Goal: Task Accomplishment & Management: Complete application form

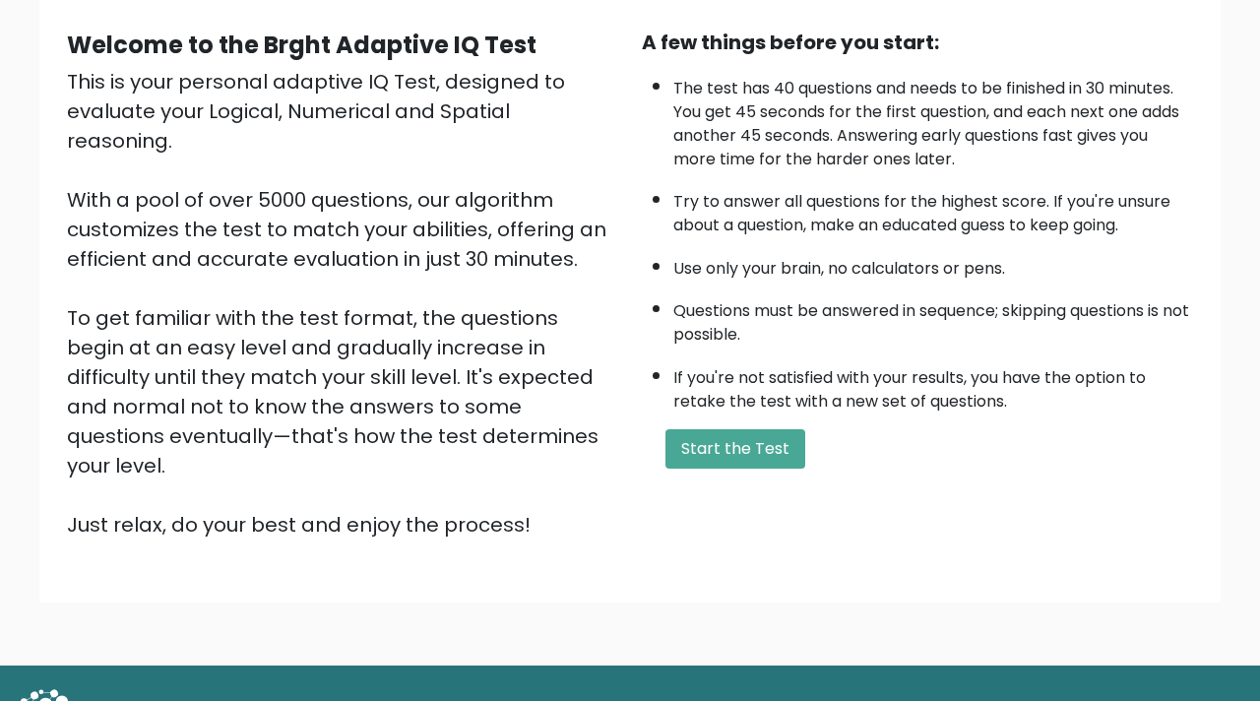
scroll to position [201, 0]
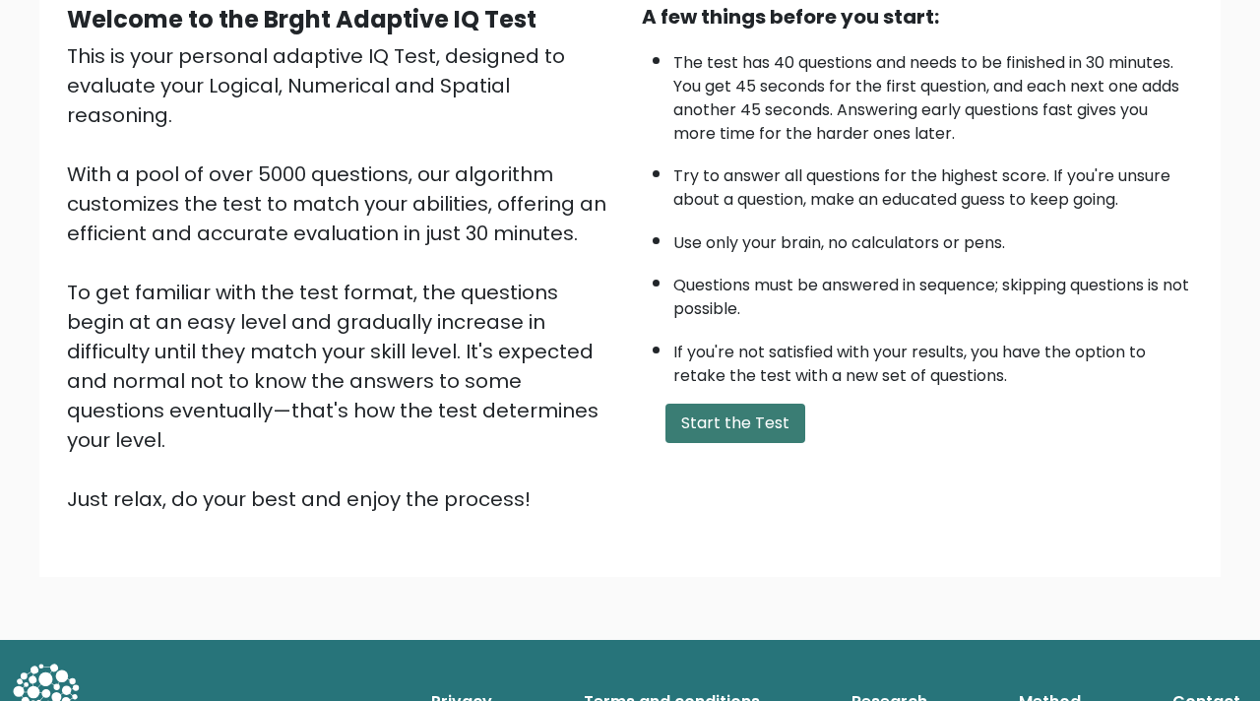
click at [682, 437] on button "Start the Test" at bounding box center [736, 423] width 140 height 39
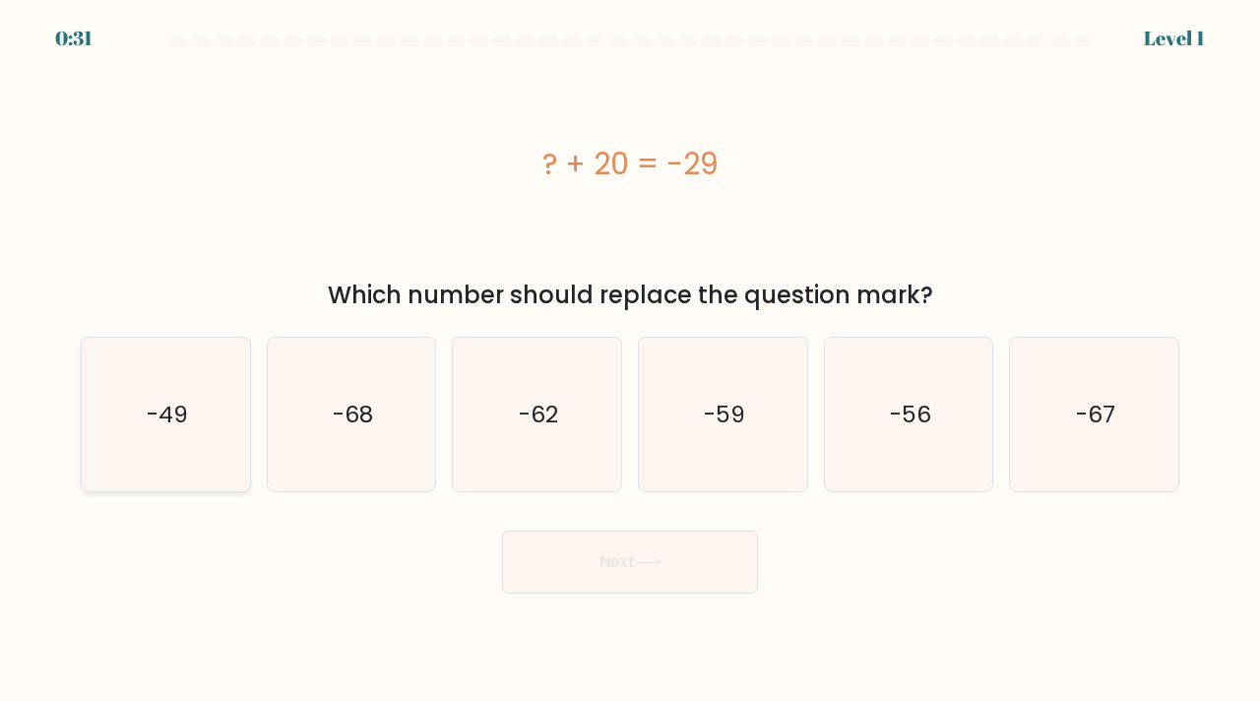
click at [179, 407] on text "-49" at bounding box center [167, 414] width 41 height 32
click at [630, 360] on input "a. -49" at bounding box center [630, 355] width 1 height 10
radio input "true"
click at [610, 574] on button "Next" at bounding box center [630, 562] width 256 height 63
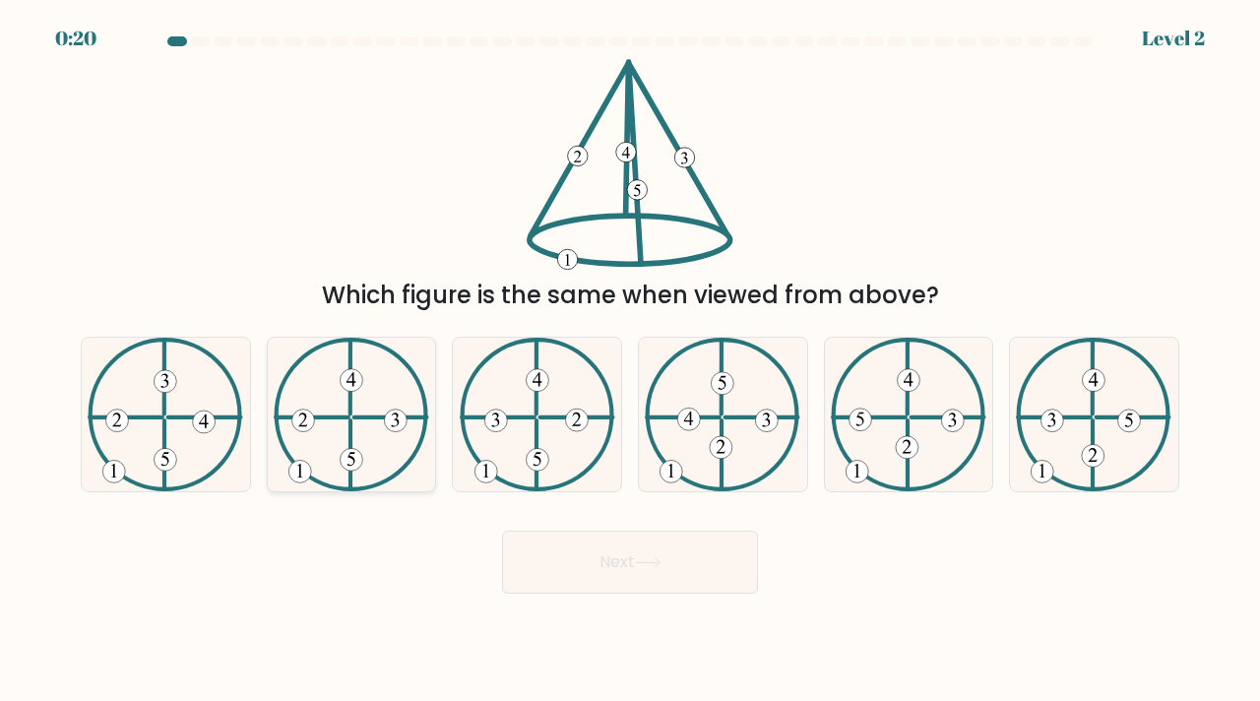
click at [325, 444] on icon at bounding box center [352, 415] width 156 height 155
click at [630, 360] on input "b." at bounding box center [630, 355] width 1 height 10
radio input "true"
click at [592, 577] on button "Next" at bounding box center [630, 562] width 256 height 63
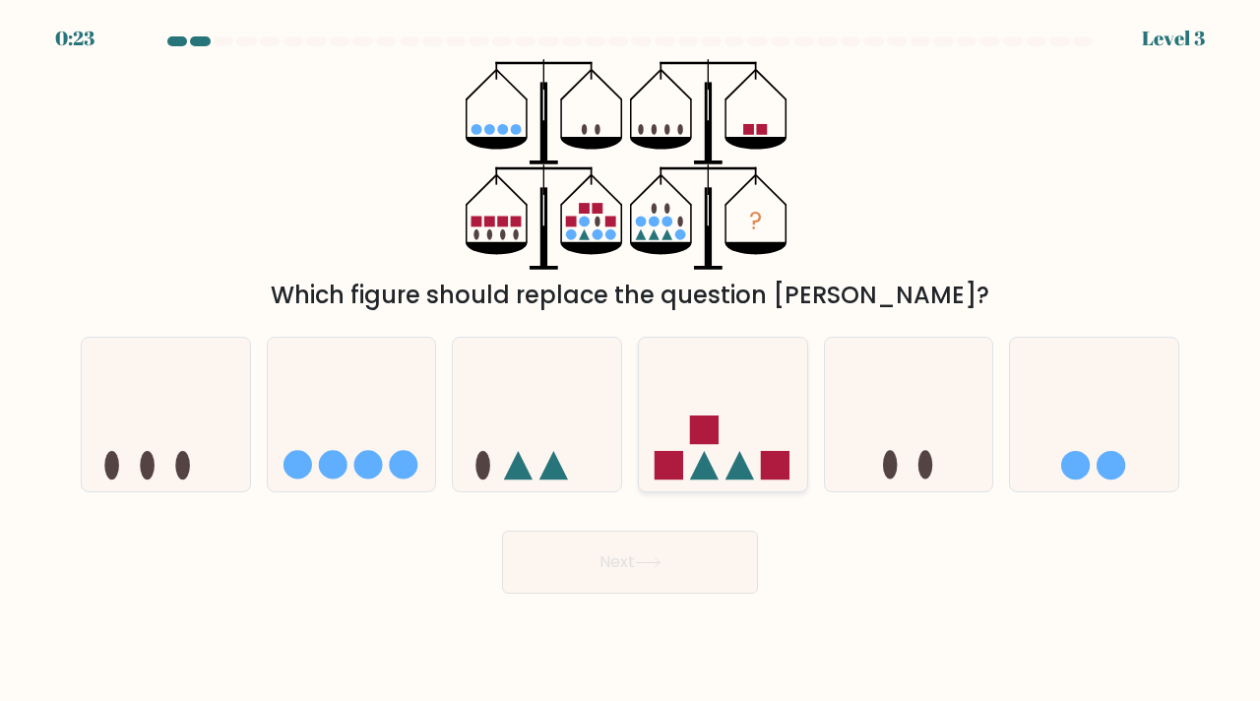
click at [742, 425] on icon at bounding box center [723, 414] width 168 height 139
click at [631, 360] on input "d." at bounding box center [630, 355] width 1 height 10
radio input "true"
click at [673, 589] on button "Next" at bounding box center [630, 562] width 256 height 63
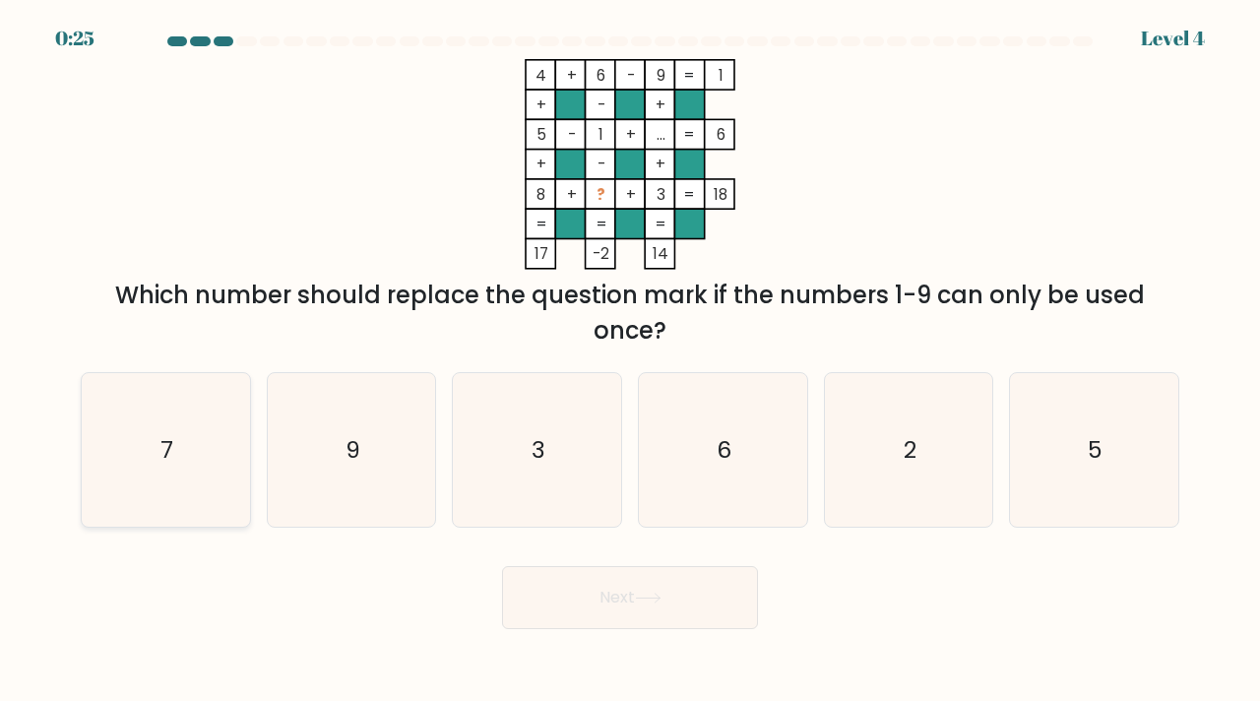
click at [144, 454] on icon "7" at bounding box center [166, 450] width 155 height 155
click at [630, 360] on input "a. 7" at bounding box center [630, 355] width 1 height 10
radio input "true"
click at [661, 586] on button "Next" at bounding box center [630, 597] width 256 height 63
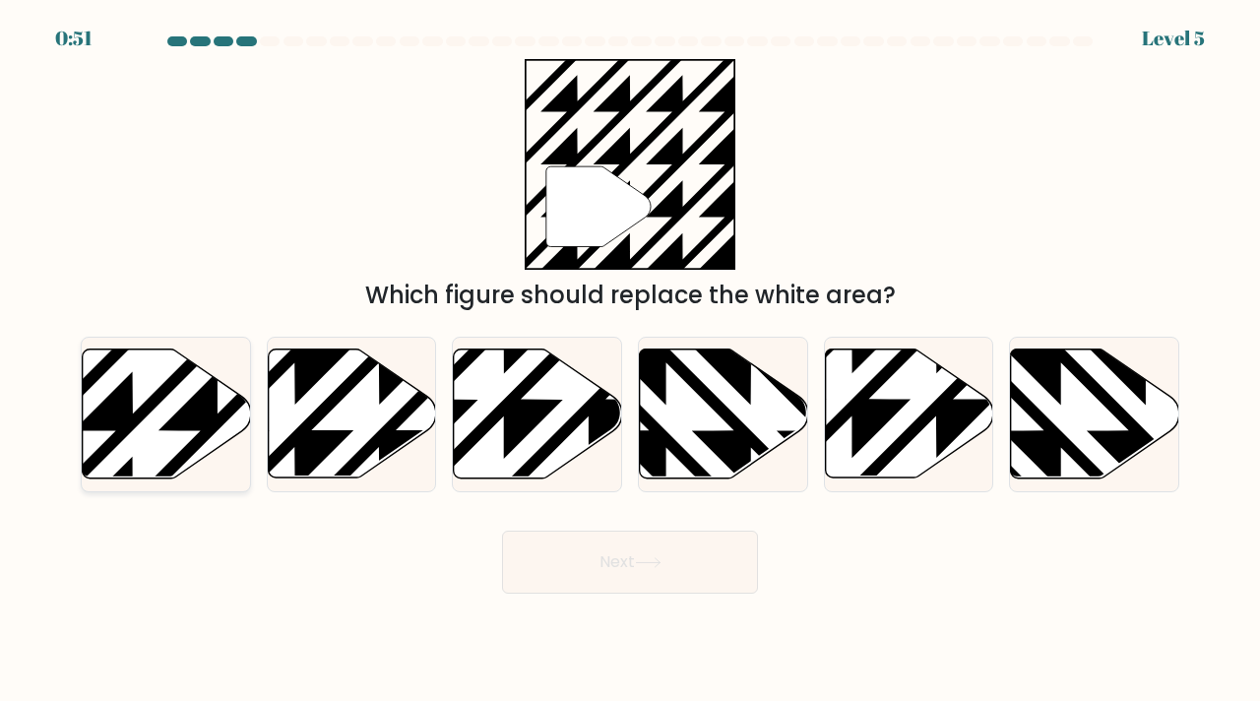
click at [155, 398] on icon at bounding box center [217, 345] width 339 height 339
click at [630, 360] on input "a." at bounding box center [630, 355] width 1 height 10
radio input "true"
click at [558, 546] on button "Next" at bounding box center [630, 562] width 256 height 63
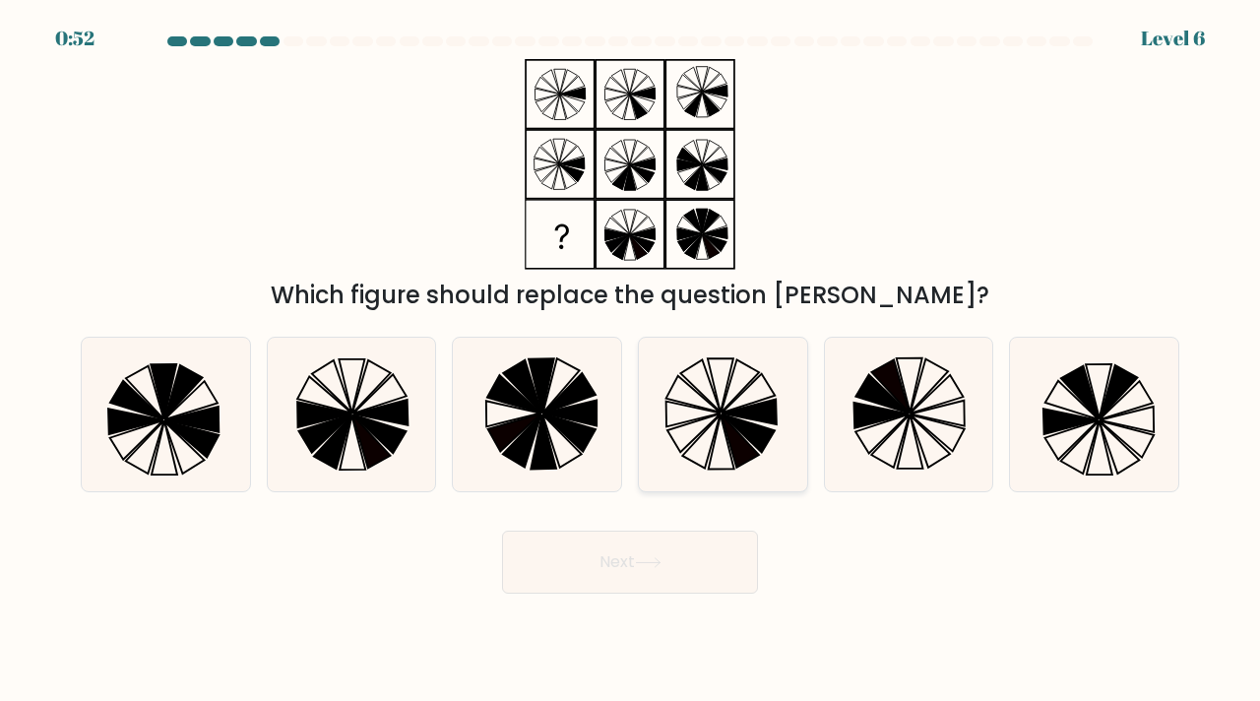
click at [745, 430] on icon at bounding box center [748, 433] width 53 height 38
click at [631, 360] on input "d." at bounding box center [630, 355] width 1 height 10
radio input "true"
click at [661, 569] on button "Next" at bounding box center [630, 562] width 256 height 63
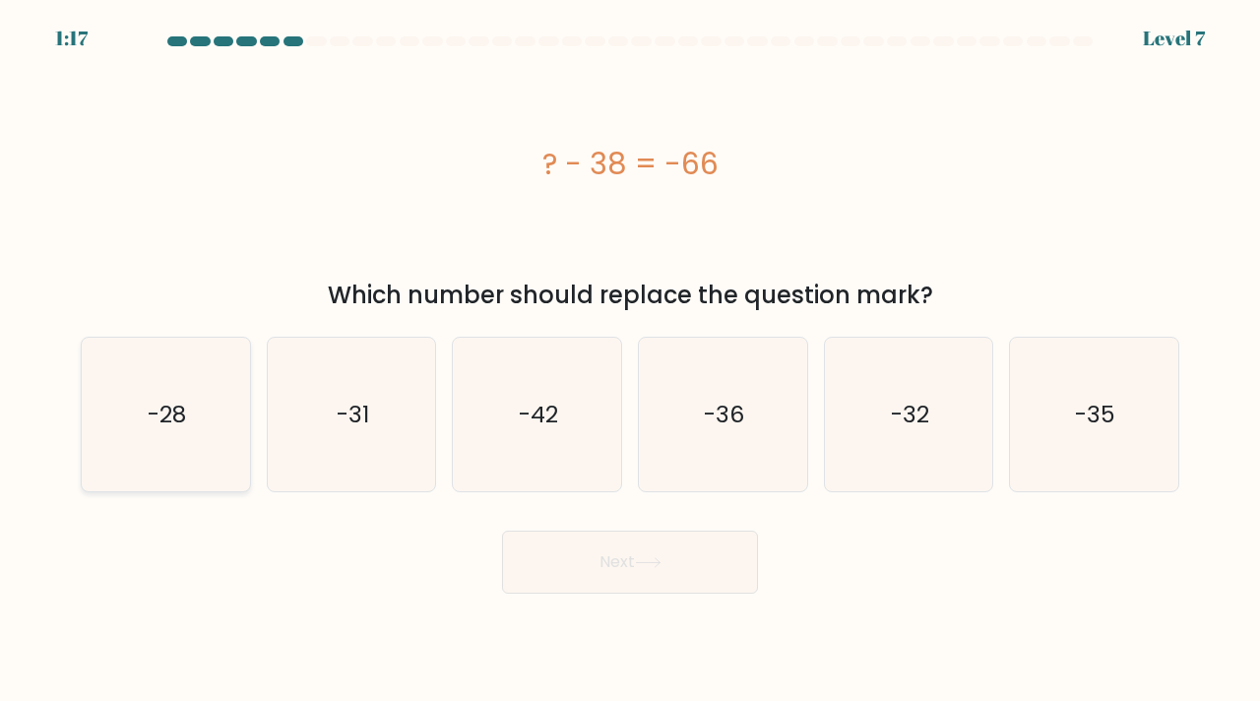
click at [171, 417] on text "-28" at bounding box center [167, 414] width 38 height 32
click at [630, 360] on input "a. -28" at bounding box center [630, 355] width 1 height 10
radio input "true"
click at [571, 568] on button "Next" at bounding box center [630, 562] width 256 height 63
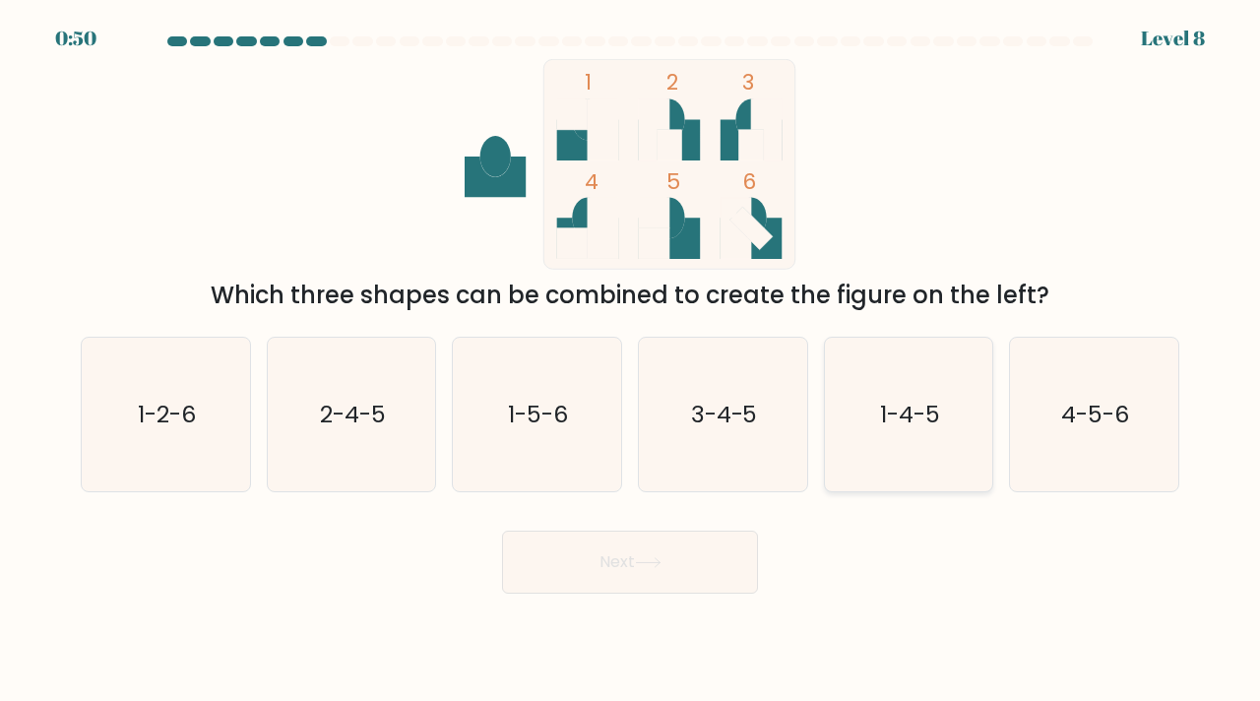
click at [963, 438] on icon "1-4-5" at bounding box center [909, 415] width 155 height 155
click at [631, 360] on input "e. 1-4-5" at bounding box center [630, 355] width 1 height 10
radio input "true"
click at [679, 588] on button "Next" at bounding box center [630, 562] width 256 height 63
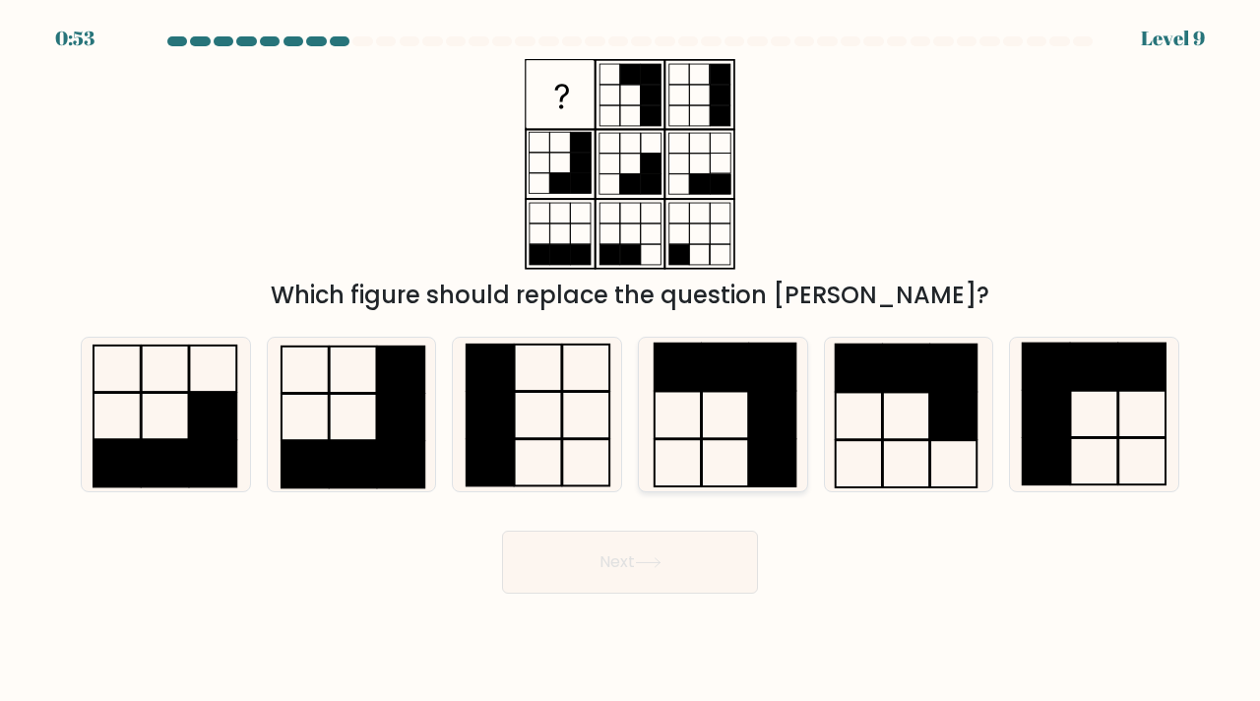
click at [723, 388] on rect at bounding box center [725, 366] width 46 height 47
click at [631, 360] on input "d." at bounding box center [630, 355] width 1 height 10
radio input "true"
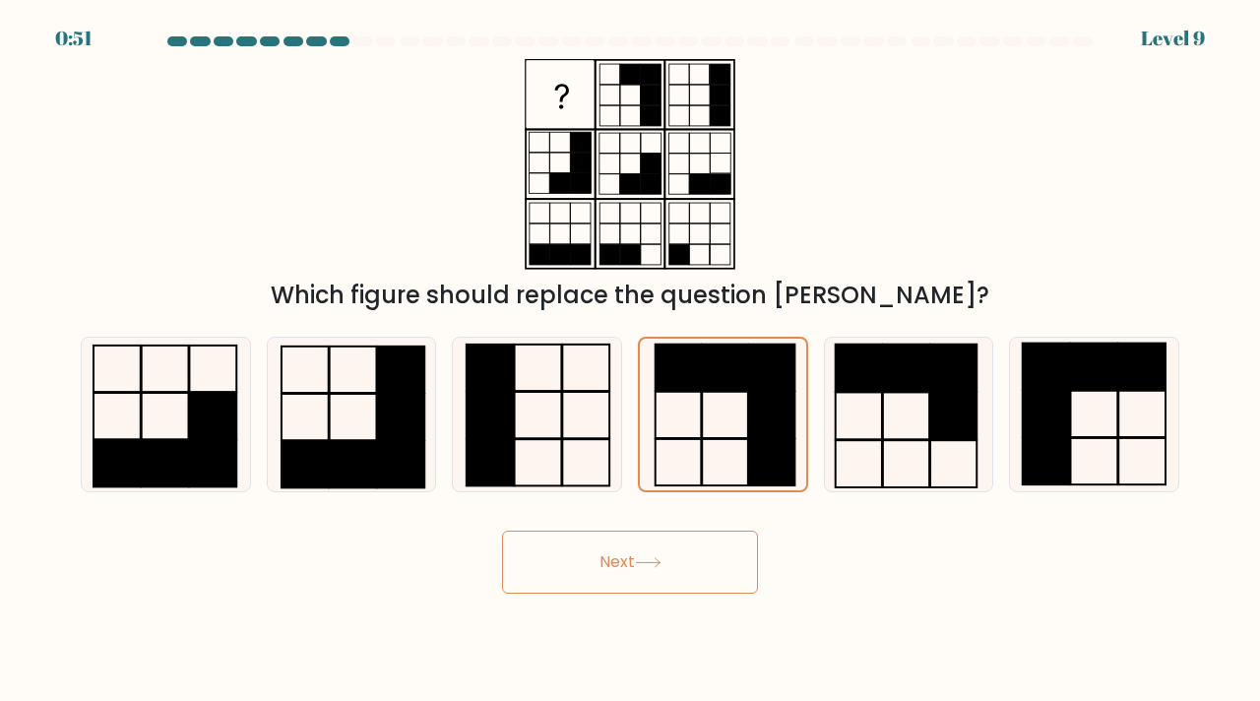
click at [684, 566] on button "Next" at bounding box center [630, 562] width 256 height 63
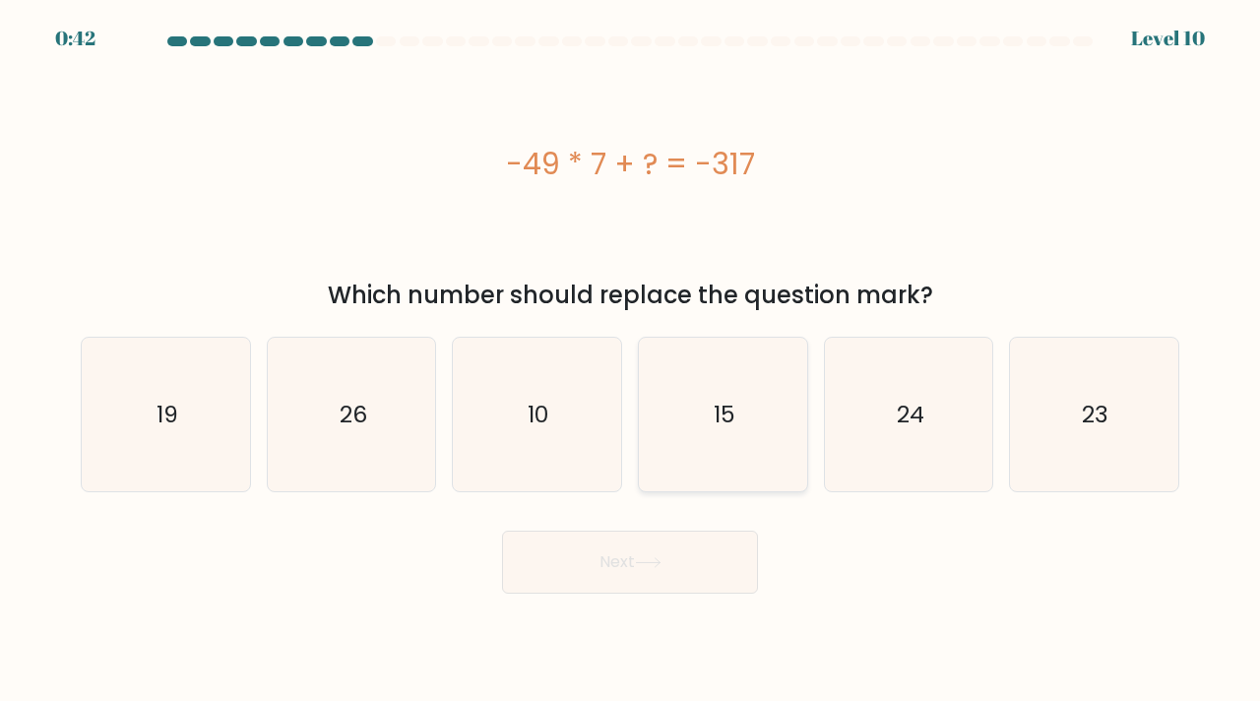
click at [796, 344] on icon "15" at bounding box center [723, 415] width 155 height 155
click at [631, 350] on input "d. 15" at bounding box center [630, 355] width 1 height 10
radio input "true"
click at [1003, 340] on div "f. 23" at bounding box center [1094, 415] width 186 height 157
click at [359, 349] on icon "26" at bounding box center [352, 415] width 155 height 155
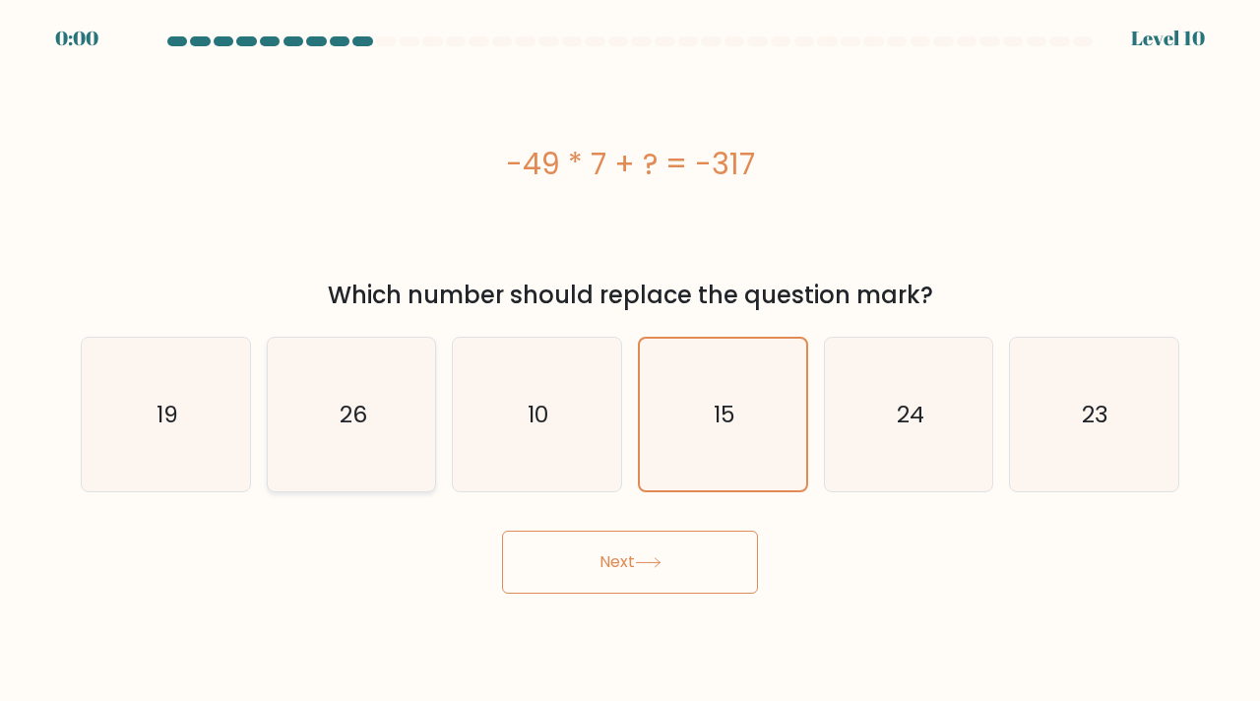
click at [630, 350] on input "b. 26" at bounding box center [630, 355] width 1 height 10
radio input "true"
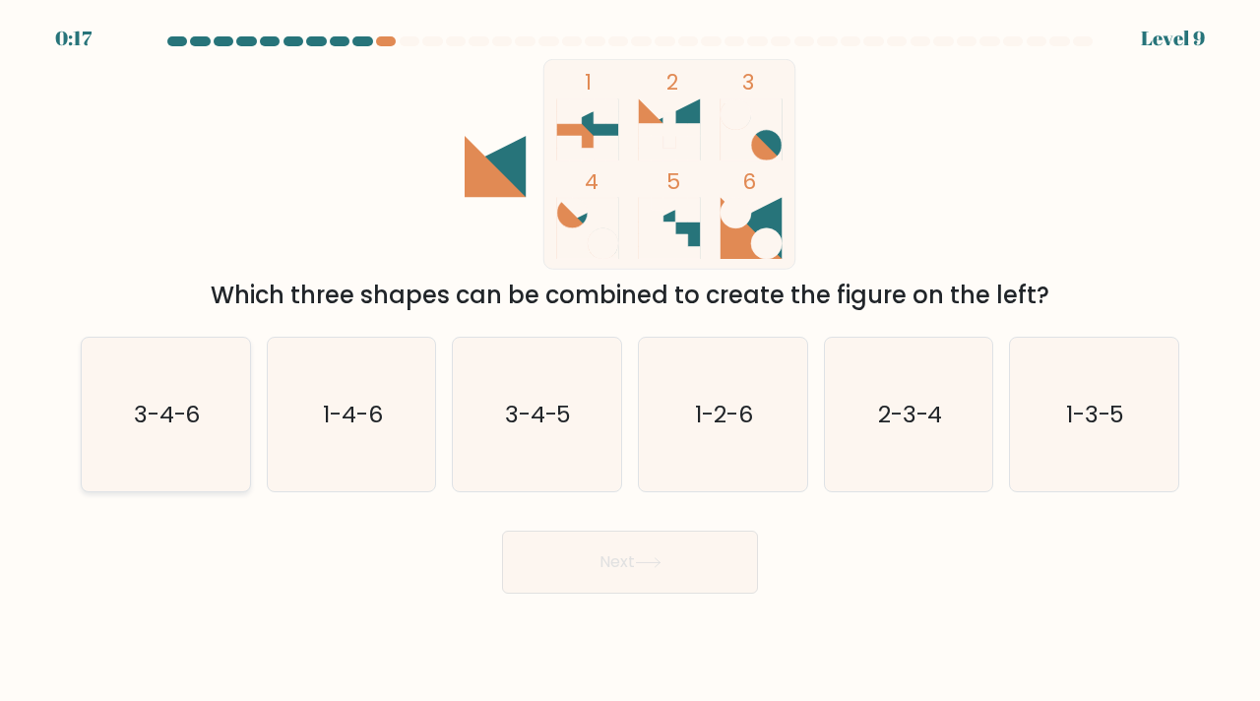
click at [203, 439] on icon "3-4-6" at bounding box center [166, 415] width 155 height 155
click at [630, 360] on input "a. 3-4-6" at bounding box center [630, 355] width 1 height 10
radio input "true"
click at [681, 544] on button "Next" at bounding box center [630, 562] width 256 height 63
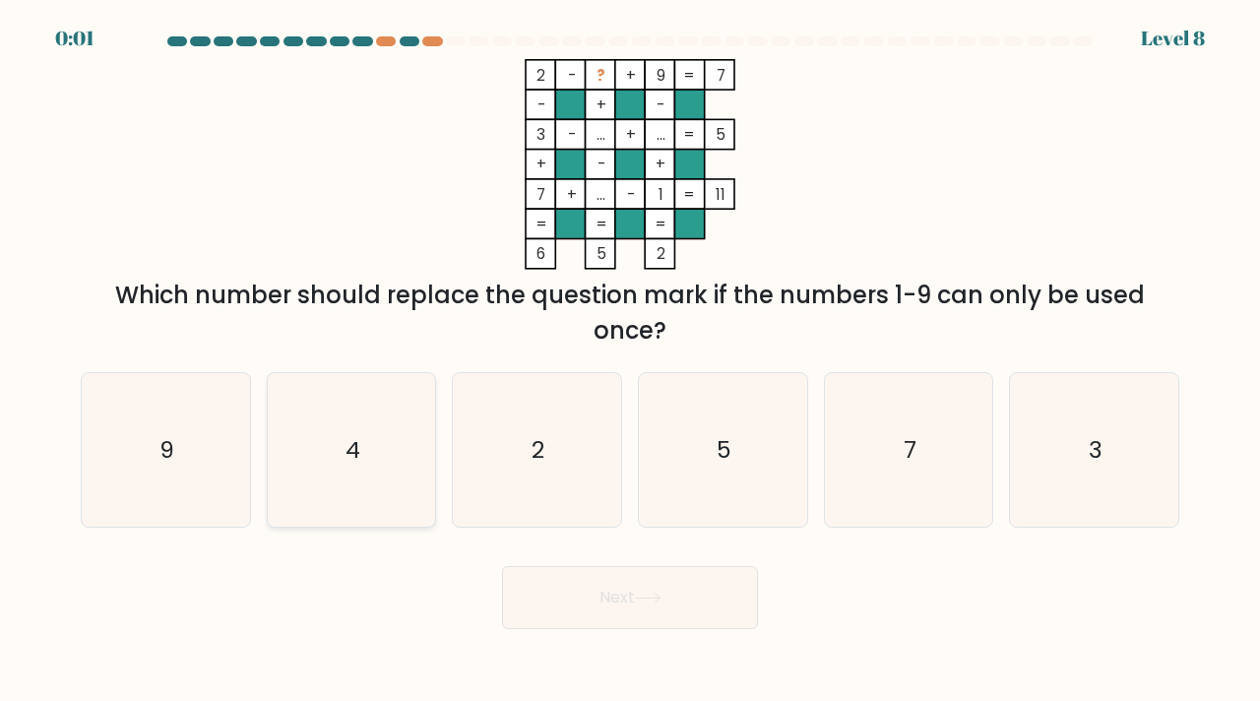
click at [366, 463] on icon "4" at bounding box center [352, 450] width 155 height 155
click at [630, 360] on input "b. 4" at bounding box center [630, 355] width 1 height 10
radio input "true"
click at [585, 584] on button "Next" at bounding box center [630, 597] width 256 height 63
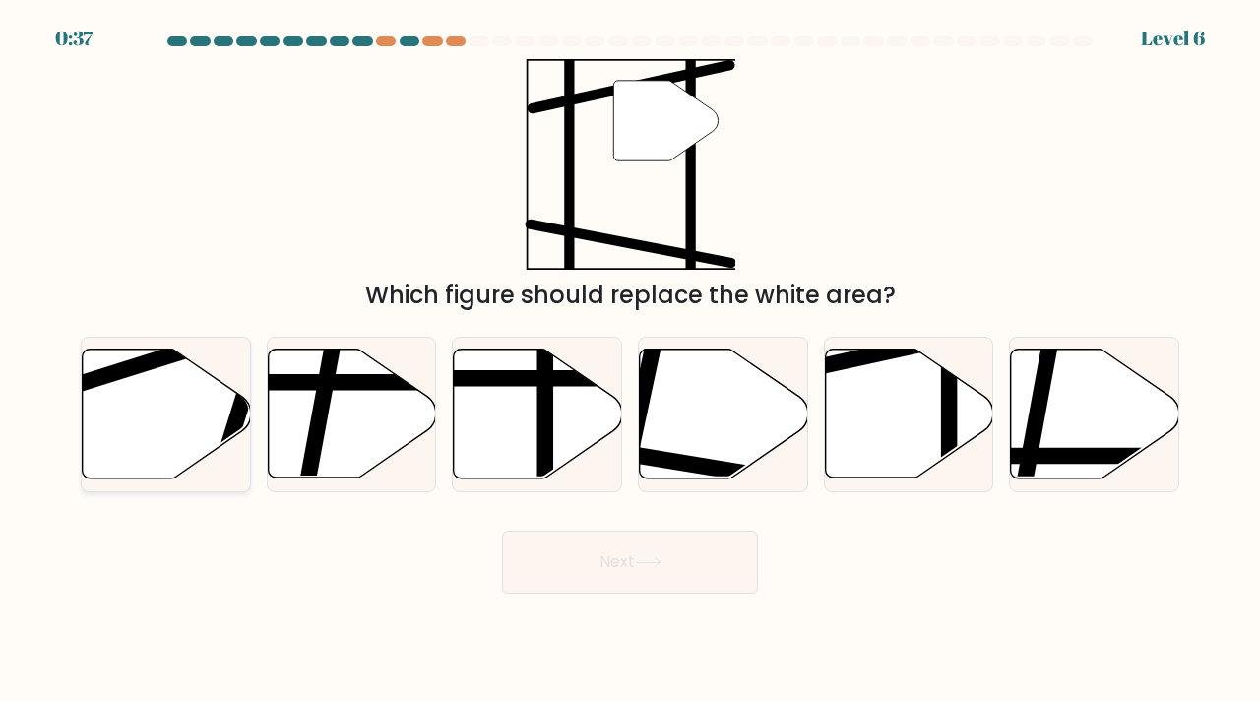
click at [195, 401] on icon at bounding box center [167, 414] width 168 height 129
click at [630, 360] on input "a." at bounding box center [630, 355] width 1 height 10
radio input "true"
click at [893, 398] on icon at bounding box center [909, 414] width 168 height 129
click at [631, 360] on input "e." at bounding box center [630, 355] width 1 height 10
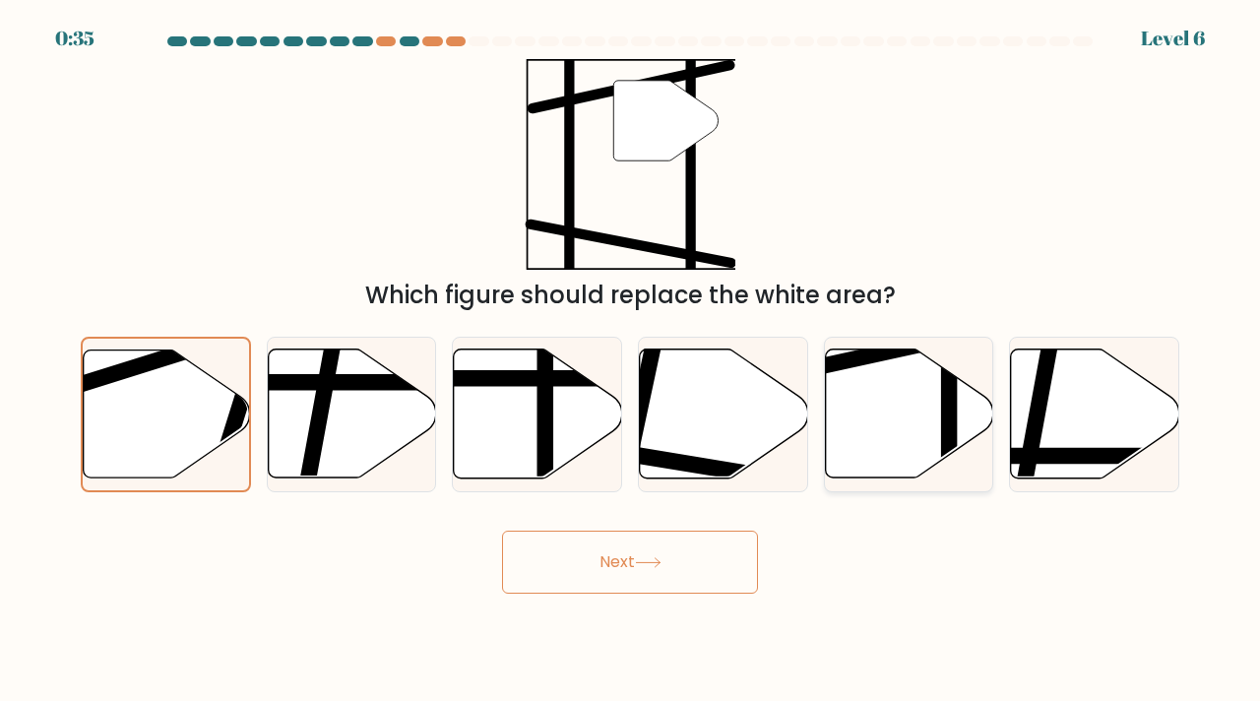
radio input "true"
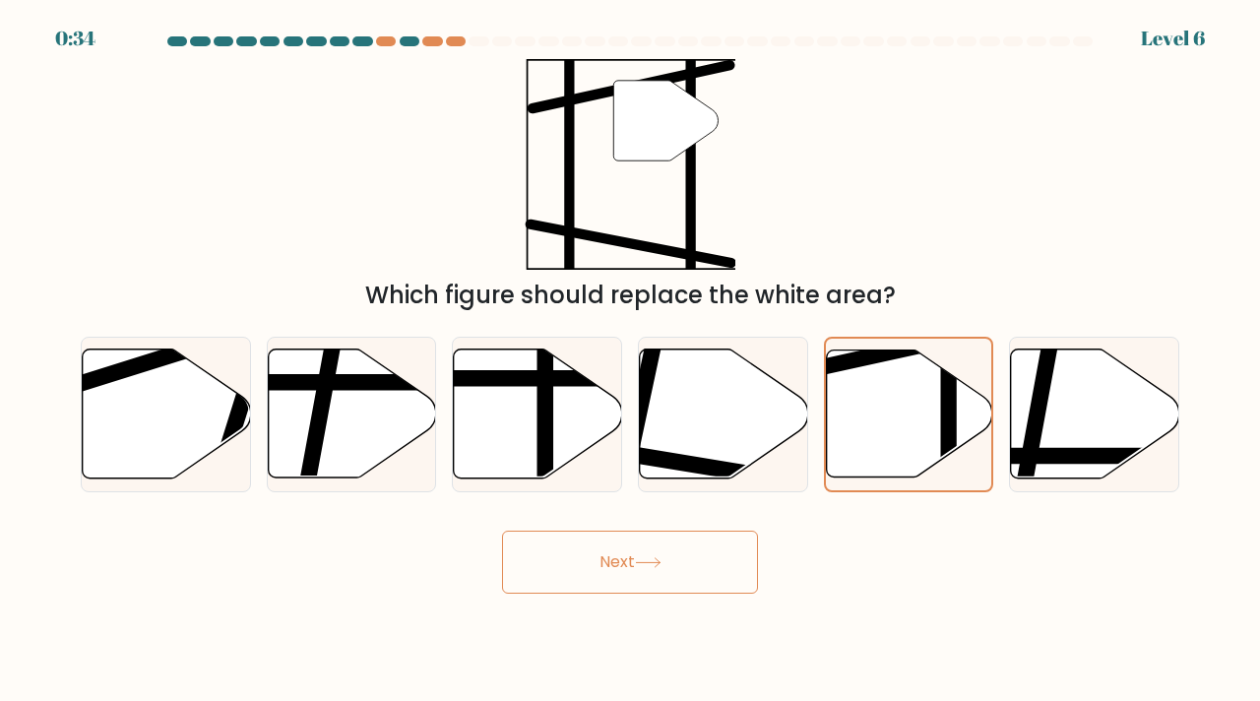
click at [626, 533] on button "Next" at bounding box center [630, 562] width 256 height 63
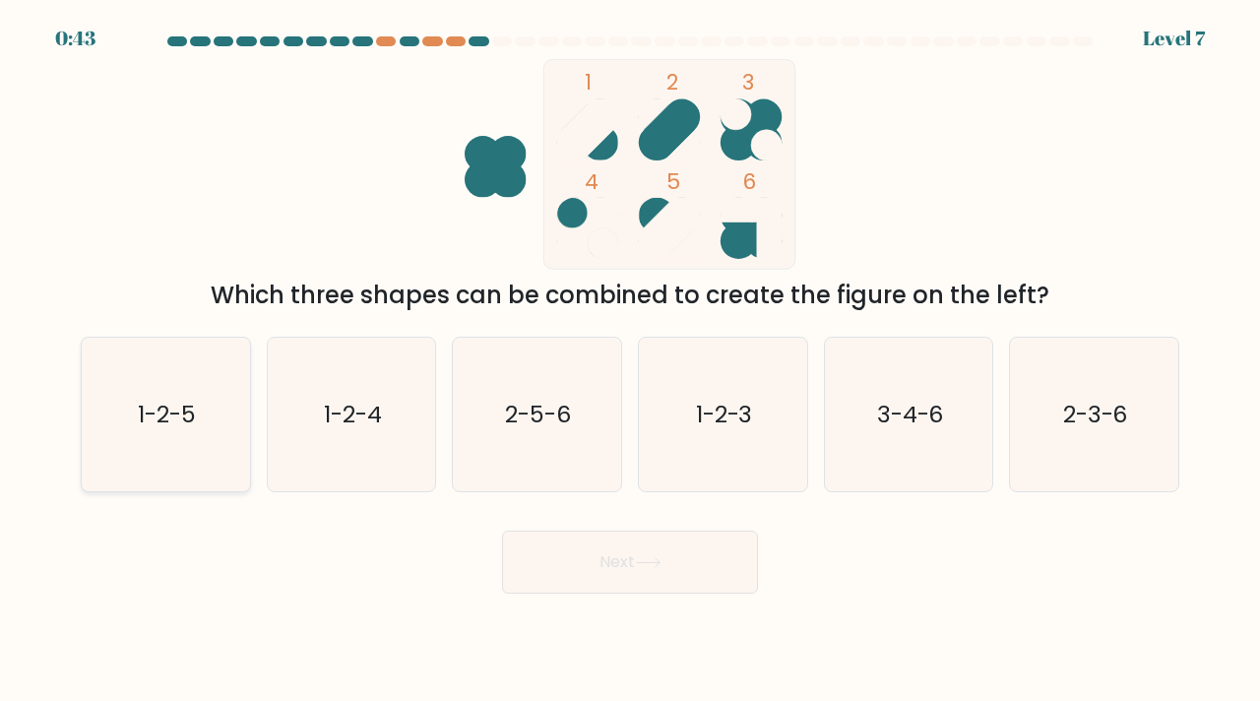
click at [225, 457] on icon "1-2-5" at bounding box center [166, 415] width 155 height 155
click at [630, 360] on input "a. 1-2-5" at bounding box center [630, 355] width 1 height 10
radio input "true"
click at [635, 571] on button "Next" at bounding box center [630, 562] width 256 height 63
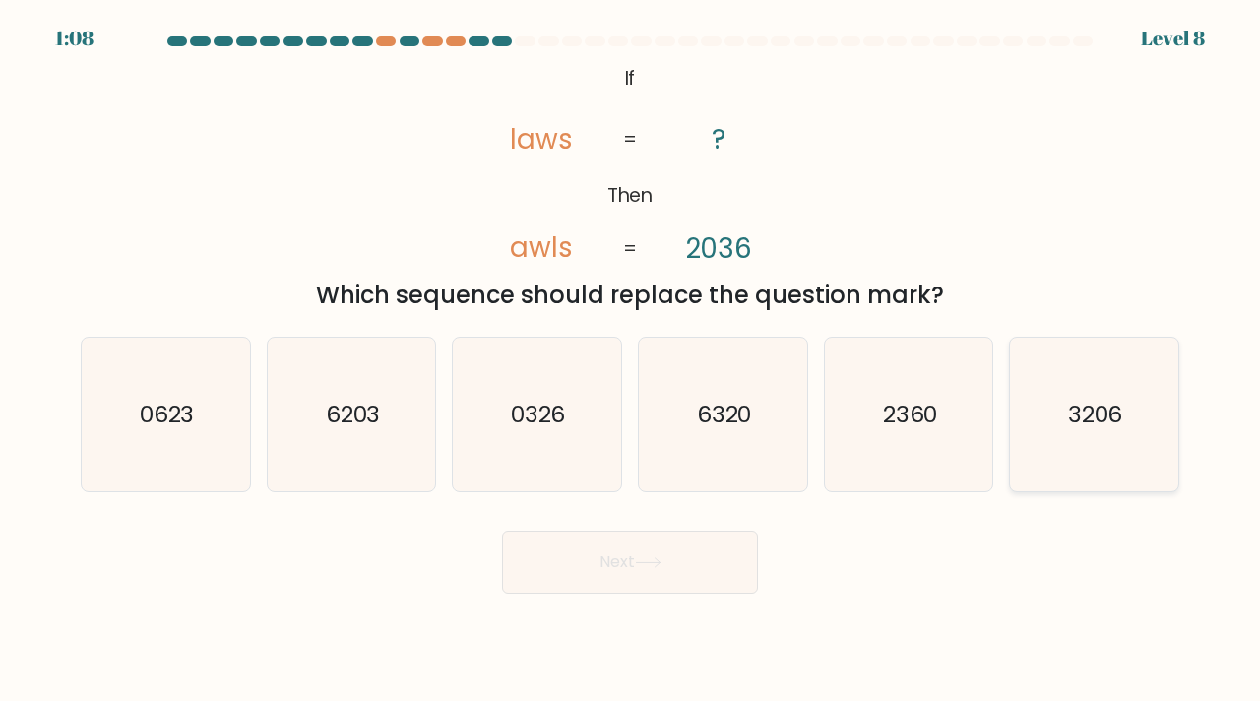
click at [1064, 393] on icon "3206" at bounding box center [1094, 415] width 155 height 155
click at [631, 360] on input "f. 3206" at bounding box center [630, 355] width 1 height 10
radio input "true"
click at [652, 562] on icon at bounding box center [648, 562] width 24 height 9
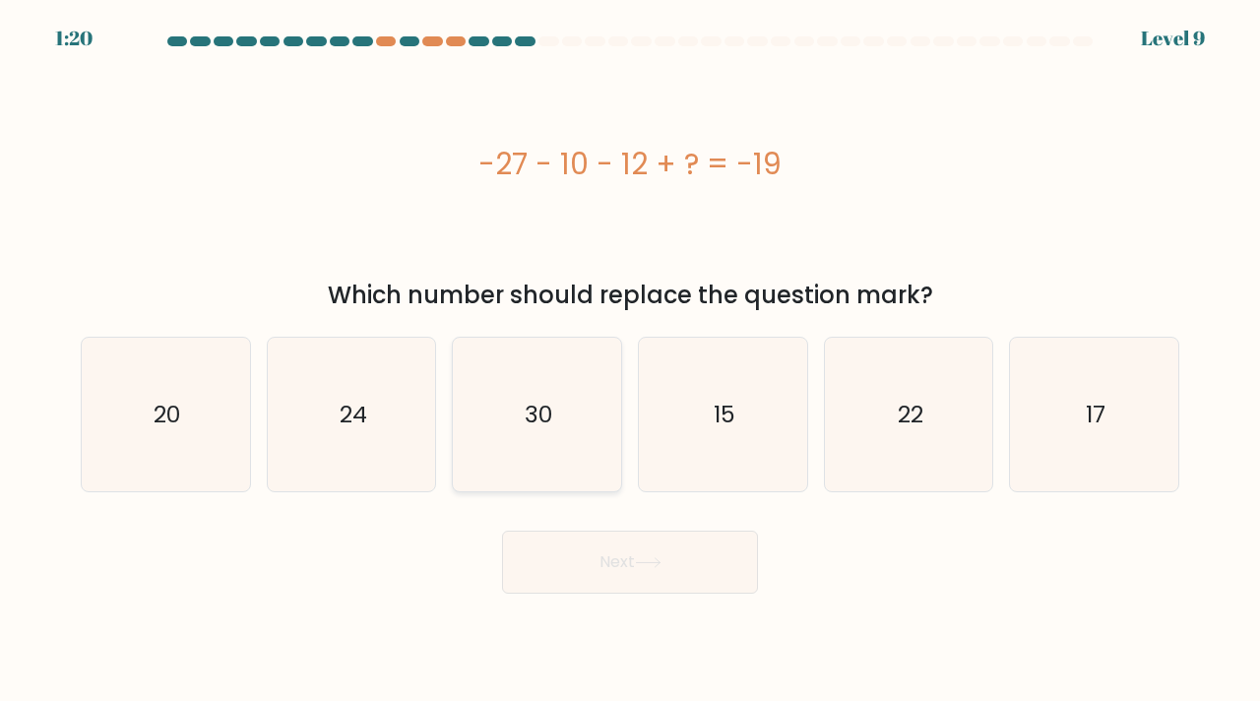
click at [512, 408] on icon "30" at bounding box center [537, 415] width 155 height 155
click at [630, 360] on input "c. 30" at bounding box center [630, 355] width 1 height 10
radio input "true"
click at [623, 569] on button "Next" at bounding box center [630, 562] width 256 height 63
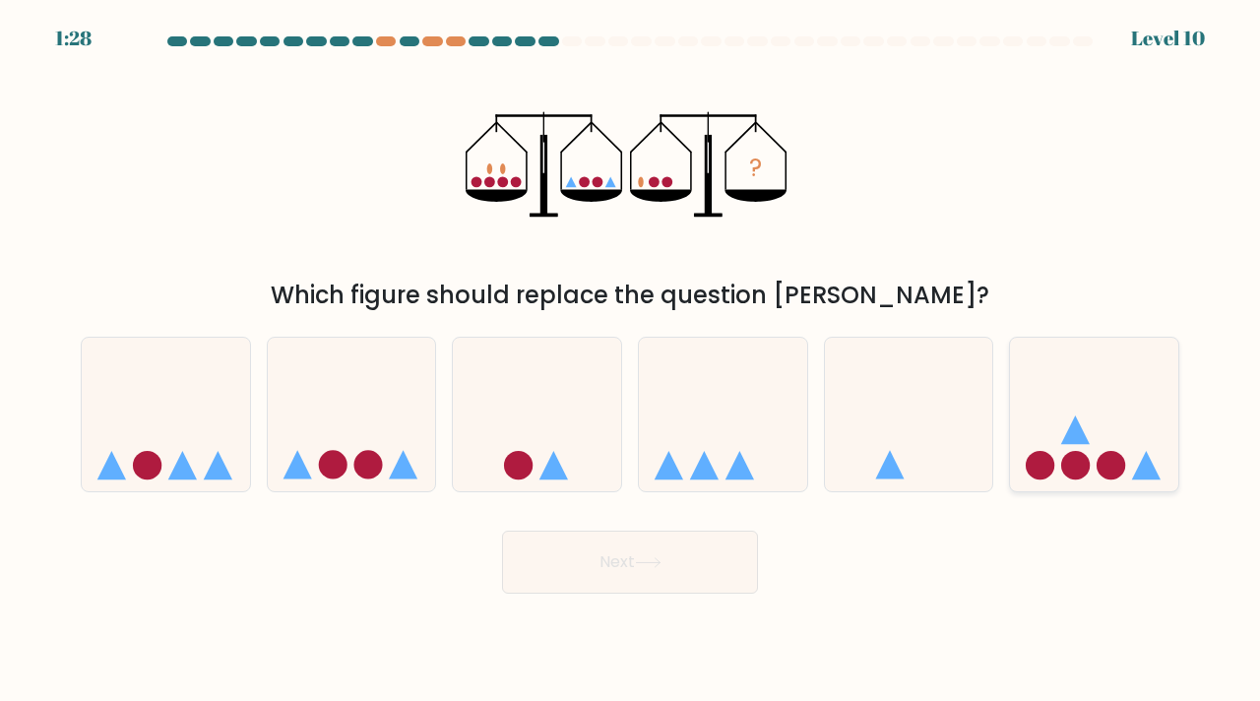
click at [1108, 419] on icon at bounding box center [1094, 414] width 168 height 139
click at [631, 360] on input "f." at bounding box center [630, 355] width 1 height 10
radio input "true"
click at [143, 440] on icon at bounding box center [166, 414] width 168 height 139
click at [630, 360] on input "a." at bounding box center [630, 355] width 1 height 10
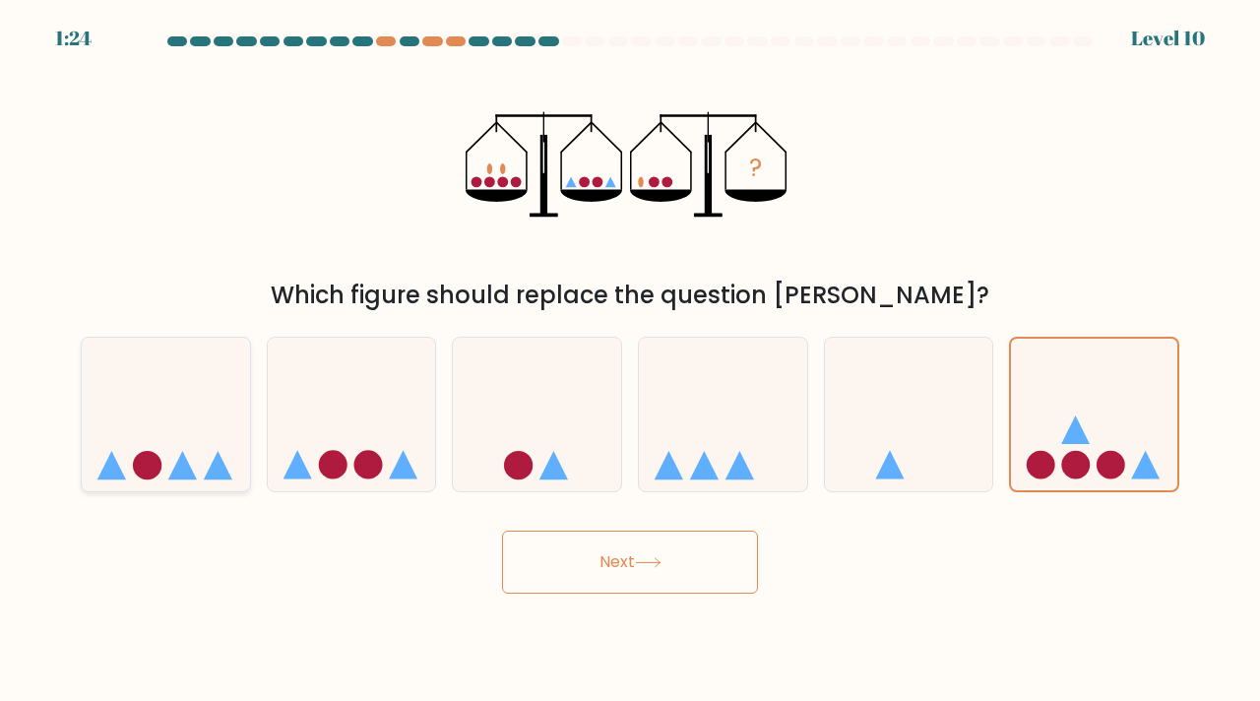
radio input "true"
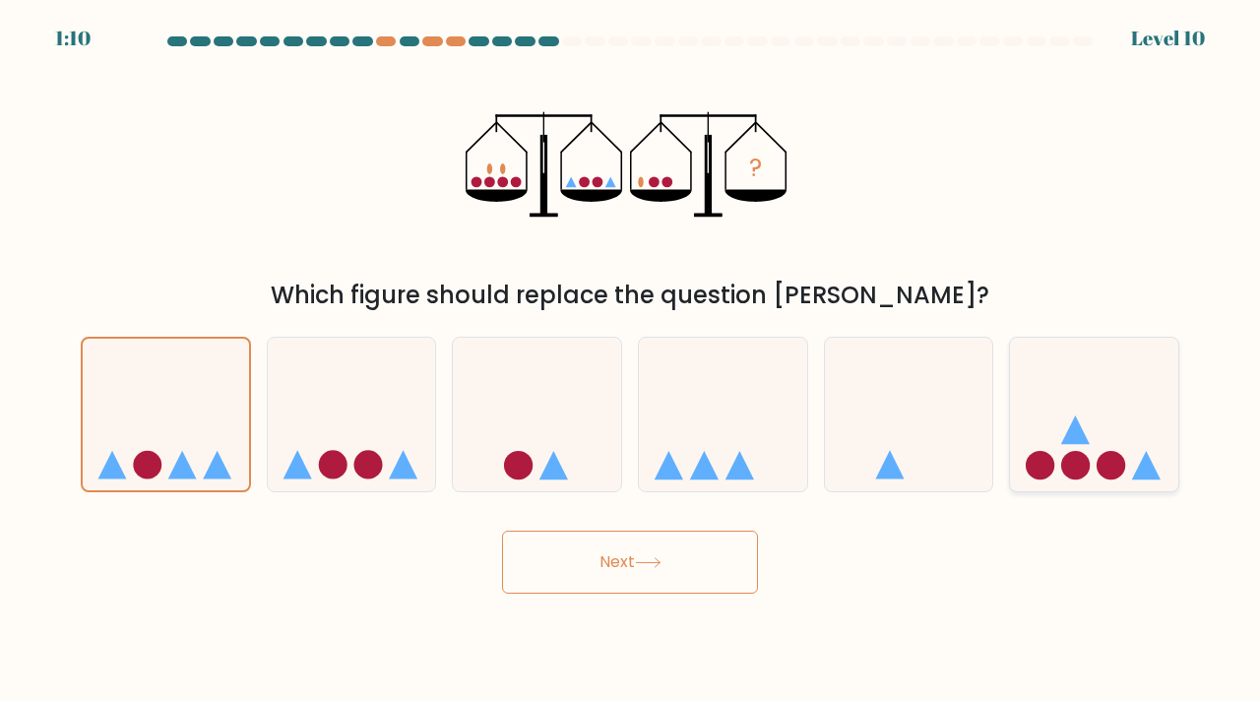
click at [1105, 453] on circle at bounding box center [1111, 465] width 29 height 29
click at [631, 360] on input "f." at bounding box center [630, 355] width 1 height 10
radio input "true"
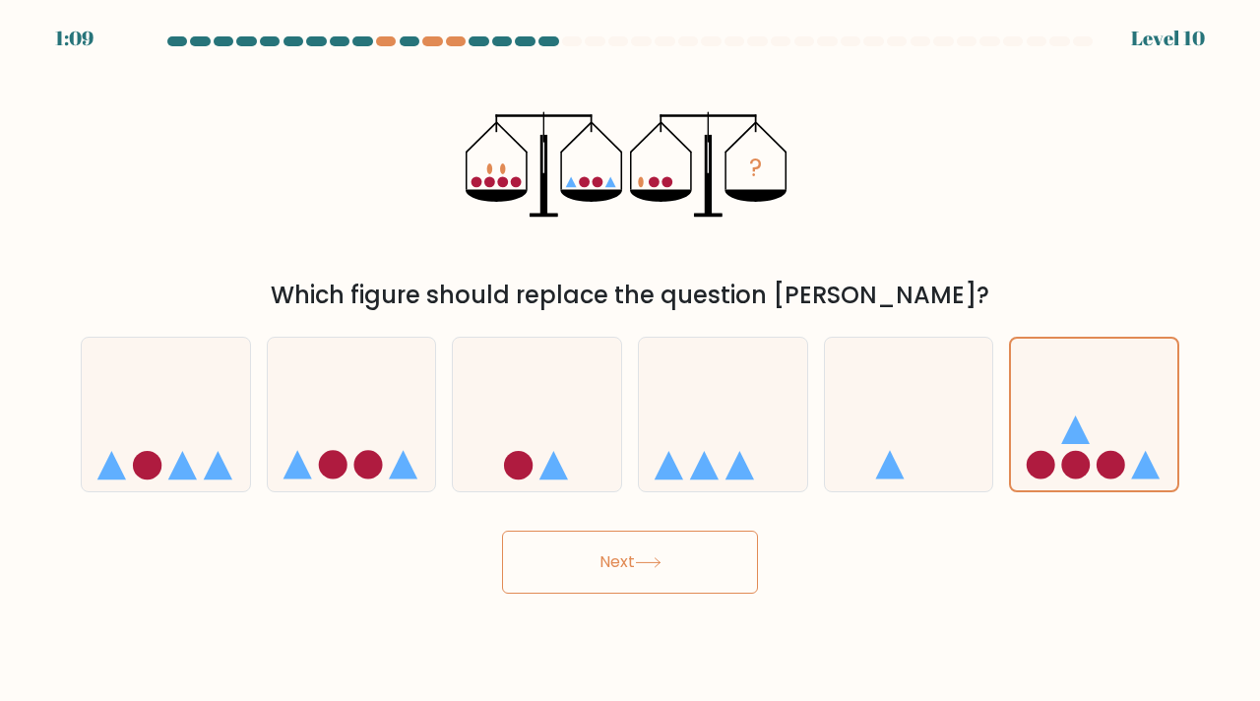
click at [687, 561] on button "Next" at bounding box center [630, 562] width 256 height 63
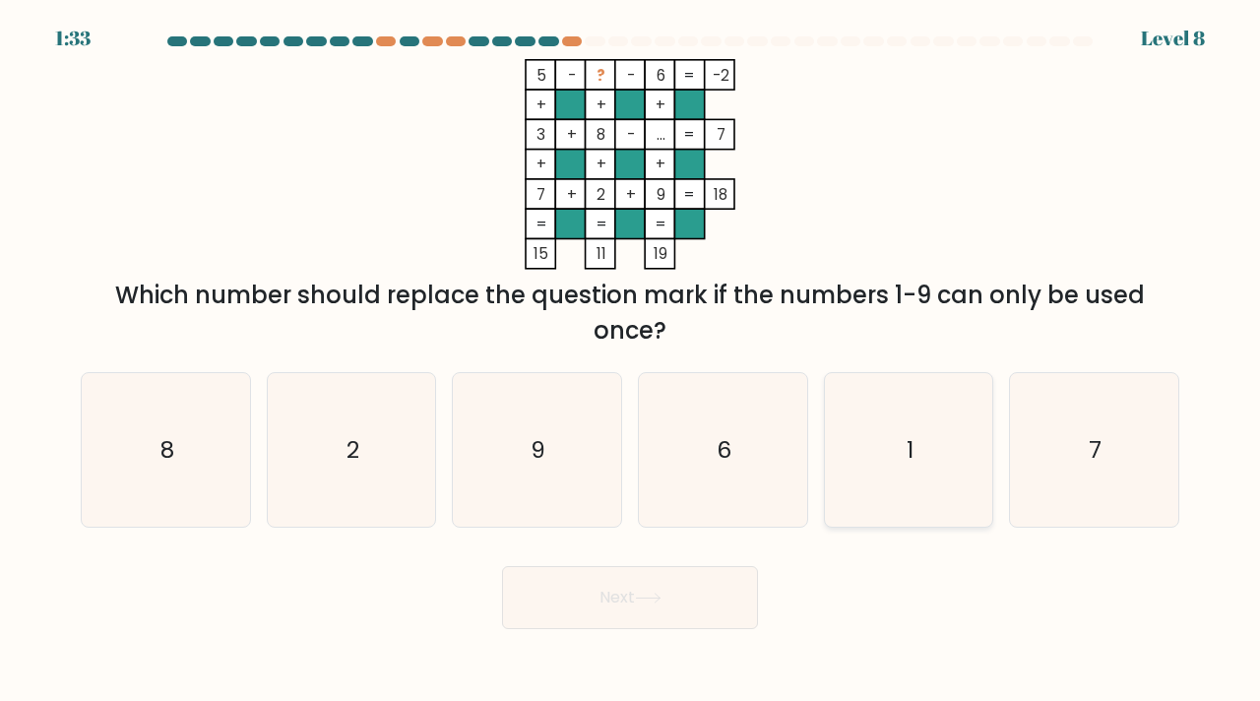
click at [939, 470] on icon "1" at bounding box center [909, 450] width 155 height 155
click at [631, 360] on input "e. 1" at bounding box center [630, 355] width 1 height 10
radio input "true"
click at [680, 597] on button "Next" at bounding box center [630, 597] width 256 height 63
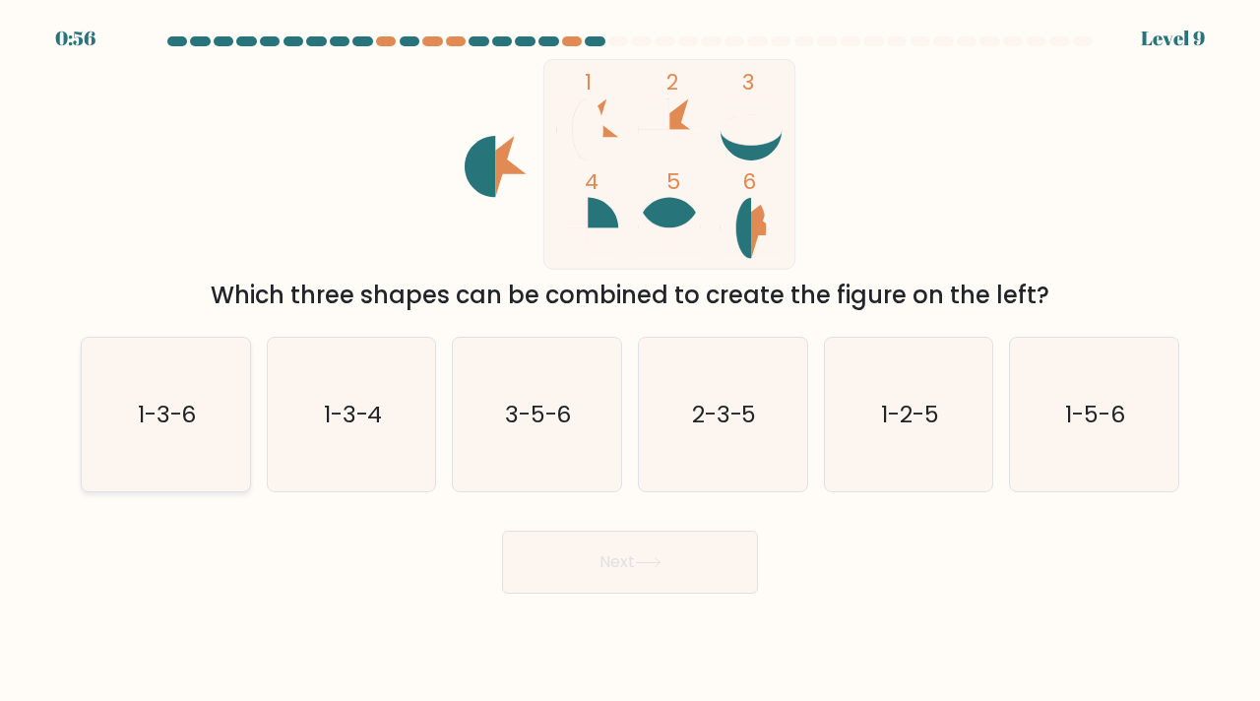
click at [228, 442] on icon "1-3-6" at bounding box center [166, 415] width 155 height 155
click at [630, 360] on input "a. 1-3-6" at bounding box center [630, 355] width 1 height 10
radio input "true"
click at [658, 560] on icon at bounding box center [648, 562] width 27 height 11
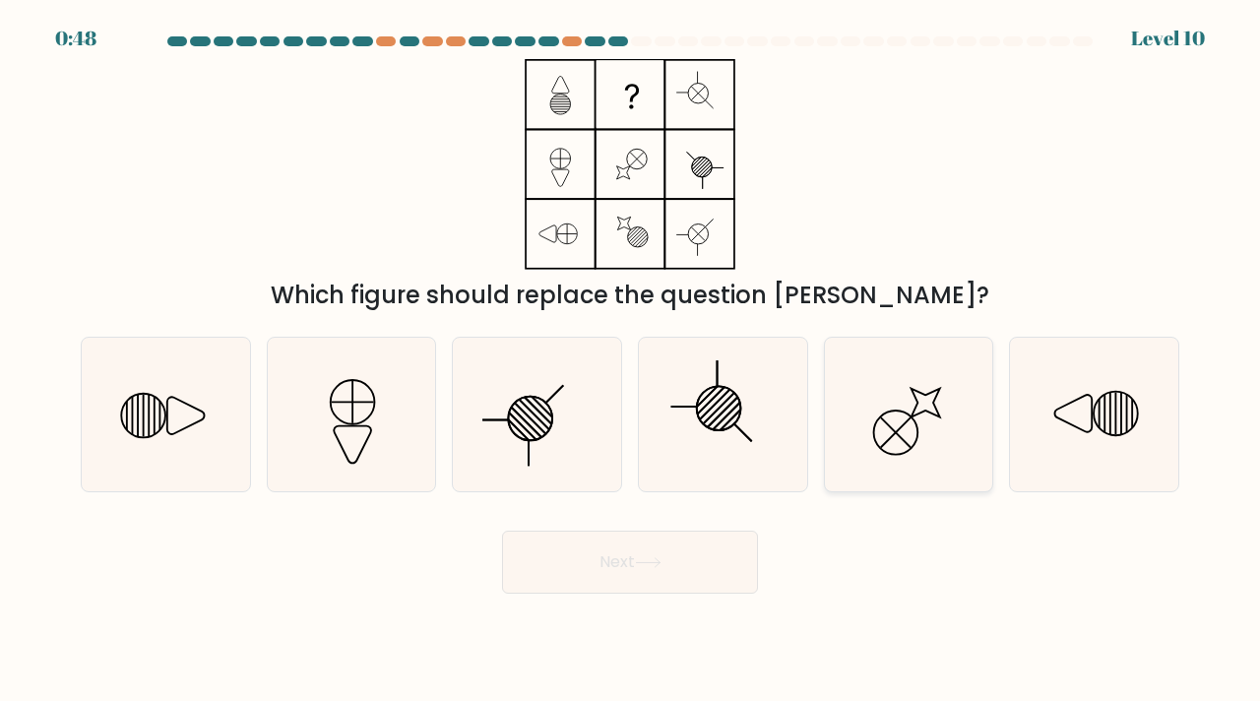
click at [896, 406] on icon at bounding box center [909, 415] width 155 height 155
click at [631, 360] on input "e." at bounding box center [630, 355] width 1 height 10
radio input "true"
click at [678, 579] on button "Next" at bounding box center [630, 562] width 256 height 63
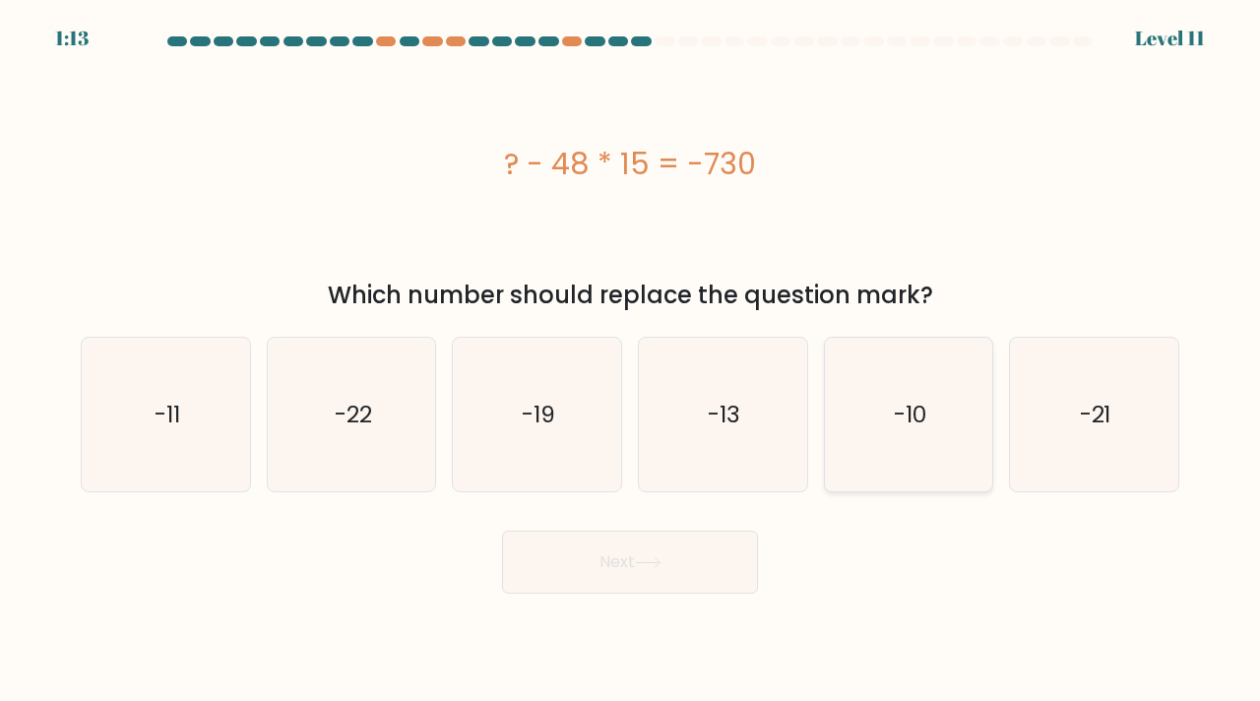
click at [937, 431] on icon "-10" at bounding box center [909, 415] width 155 height 155
click at [631, 360] on input "e. -10" at bounding box center [630, 355] width 1 height 10
radio input "true"
click at [649, 555] on button "Next" at bounding box center [630, 562] width 256 height 63
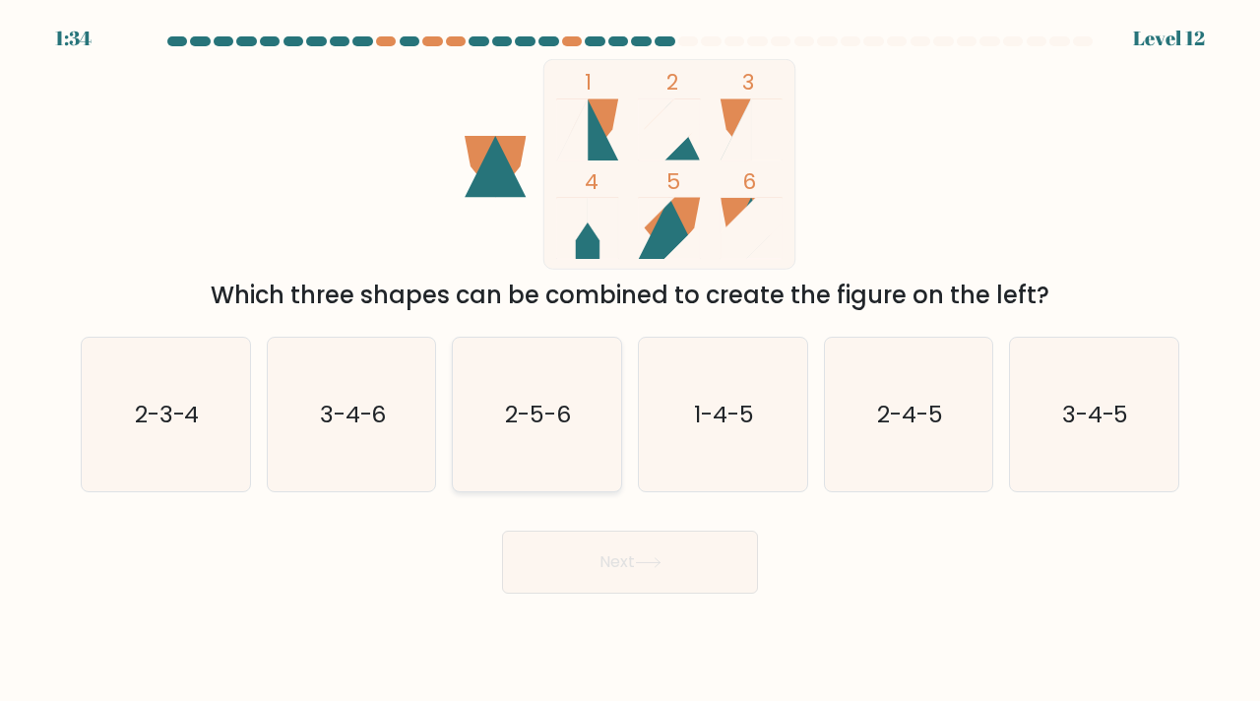
click at [552, 403] on text "2-5-6" at bounding box center [539, 414] width 66 height 32
click at [630, 360] on input "c. 2-5-6" at bounding box center [630, 355] width 1 height 10
radio input "true"
click at [641, 537] on button "Next" at bounding box center [630, 562] width 256 height 63
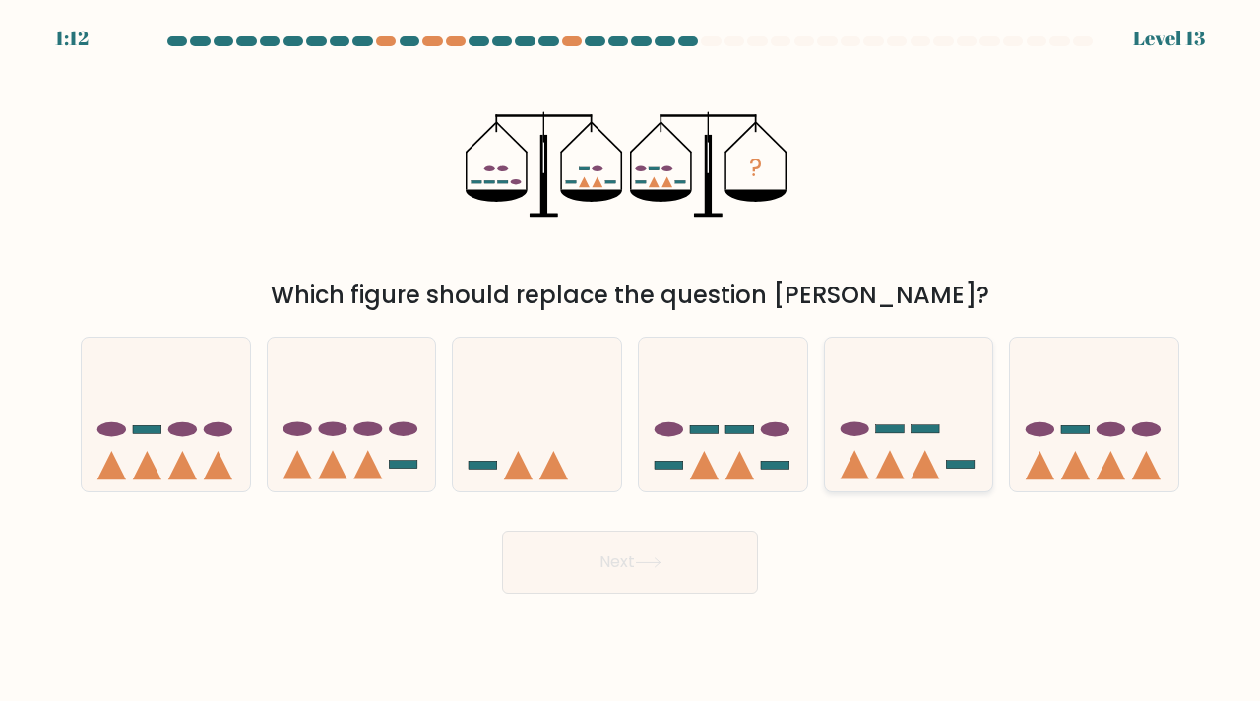
click at [926, 450] on icon at bounding box center [909, 414] width 168 height 139
click at [631, 360] on input "e." at bounding box center [630, 355] width 1 height 10
radio input "true"
click at [720, 551] on button "Next" at bounding box center [630, 562] width 256 height 63
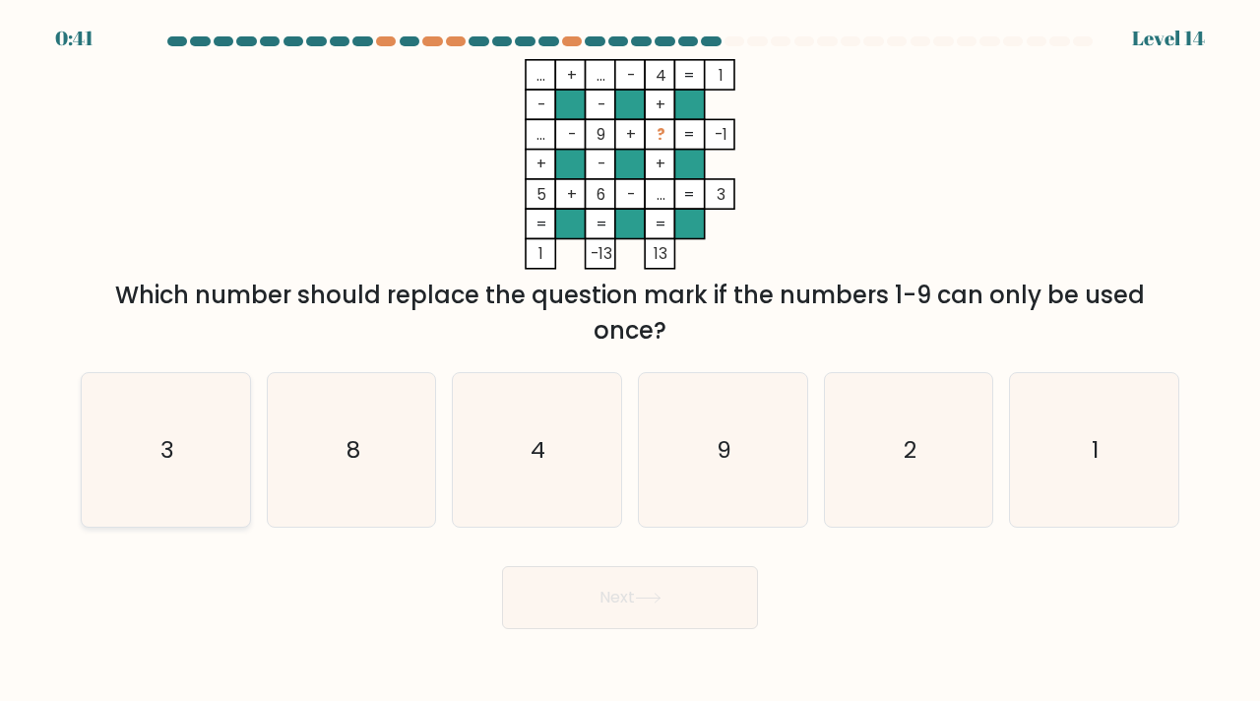
click at [202, 428] on icon "3" at bounding box center [166, 450] width 155 height 155
click at [630, 360] on input "a. 3" at bounding box center [630, 355] width 1 height 10
radio input "true"
click at [345, 477] on icon "8" at bounding box center [352, 450] width 155 height 155
click at [630, 360] on input "b. 8" at bounding box center [630, 355] width 1 height 10
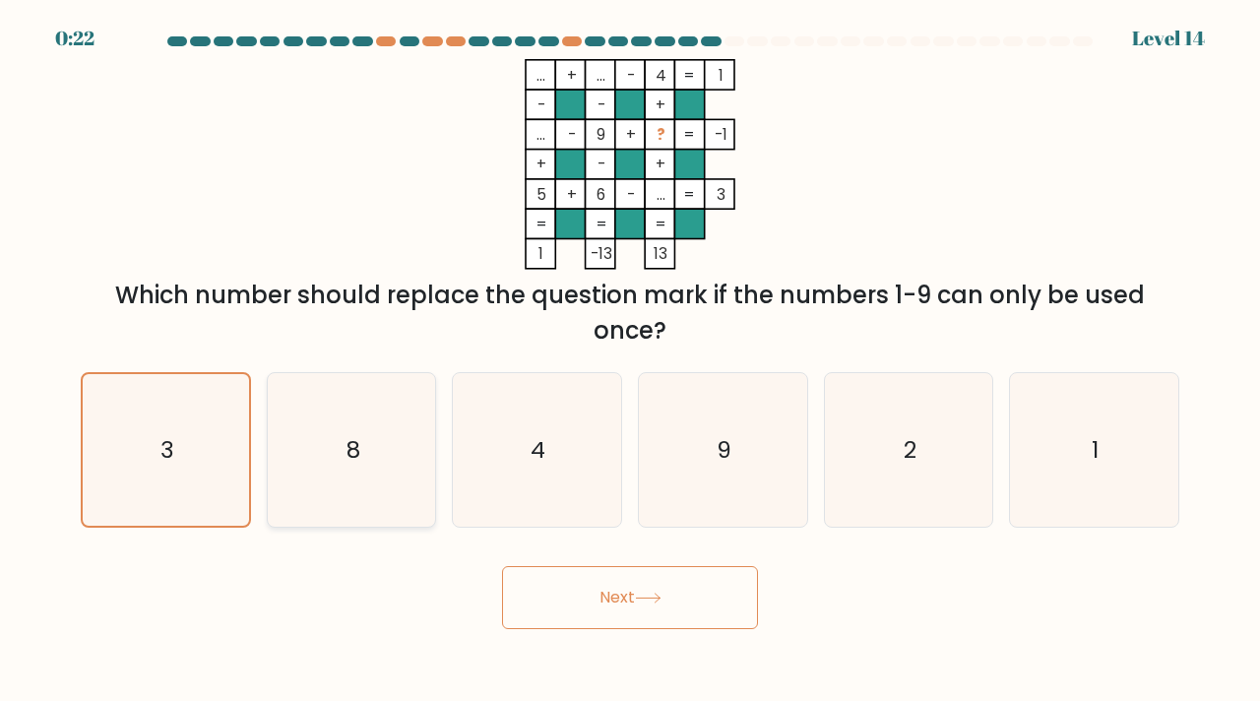
radio input "true"
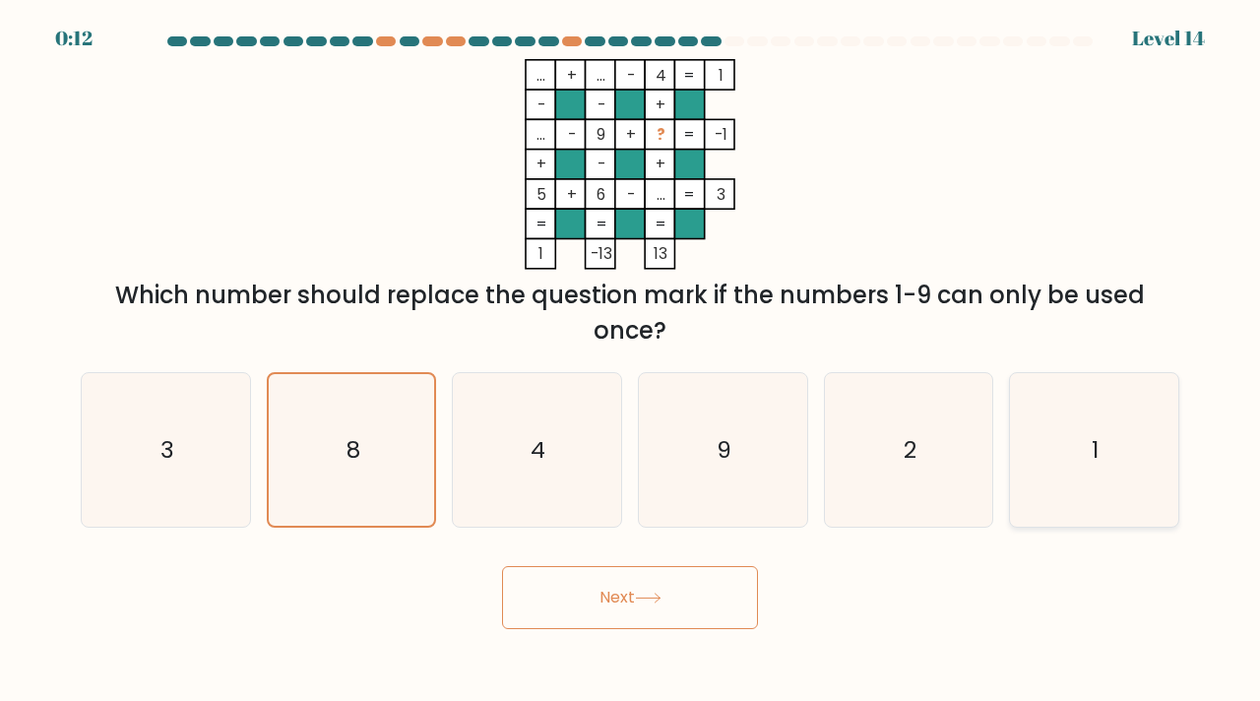
click at [1069, 470] on icon "1" at bounding box center [1094, 450] width 155 height 155
click at [631, 360] on input "f. 1" at bounding box center [630, 355] width 1 height 10
radio input "true"
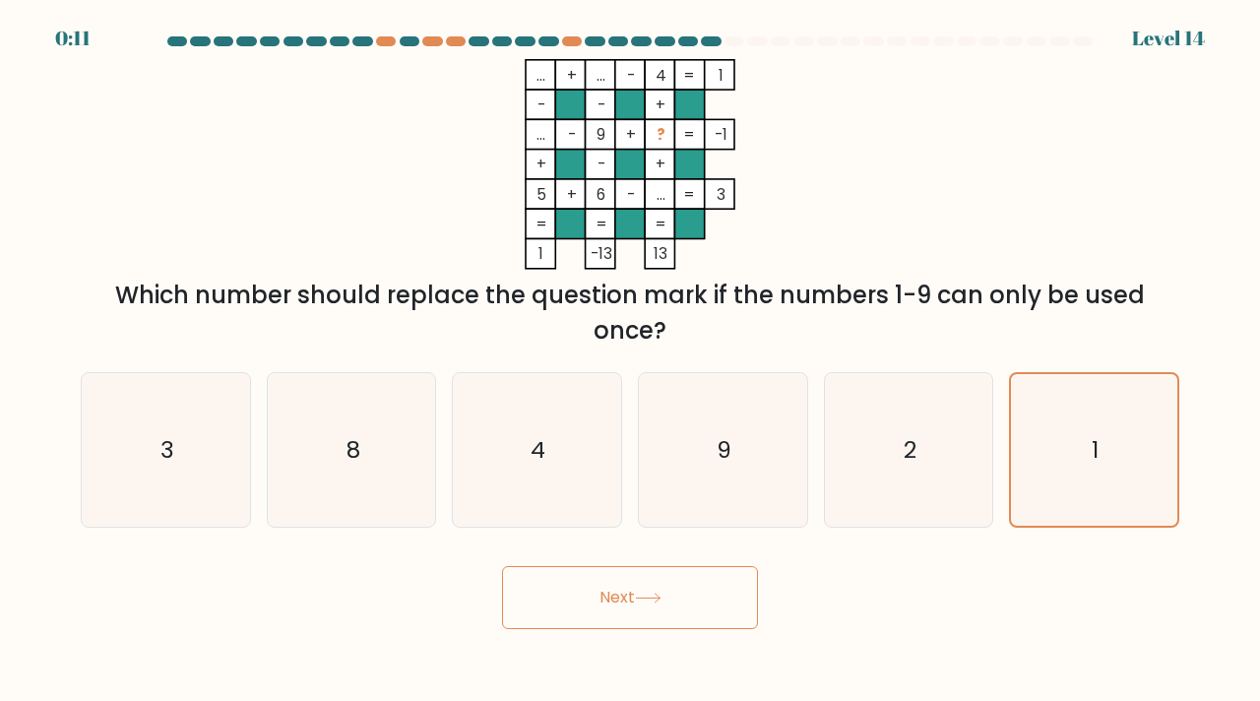
click at [672, 610] on button "Next" at bounding box center [630, 597] width 256 height 63
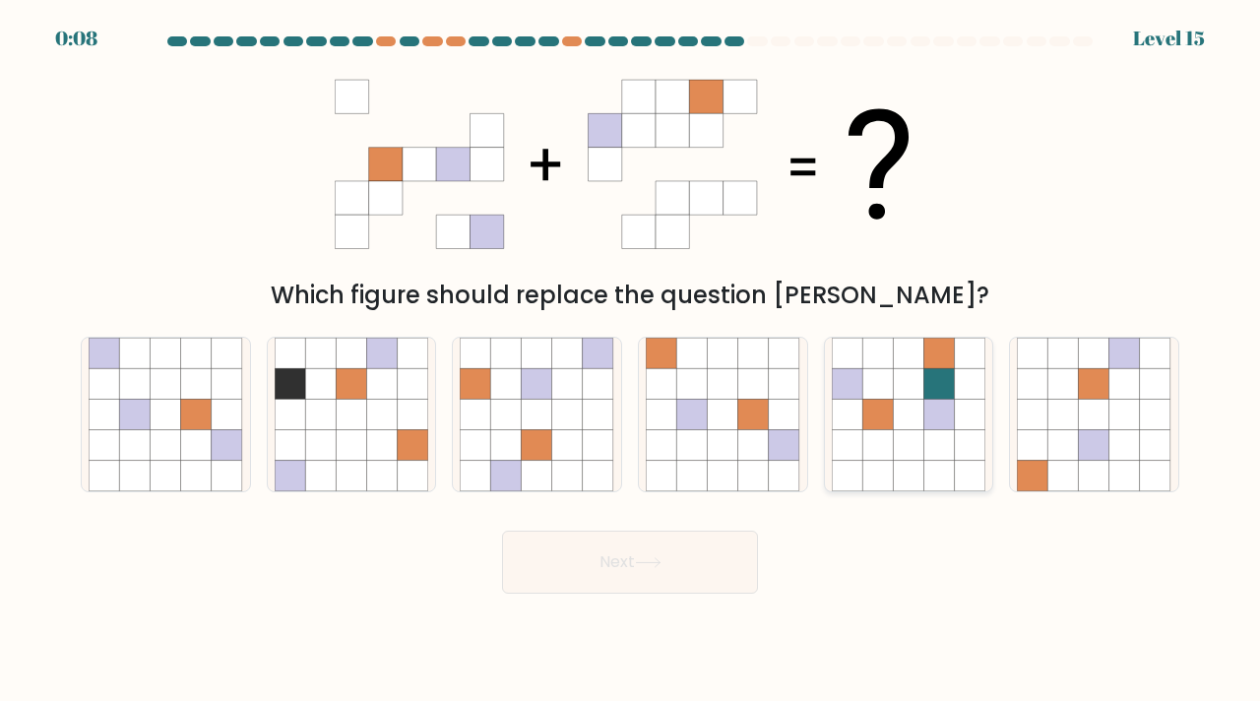
click at [923, 420] on icon at bounding box center [908, 414] width 31 height 31
click at [631, 360] on input "e." at bounding box center [630, 355] width 1 height 10
radio input "true"
click at [670, 582] on button "Next" at bounding box center [630, 562] width 256 height 63
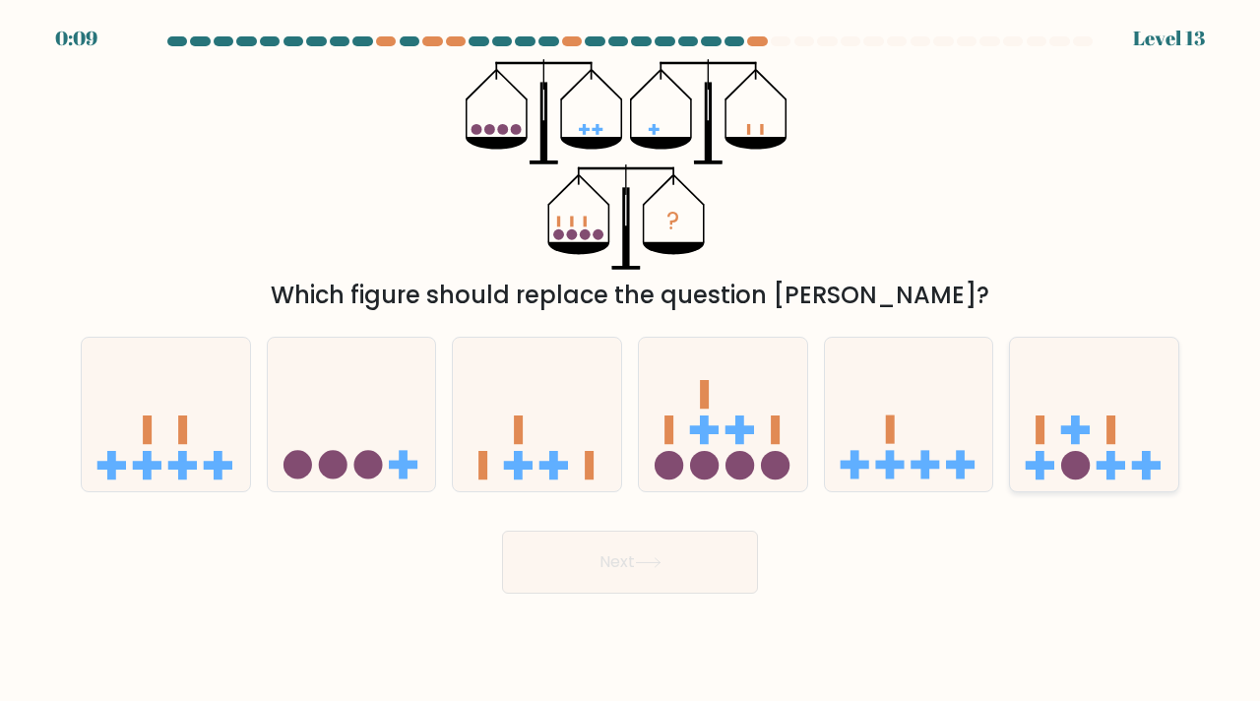
click at [1101, 397] on icon at bounding box center [1094, 414] width 168 height 139
click at [631, 360] on input "f." at bounding box center [630, 355] width 1 height 10
radio input "true"
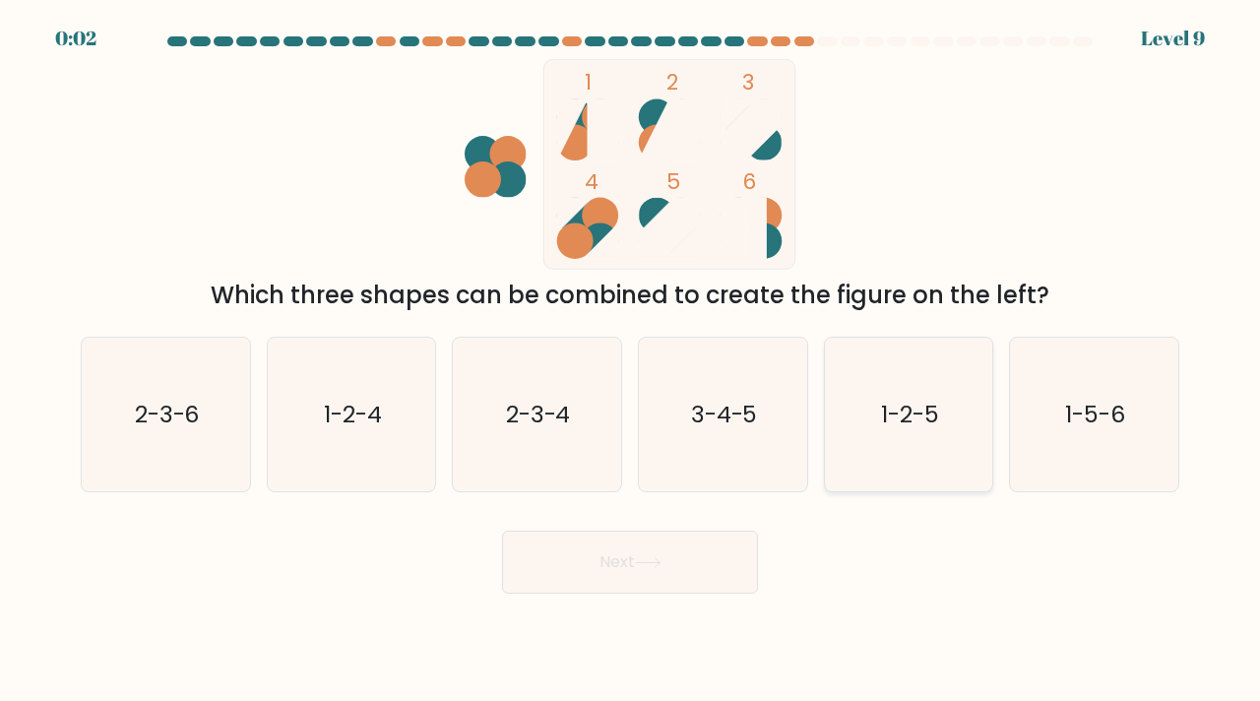
click at [902, 426] on text "1-2-5" at bounding box center [910, 414] width 58 height 32
click at [631, 360] on input "e. 1-2-5" at bounding box center [630, 355] width 1 height 10
radio input "true"
click at [723, 558] on button "Next" at bounding box center [630, 562] width 256 height 63
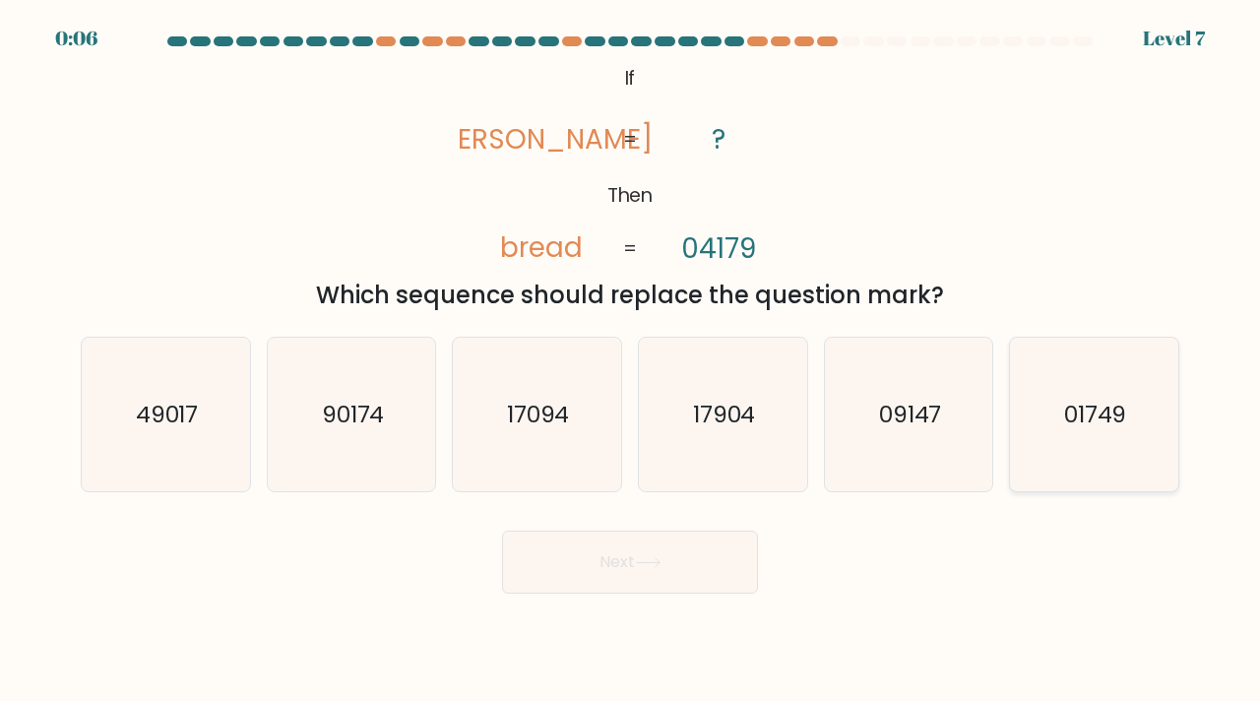
click at [1062, 411] on icon "01749" at bounding box center [1094, 415] width 155 height 155
click at [631, 360] on input "f. 01749" at bounding box center [630, 355] width 1 height 10
radio input "true"
click at [1062, 411] on icon "01749" at bounding box center [1094, 415] width 153 height 153
click at [631, 360] on input "f. 01749" at bounding box center [630, 355] width 1 height 10
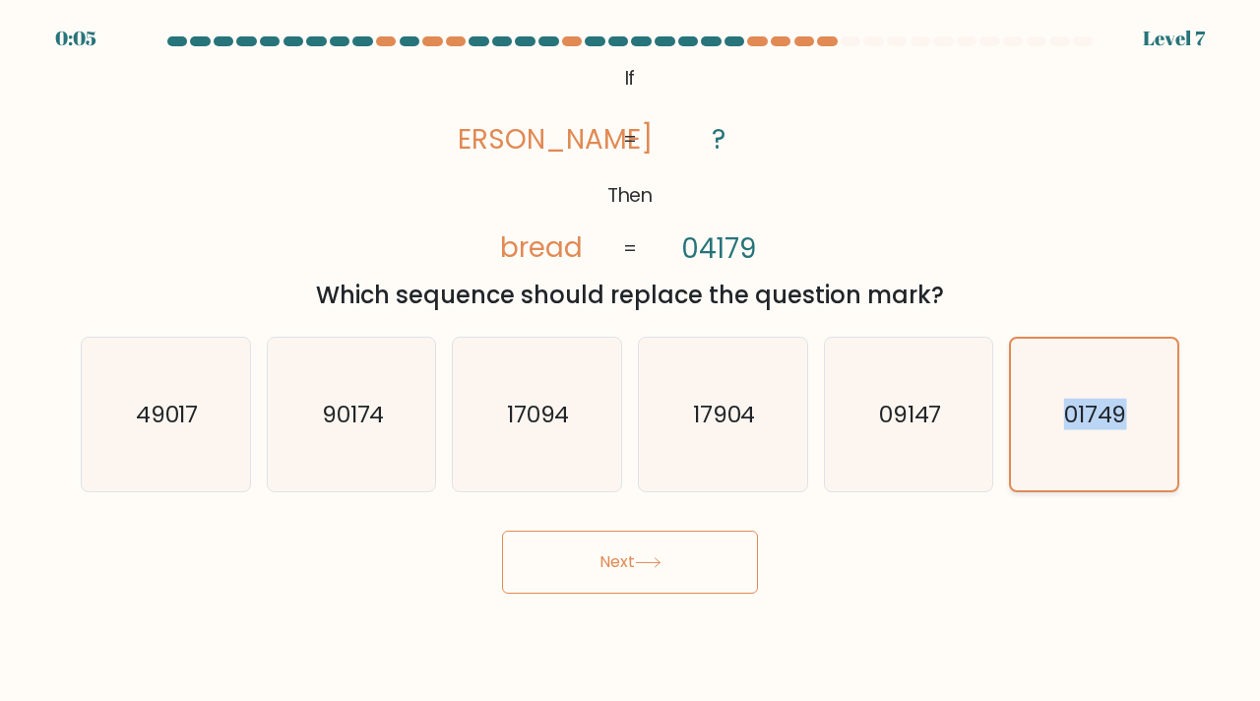
click at [1062, 411] on icon "01749" at bounding box center [1094, 415] width 153 height 153
click at [631, 360] on input "f. 01749" at bounding box center [630, 355] width 1 height 10
click at [673, 565] on button "Next" at bounding box center [630, 562] width 256 height 63
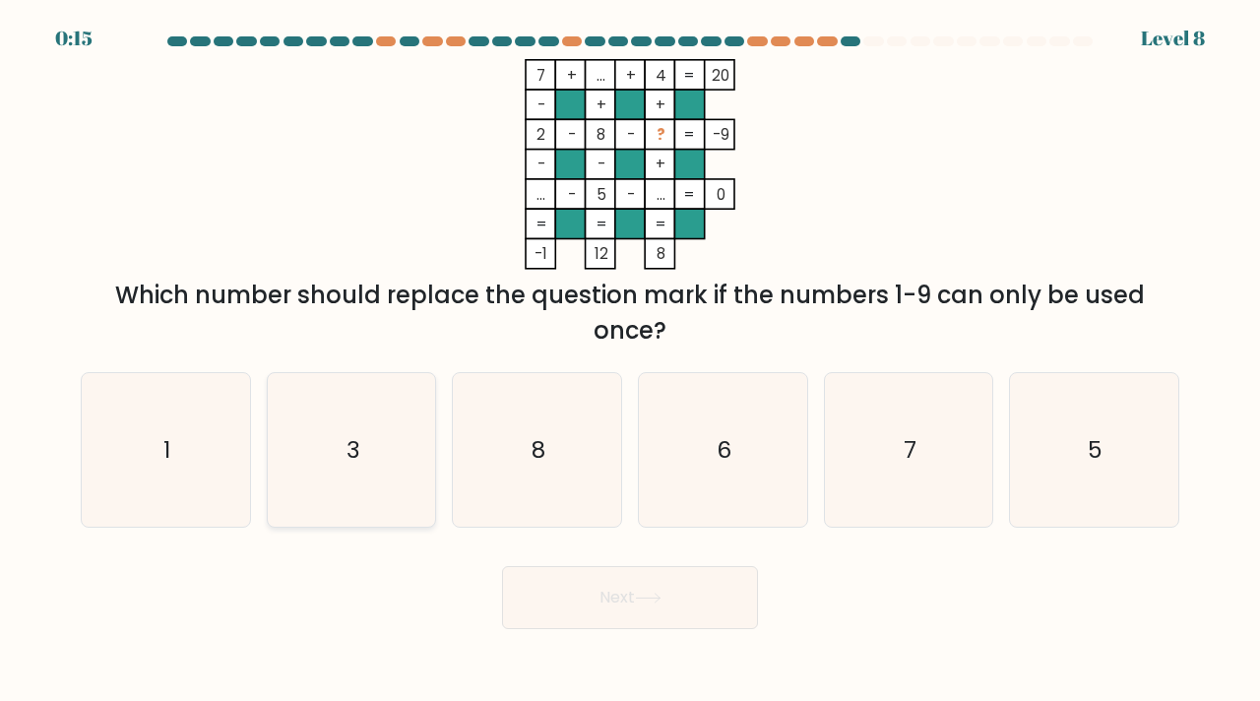
click at [386, 471] on icon "3" at bounding box center [352, 450] width 155 height 155
click at [630, 360] on input "b. 3" at bounding box center [630, 355] width 1 height 10
radio input "true"
click at [612, 609] on button "Next" at bounding box center [630, 597] width 256 height 63
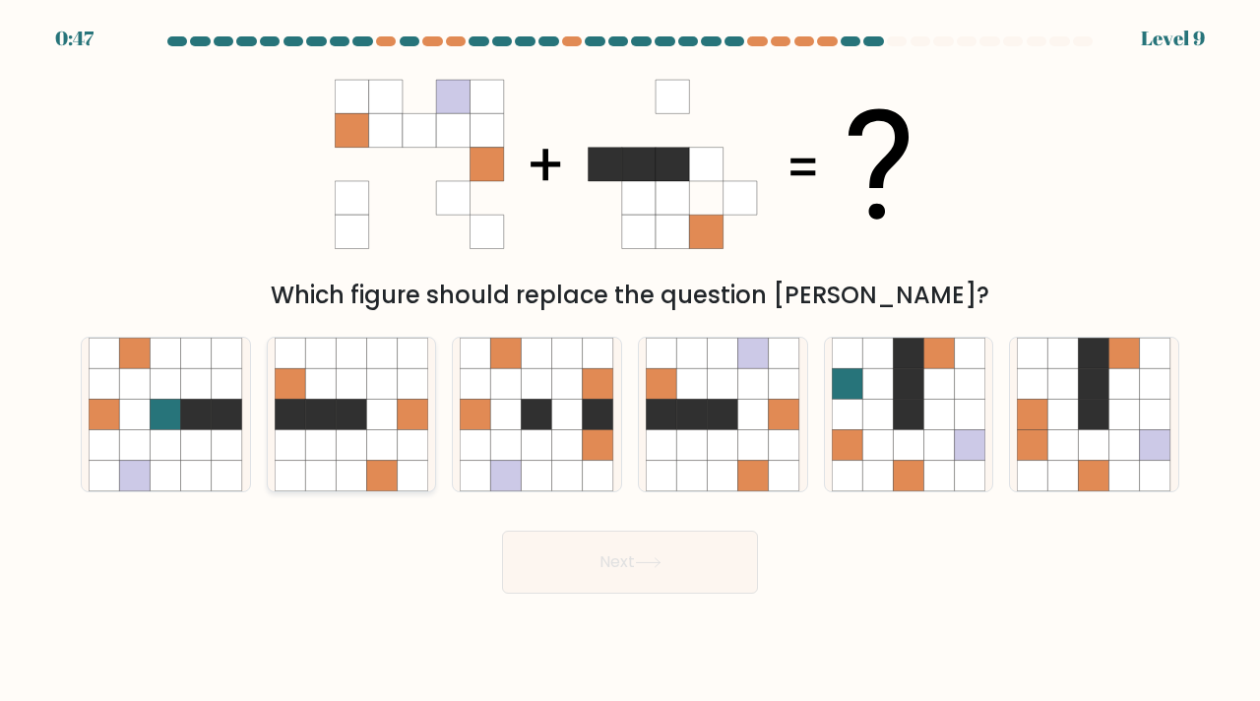
click at [348, 377] on icon at bounding box center [351, 383] width 31 height 31
click at [630, 360] on input "b." at bounding box center [630, 355] width 1 height 10
radio input "true"
click at [636, 558] on button "Next" at bounding box center [630, 562] width 256 height 63
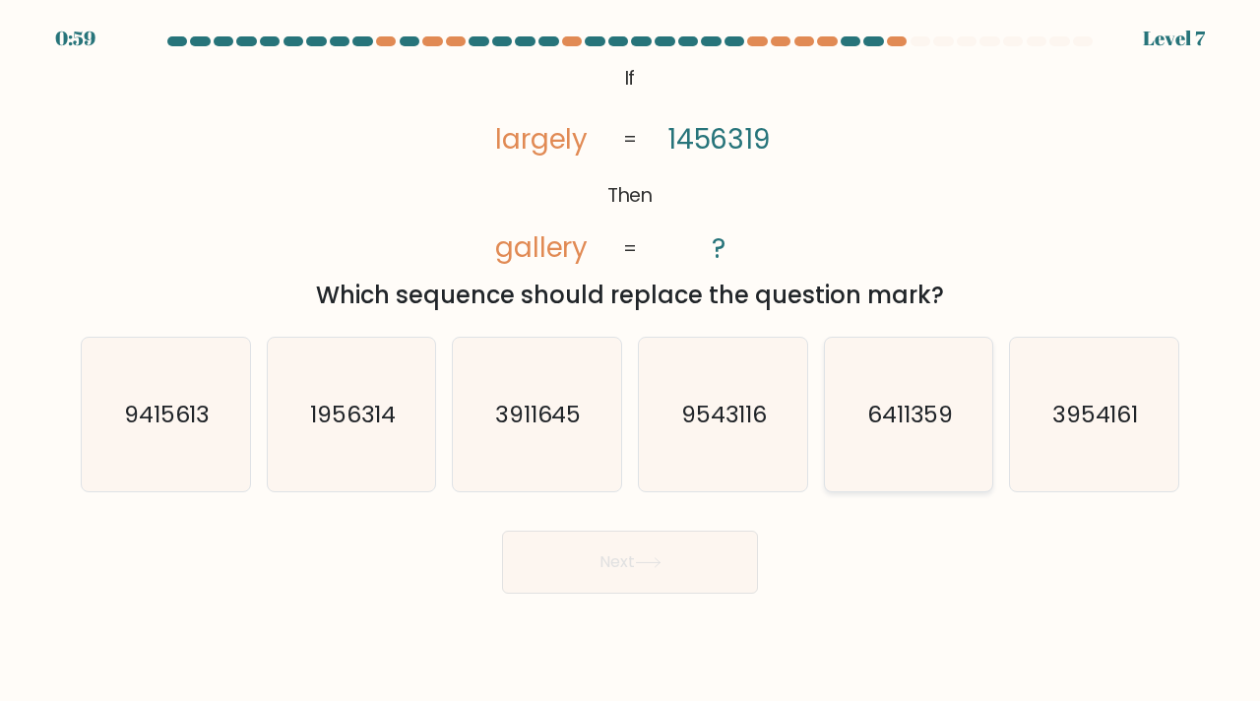
click at [893, 461] on icon "6411359" at bounding box center [909, 415] width 155 height 155
click at [631, 360] on input "e. 6411359" at bounding box center [630, 355] width 1 height 10
radio input "true"
click at [684, 572] on button "Next" at bounding box center [630, 562] width 256 height 63
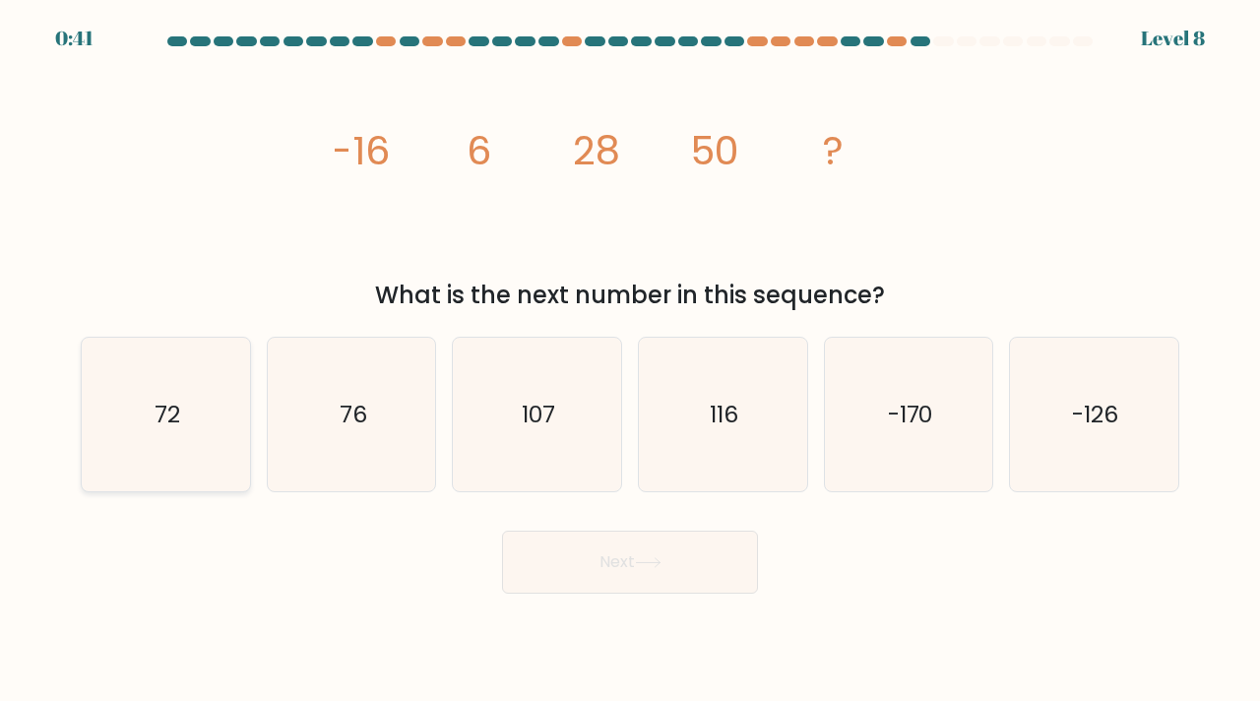
click at [185, 383] on icon "72" at bounding box center [166, 415] width 155 height 155
click at [630, 360] on input "a. 72" at bounding box center [630, 355] width 1 height 10
radio input "true"
click at [674, 576] on button "Next" at bounding box center [630, 562] width 256 height 63
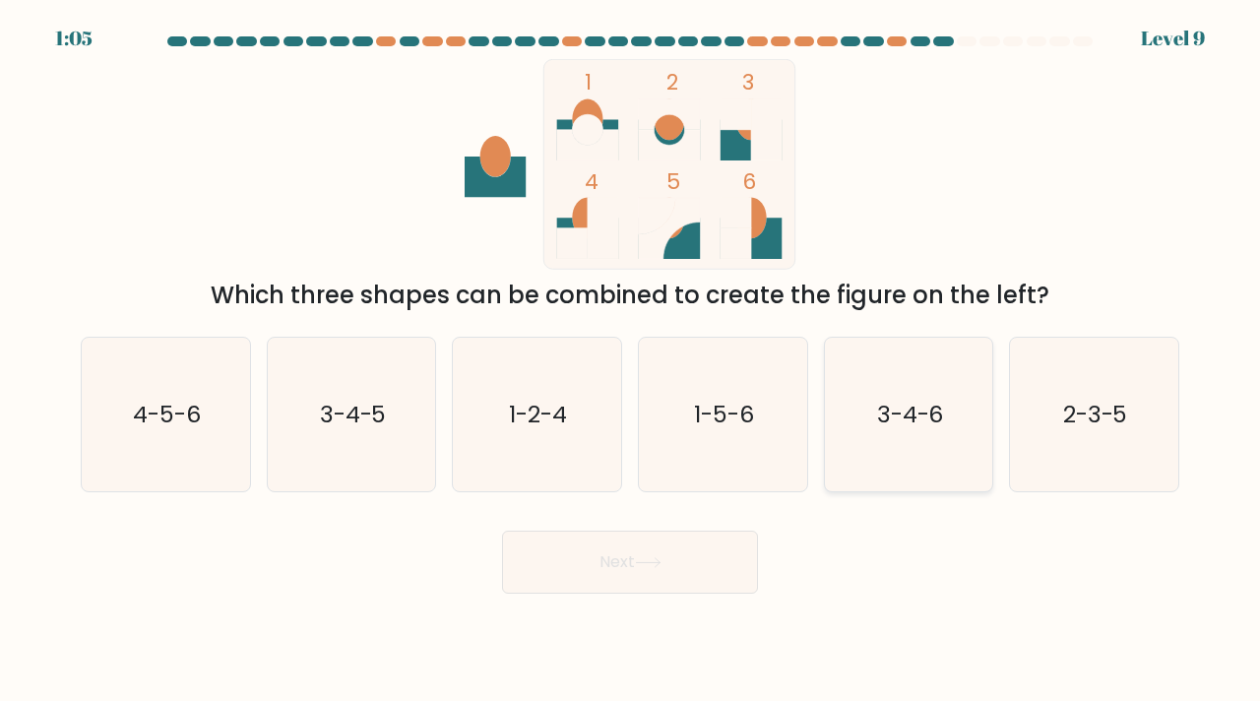
click at [932, 419] on text "3-4-6" at bounding box center [910, 414] width 67 height 32
click at [631, 360] on input "e. 3-4-6" at bounding box center [630, 355] width 1 height 10
radio input "true"
click at [656, 559] on icon at bounding box center [648, 562] width 27 height 11
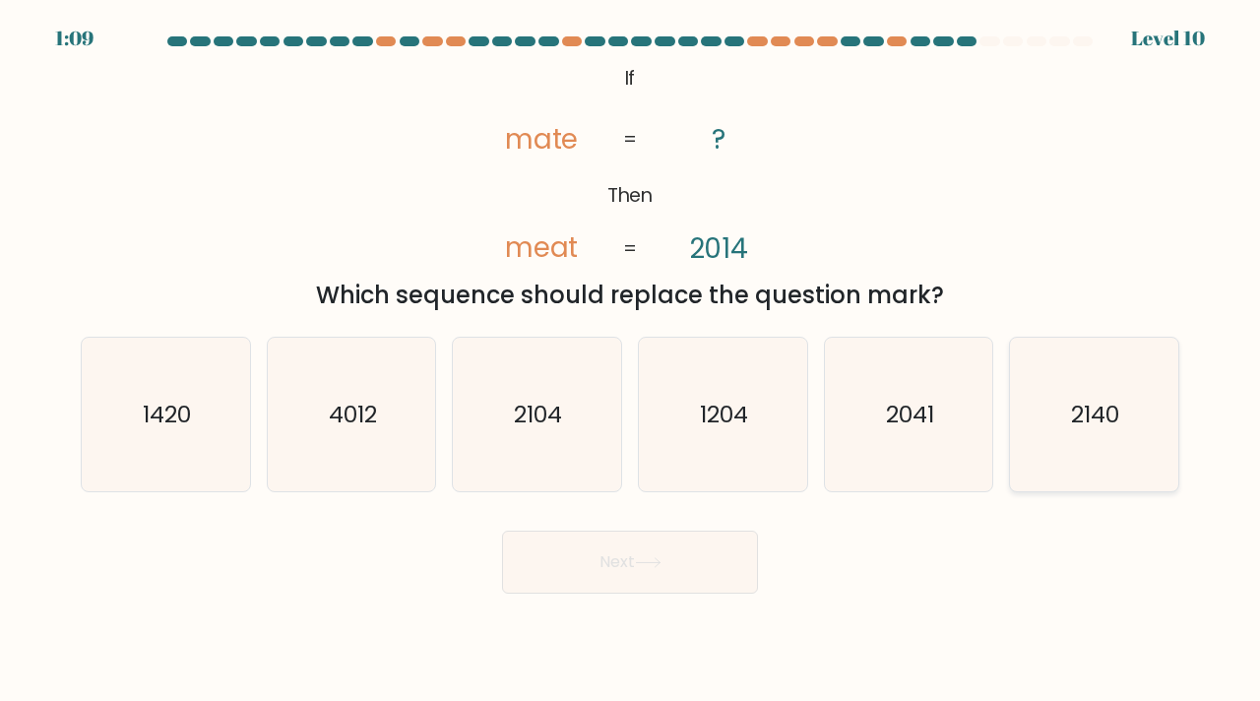
click at [1084, 432] on icon "2140" at bounding box center [1094, 415] width 155 height 155
click at [631, 360] on input "f. 2140" at bounding box center [630, 355] width 1 height 10
radio input "true"
click at [649, 551] on button "Next" at bounding box center [630, 562] width 256 height 63
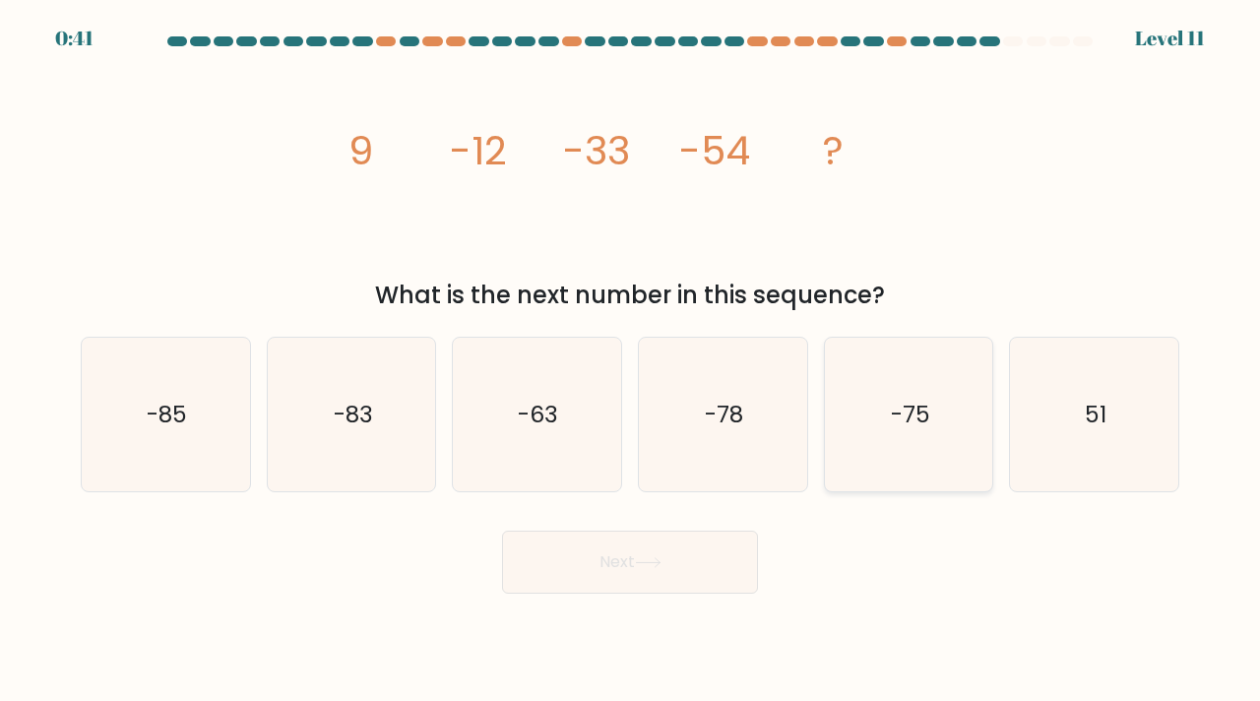
click at [874, 415] on icon "-75" at bounding box center [909, 415] width 155 height 155
click at [631, 360] on input "e. -75" at bounding box center [630, 355] width 1 height 10
radio input "true"
click at [609, 555] on button "Next" at bounding box center [630, 562] width 256 height 63
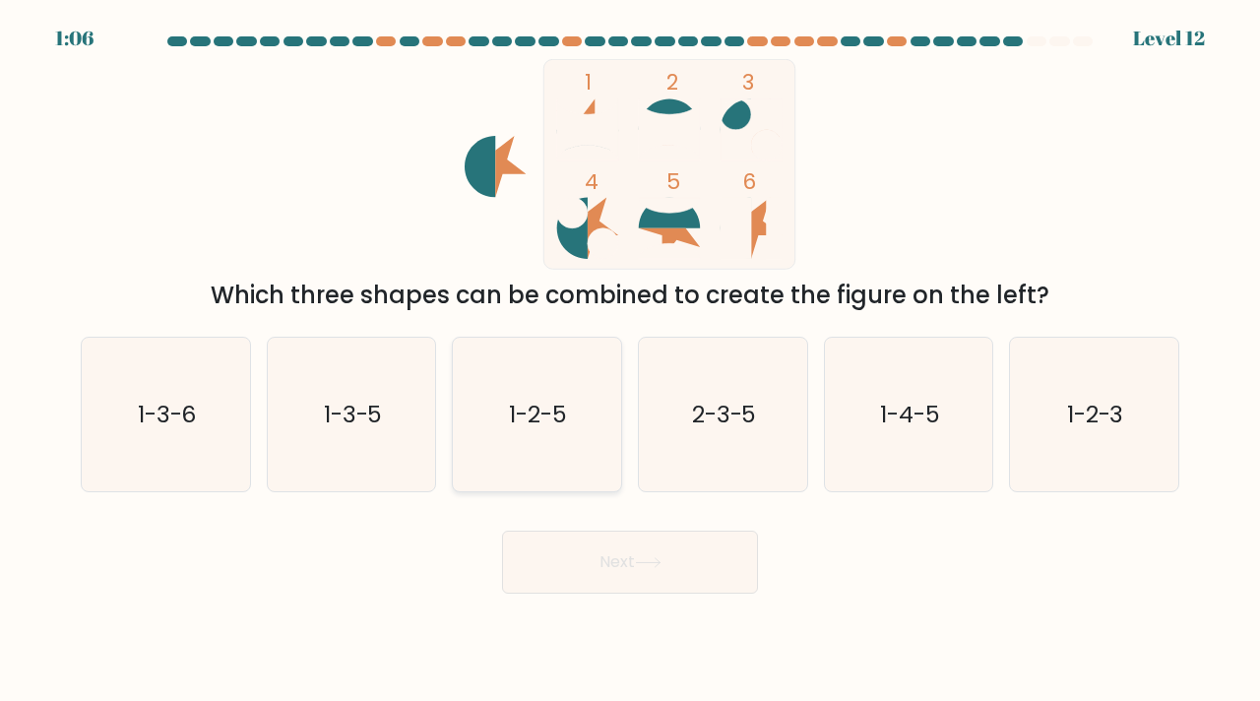
click at [569, 437] on icon "1-2-5" at bounding box center [537, 415] width 155 height 155
click at [630, 360] on input "c. 1-2-5" at bounding box center [630, 355] width 1 height 10
radio input "true"
click at [604, 542] on button "Next" at bounding box center [630, 562] width 256 height 63
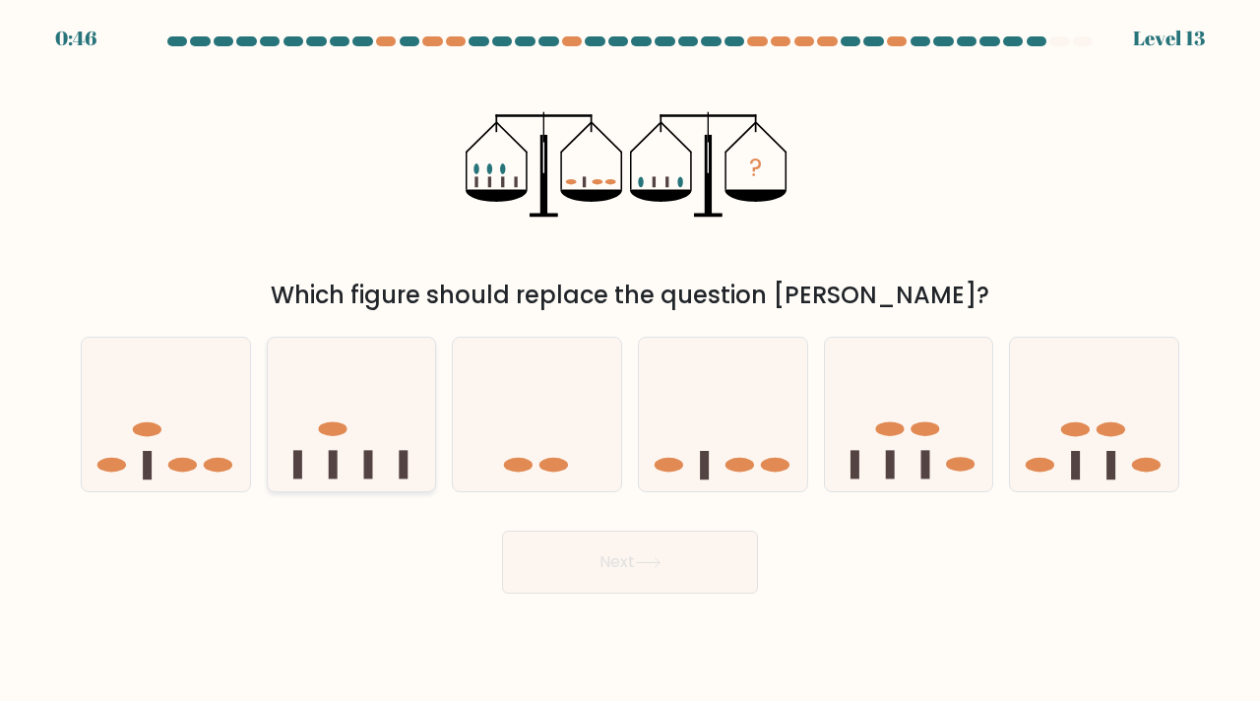
click at [338, 459] on icon at bounding box center [352, 414] width 168 height 139
click at [630, 360] on input "b." at bounding box center [630, 355] width 1 height 10
radio input "true"
click at [612, 568] on button "Next" at bounding box center [630, 562] width 256 height 63
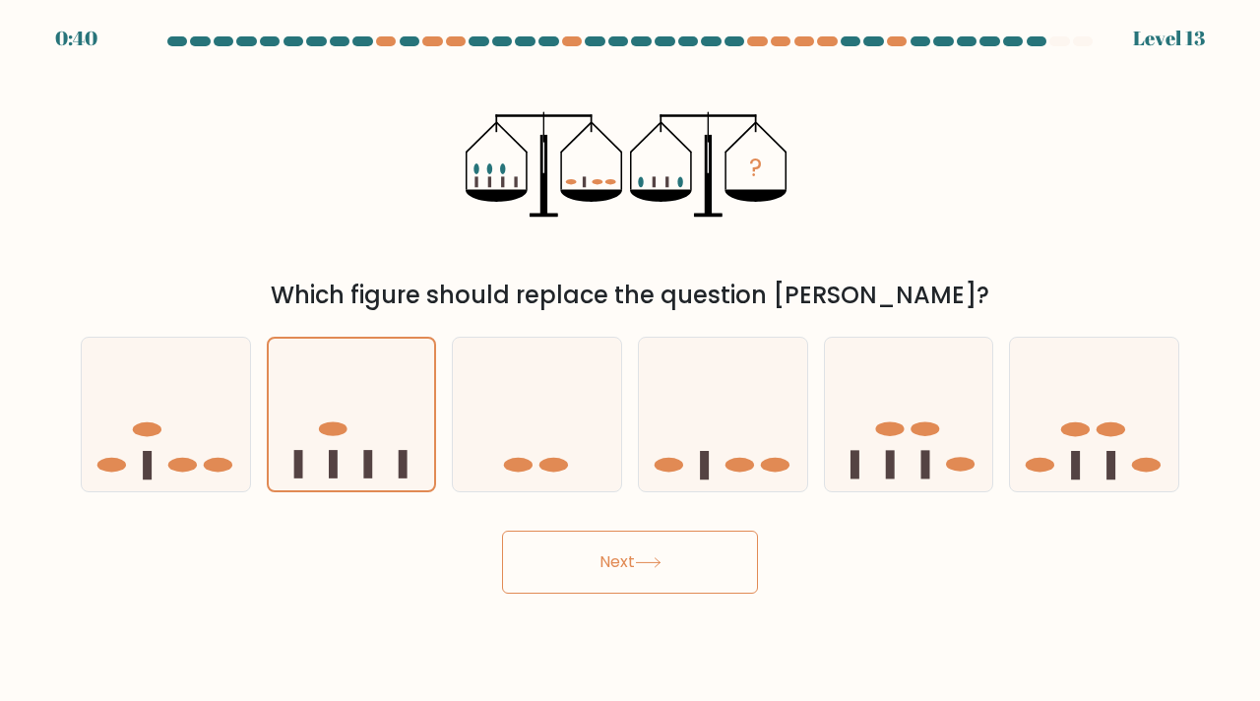
click at [612, 568] on button "Next" at bounding box center [630, 562] width 256 height 63
click at [634, 542] on button "Next" at bounding box center [630, 562] width 256 height 63
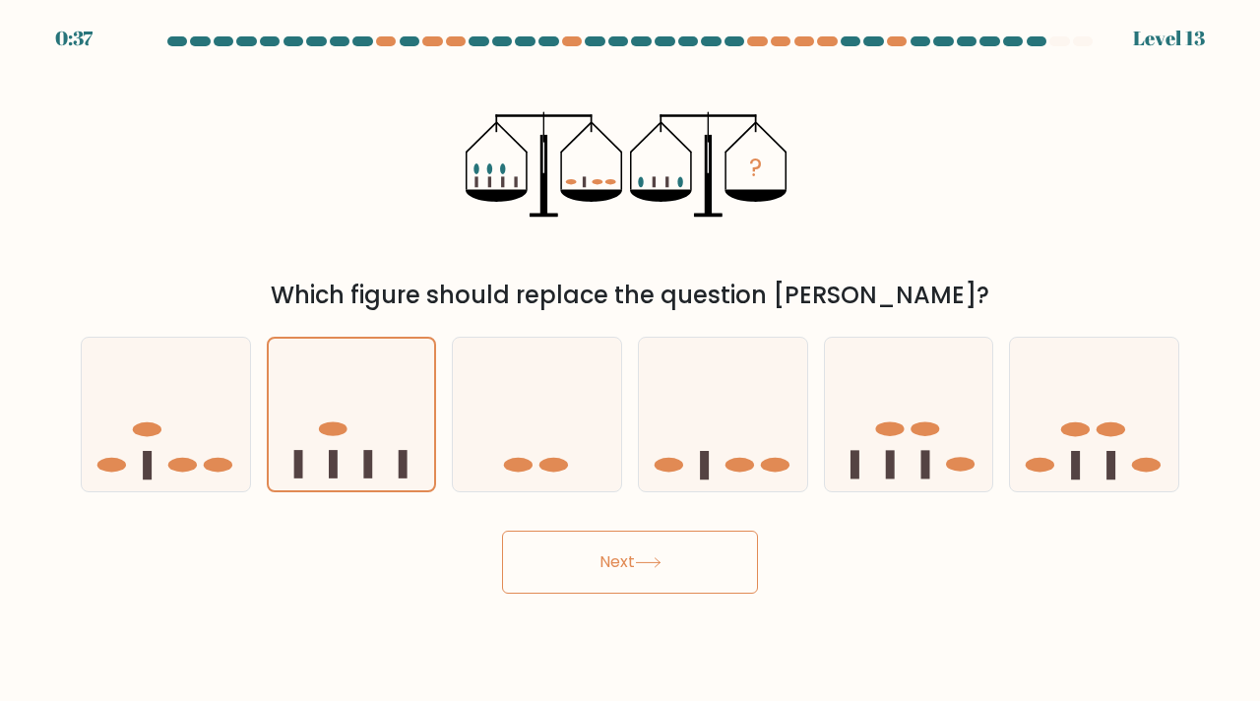
click at [634, 542] on button "Next" at bounding box center [630, 562] width 256 height 63
click at [803, 547] on div "Next" at bounding box center [630, 555] width 1122 height 78
click at [853, 252] on div "? Which figure should replace the question mark?" at bounding box center [630, 186] width 1122 height 254
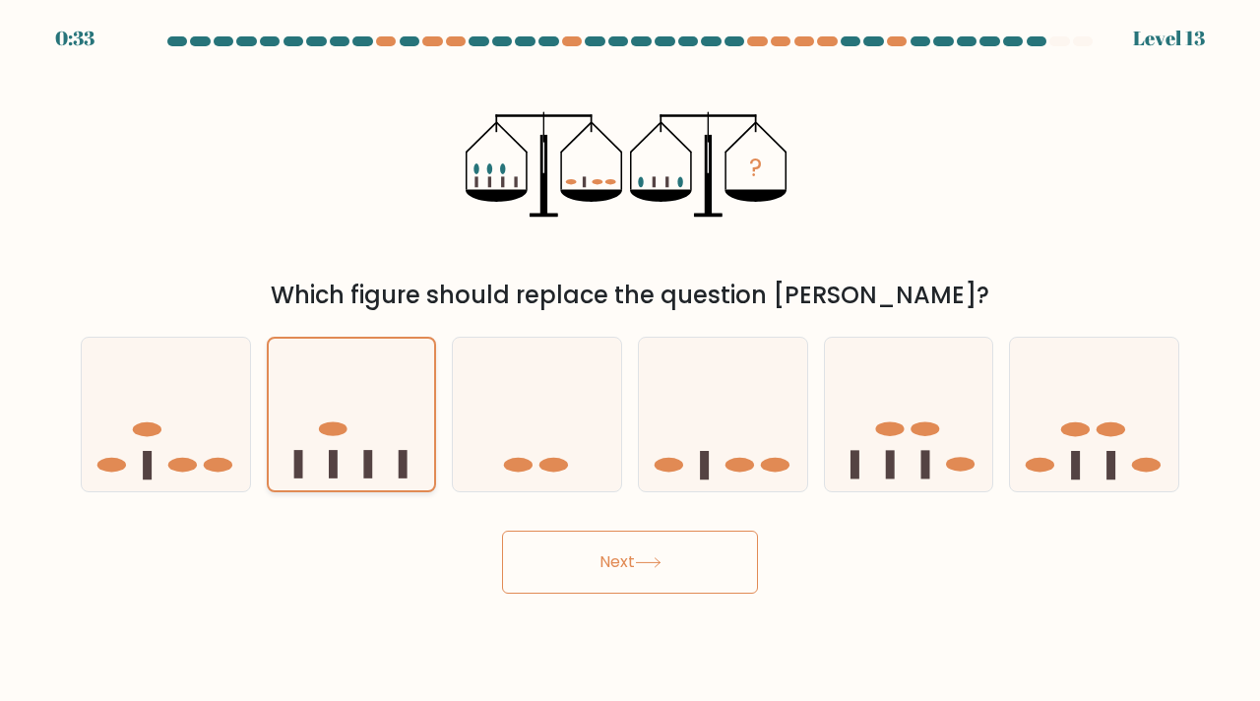
click at [328, 414] on icon at bounding box center [352, 415] width 166 height 138
click at [630, 360] on input "b." at bounding box center [630, 355] width 1 height 10
click at [328, 414] on icon at bounding box center [352, 415] width 166 height 138
click at [630, 360] on input "b." at bounding box center [630, 355] width 1 height 10
click at [562, 566] on button "Next" at bounding box center [630, 562] width 256 height 63
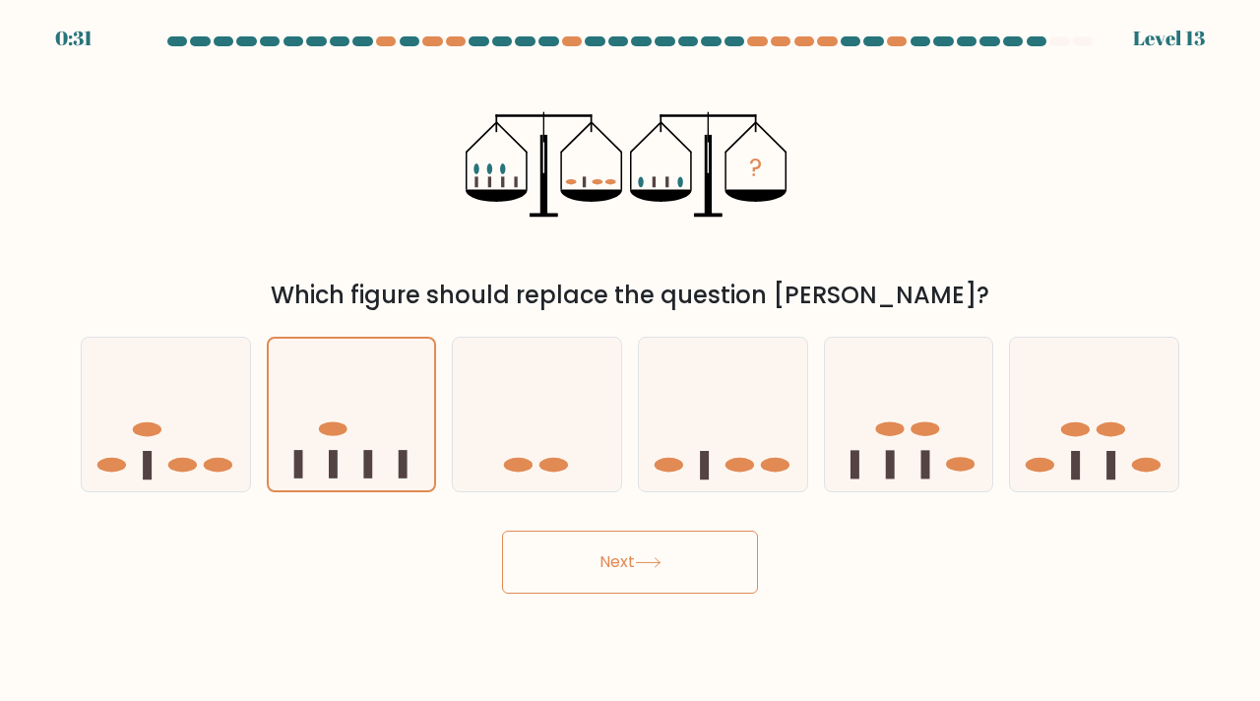
click at [562, 566] on button "Next" at bounding box center [630, 562] width 256 height 63
click at [570, 566] on button "Next" at bounding box center [630, 562] width 256 height 63
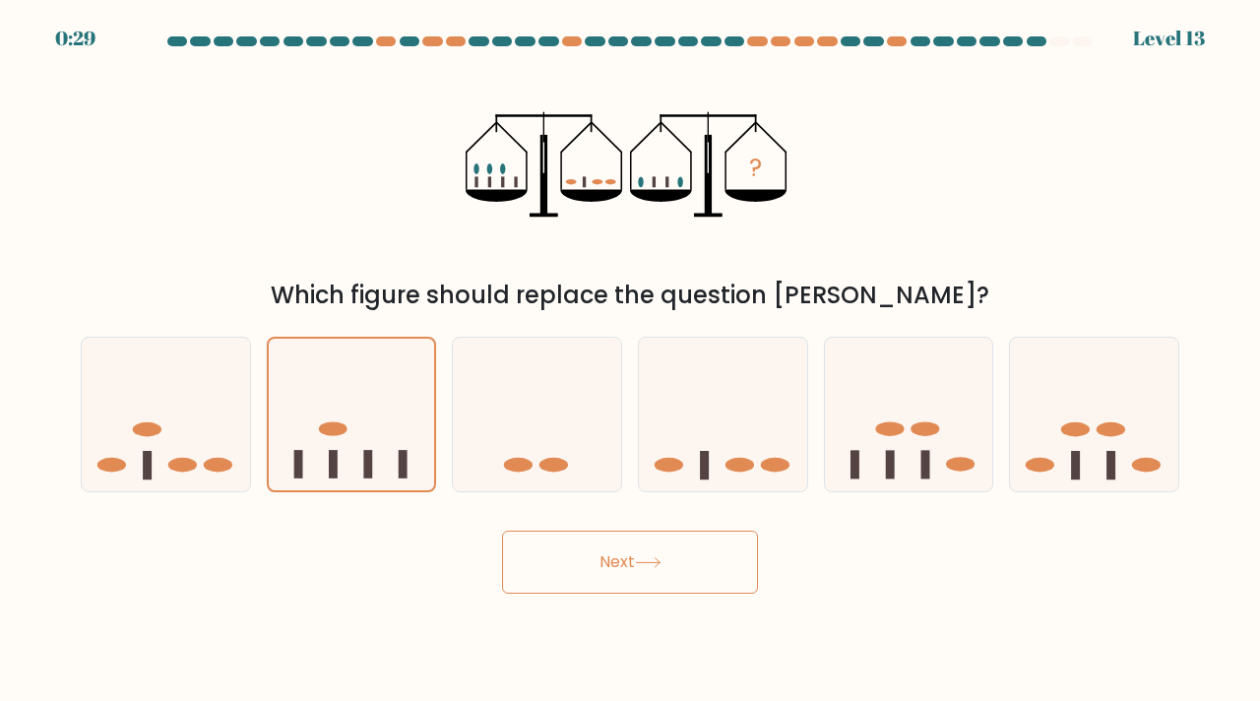
click at [570, 566] on button "Next" at bounding box center [630, 562] width 256 height 63
click at [569, 565] on button "Next" at bounding box center [630, 562] width 256 height 63
click at [567, 565] on button "Next" at bounding box center [630, 562] width 256 height 63
click at [640, 443] on icon at bounding box center [723, 414] width 168 height 139
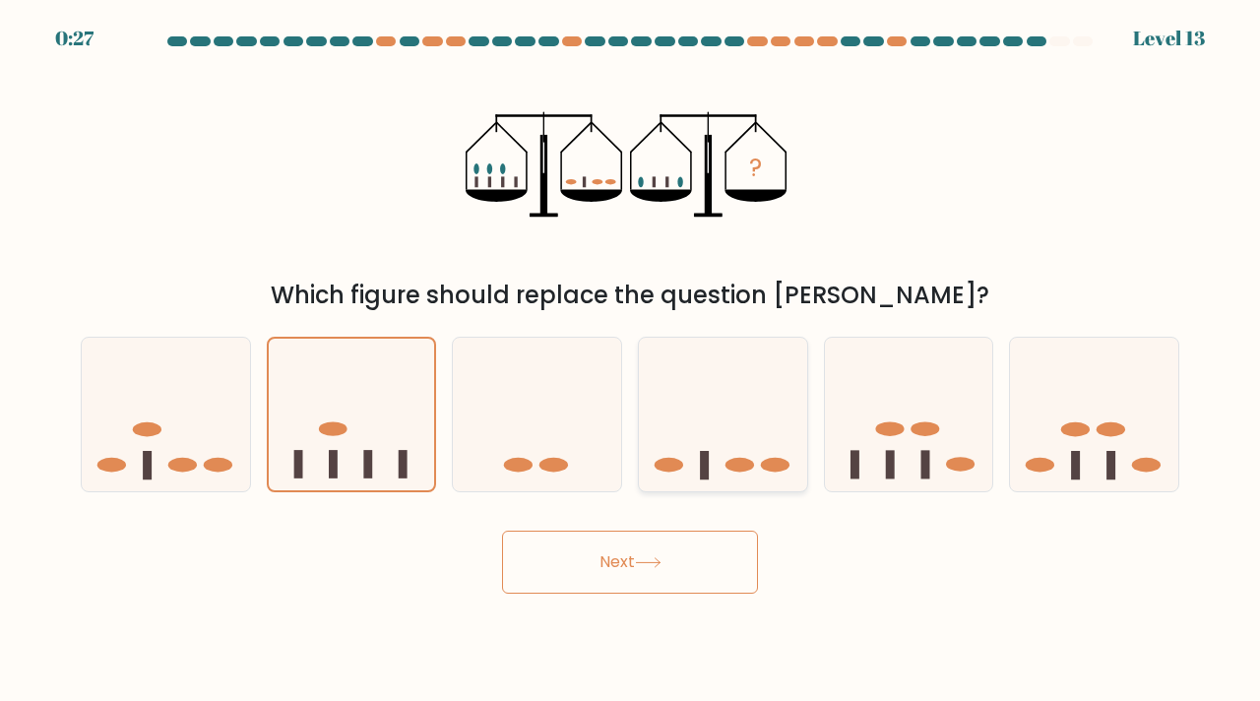
click at [631, 360] on input "d." at bounding box center [630, 355] width 1 height 10
radio input "true"
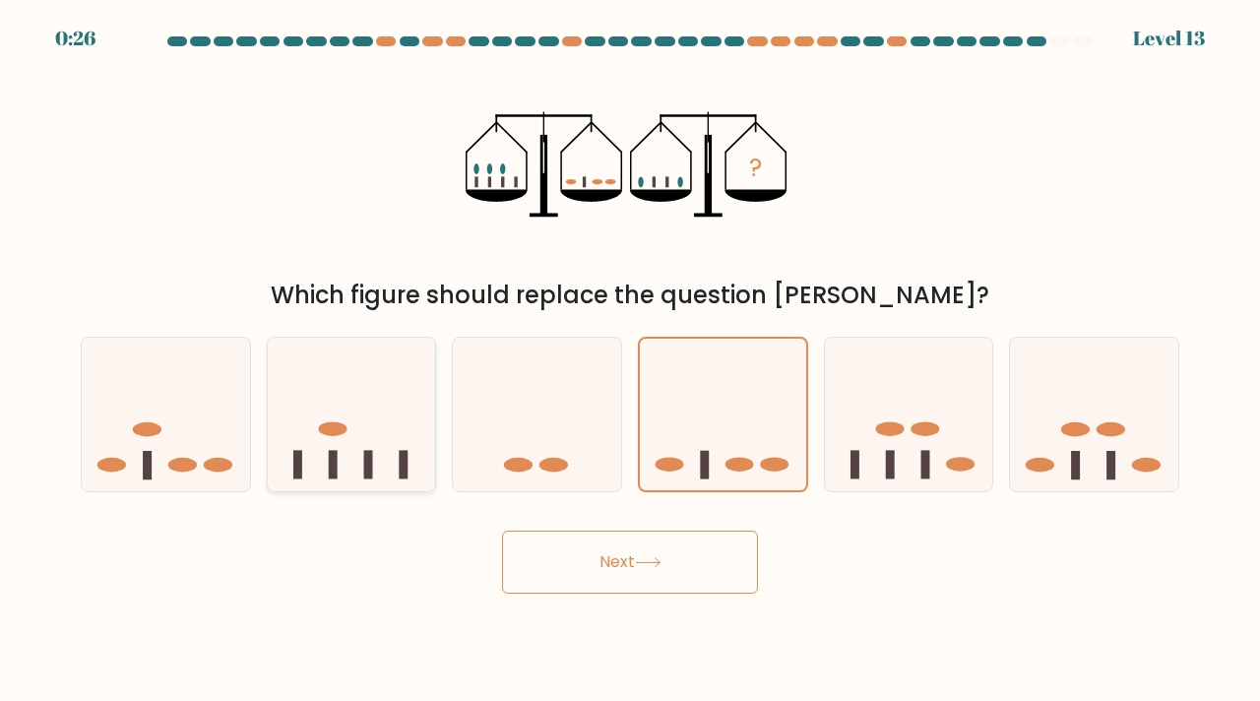
click at [412, 463] on icon at bounding box center [352, 414] width 168 height 139
click at [630, 360] on input "b." at bounding box center [630, 355] width 1 height 10
radio input "true"
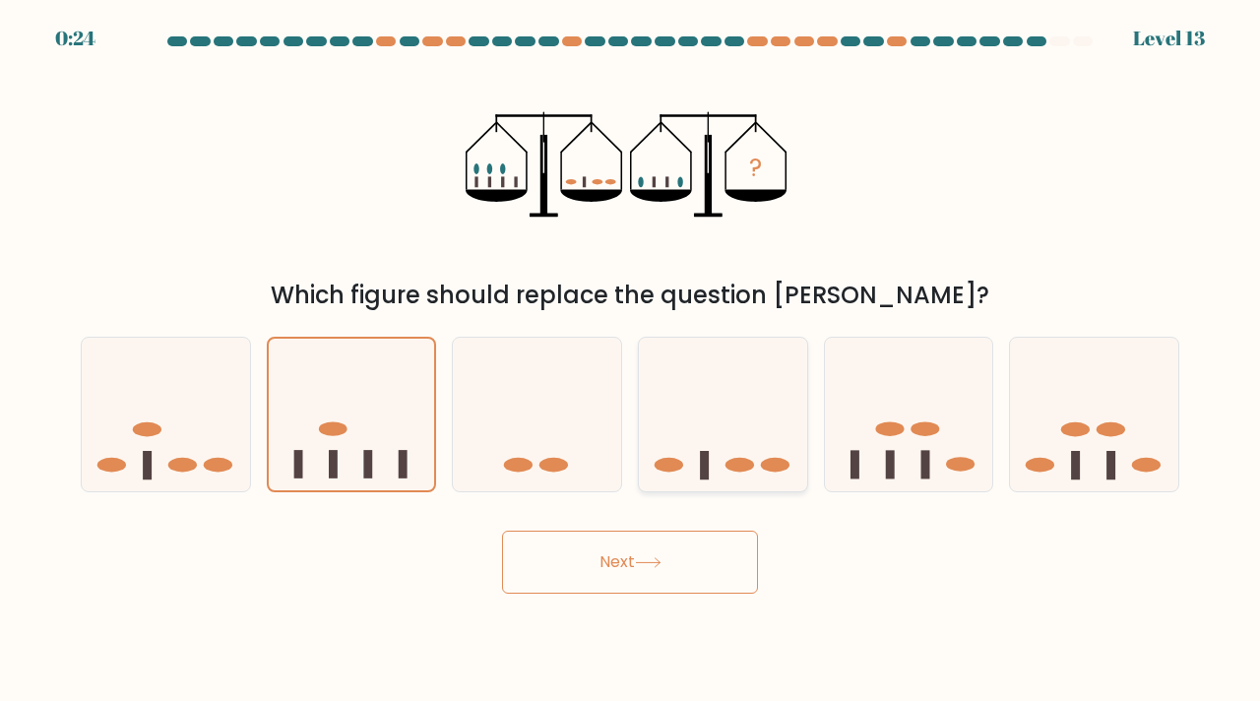
click at [699, 461] on icon at bounding box center [723, 414] width 168 height 139
click at [631, 360] on input "d." at bounding box center [630, 355] width 1 height 10
radio input "true"
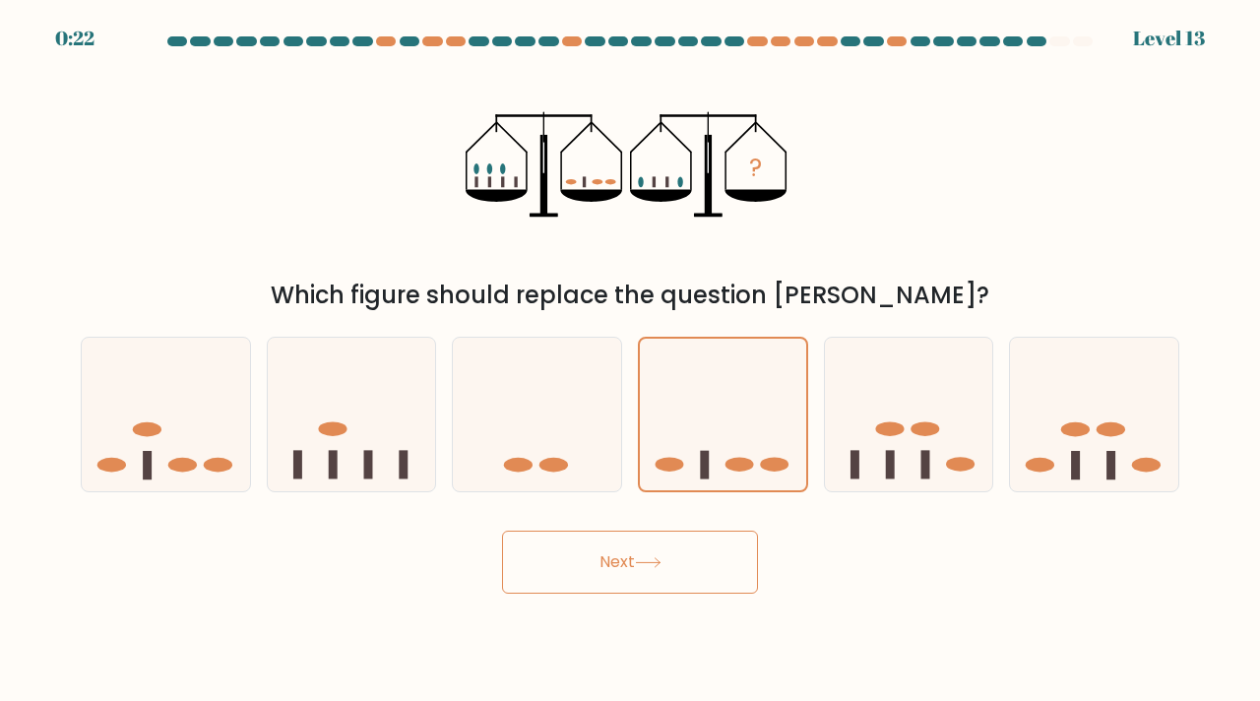
click at [640, 565] on icon at bounding box center [648, 562] width 27 height 11
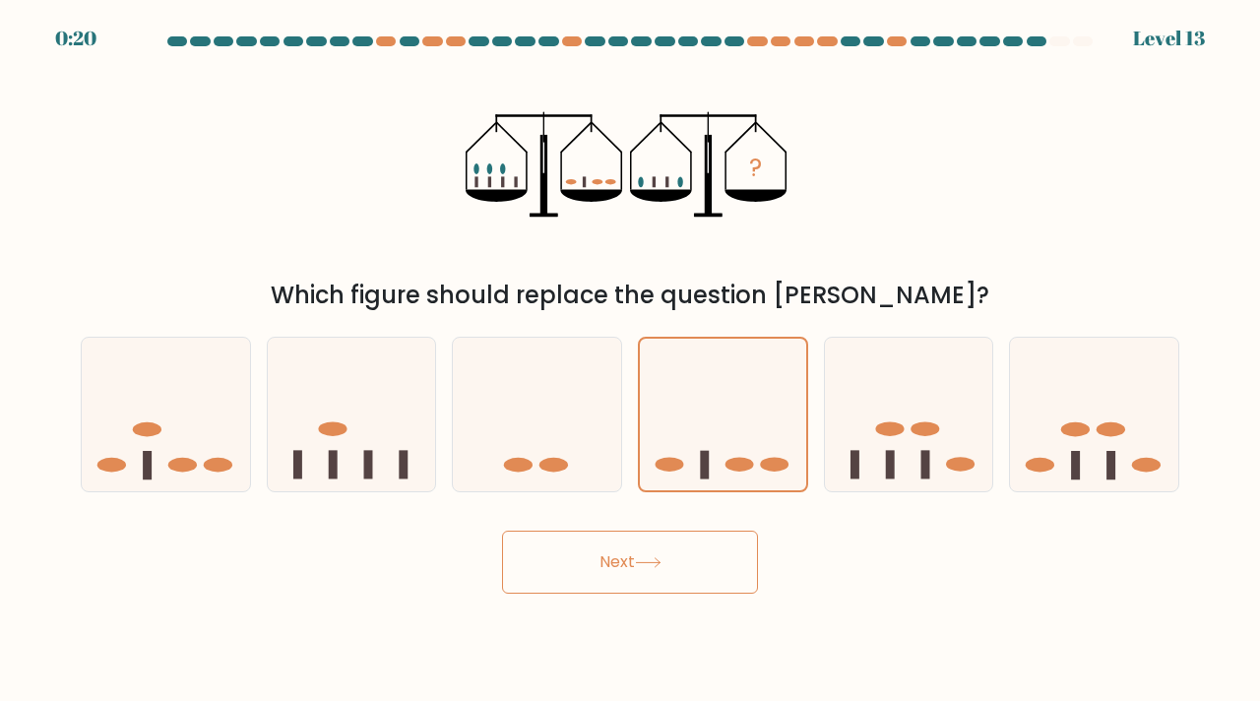
click at [640, 565] on icon at bounding box center [648, 562] width 27 height 11
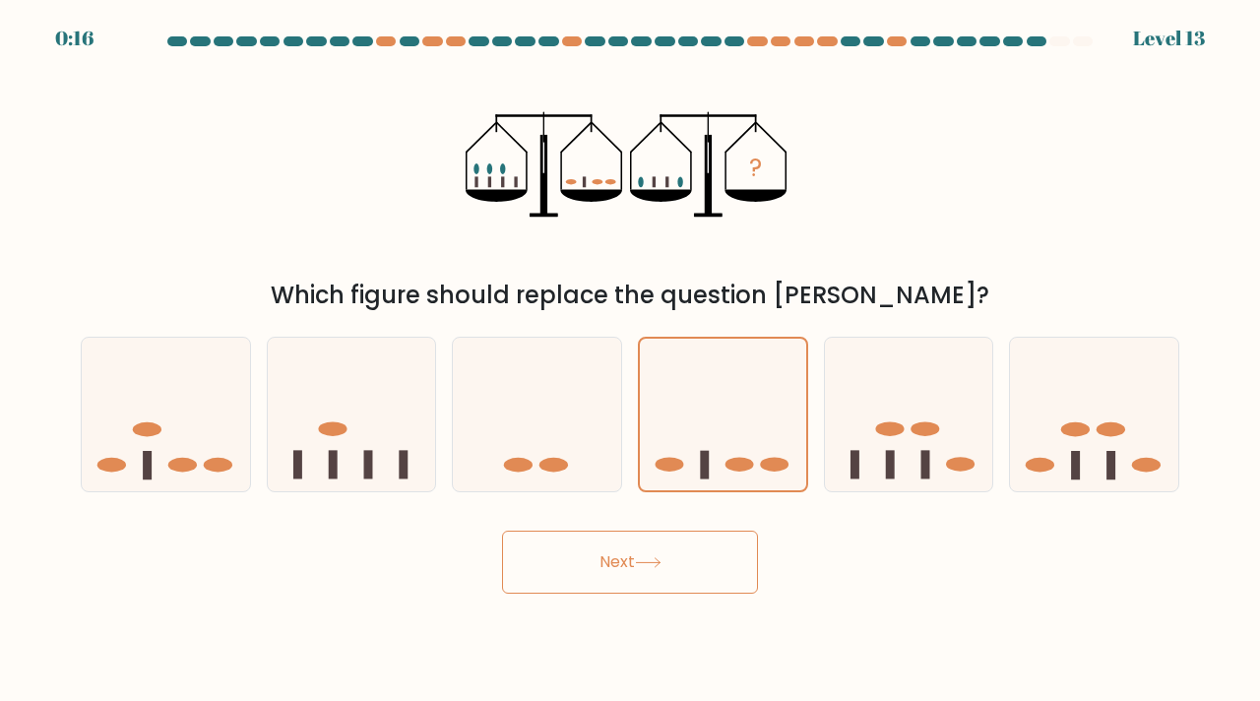
click at [640, 565] on icon at bounding box center [648, 562] width 27 height 11
click at [640, 564] on icon at bounding box center [648, 562] width 27 height 11
click at [424, 564] on div "Next" at bounding box center [630, 555] width 1122 height 78
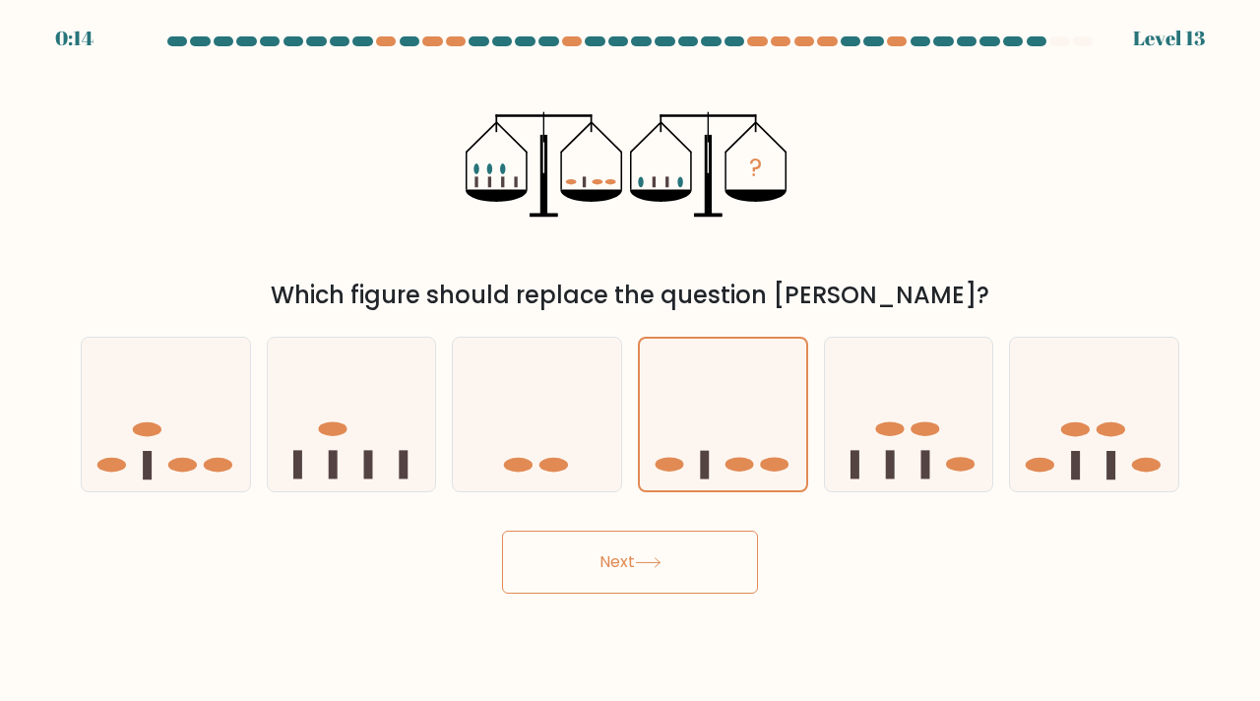
click at [668, 545] on button "Next" at bounding box center [630, 562] width 256 height 63
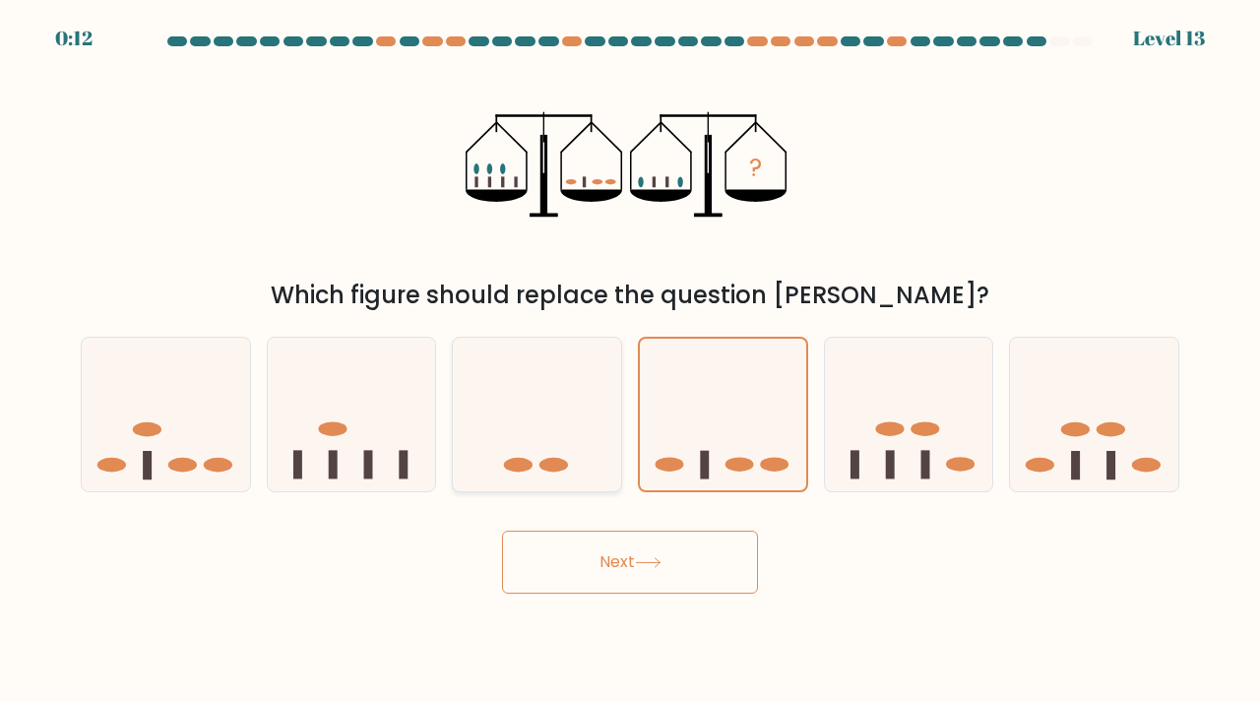
click at [503, 471] on icon at bounding box center [537, 414] width 168 height 139
click at [630, 360] on input "c." at bounding box center [630, 355] width 1 height 10
radio input "true"
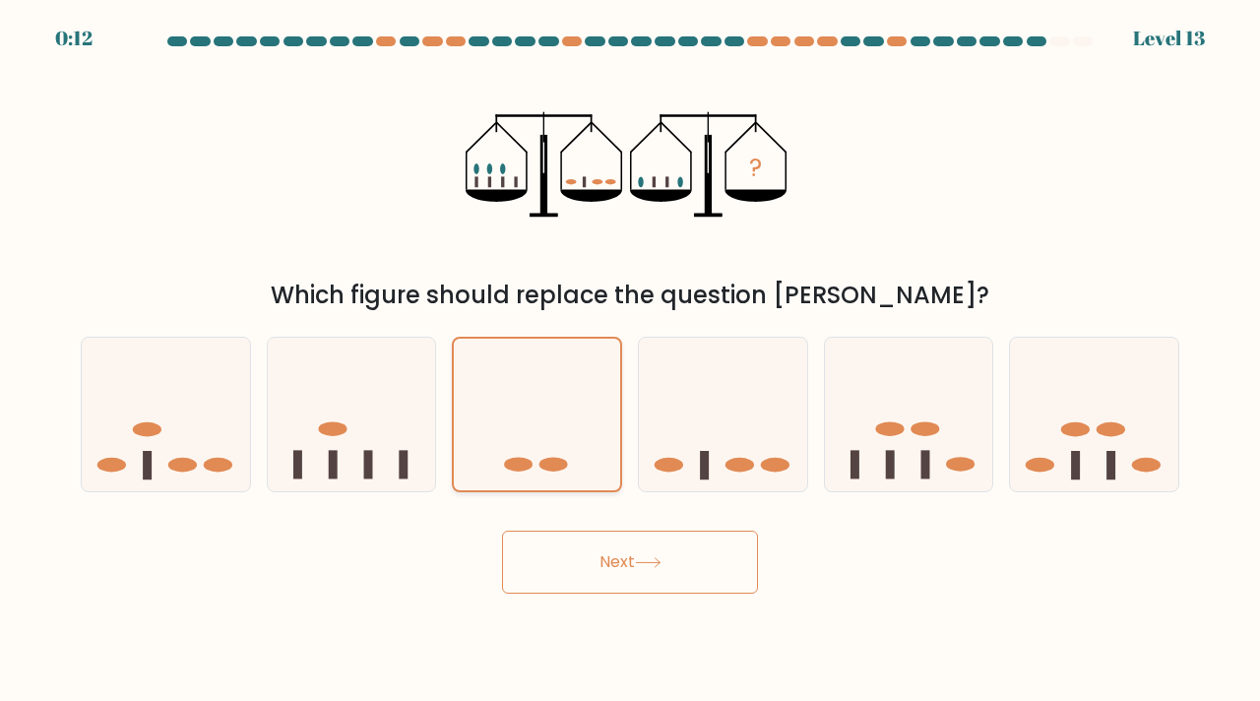
click at [503, 471] on icon at bounding box center [537, 415] width 166 height 138
click at [630, 360] on input "c." at bounding box center [630, 355] width 1 height 10
click at [503, 471] on icon at bounding box center [537, 415] width 166 height 138
click at [630, 360] on input "c." at bounding box center [630, 355] width 1 height 10
click at [503, 471] on icon at bounding box center [537, 415] width 166 height 138
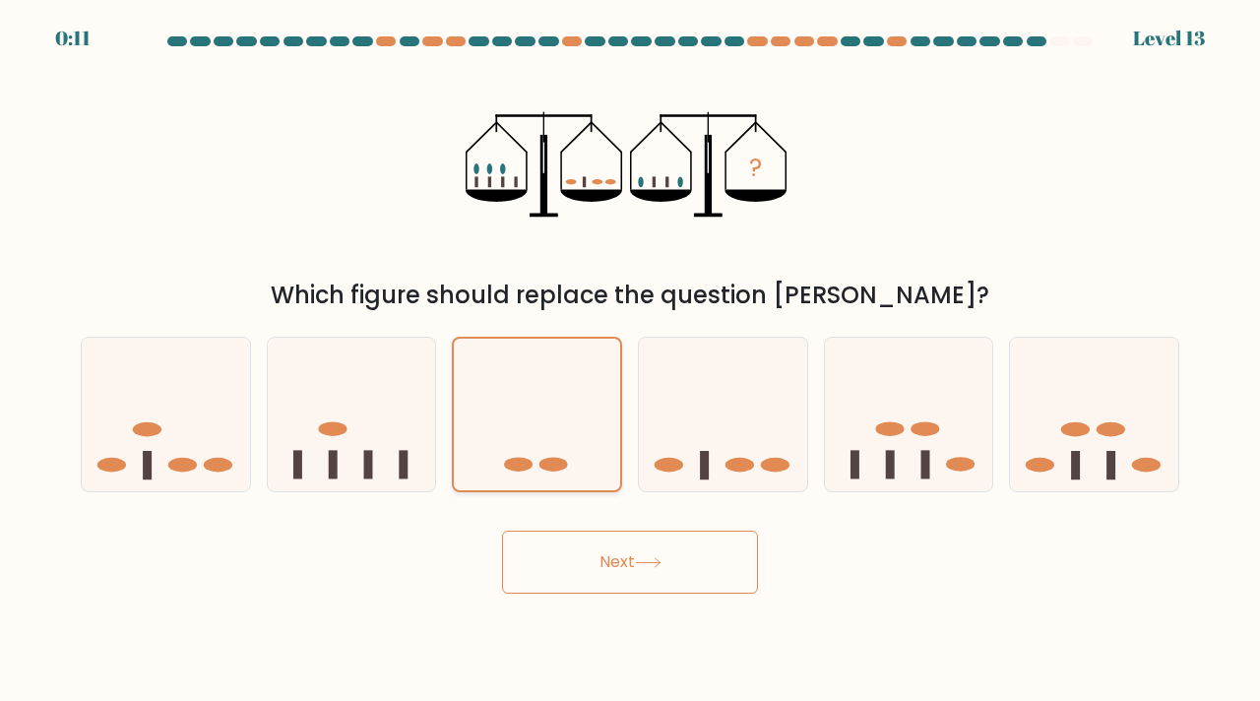
click at [630, 360] on input "c." at bounding box center [630, 355] width 1 height 10
click at [503, 471] on icon at bounding box center [537, 415] width 166 height 138
click at [630, 360] on input "c." at bounding box center [630, 355] width 1 height 10
click at [503, 471] on icon at bounding box center [537, 415] width 166 height 138
click at [630, 360] on input "c." at bounding box center [630, 355] width 1 height 10
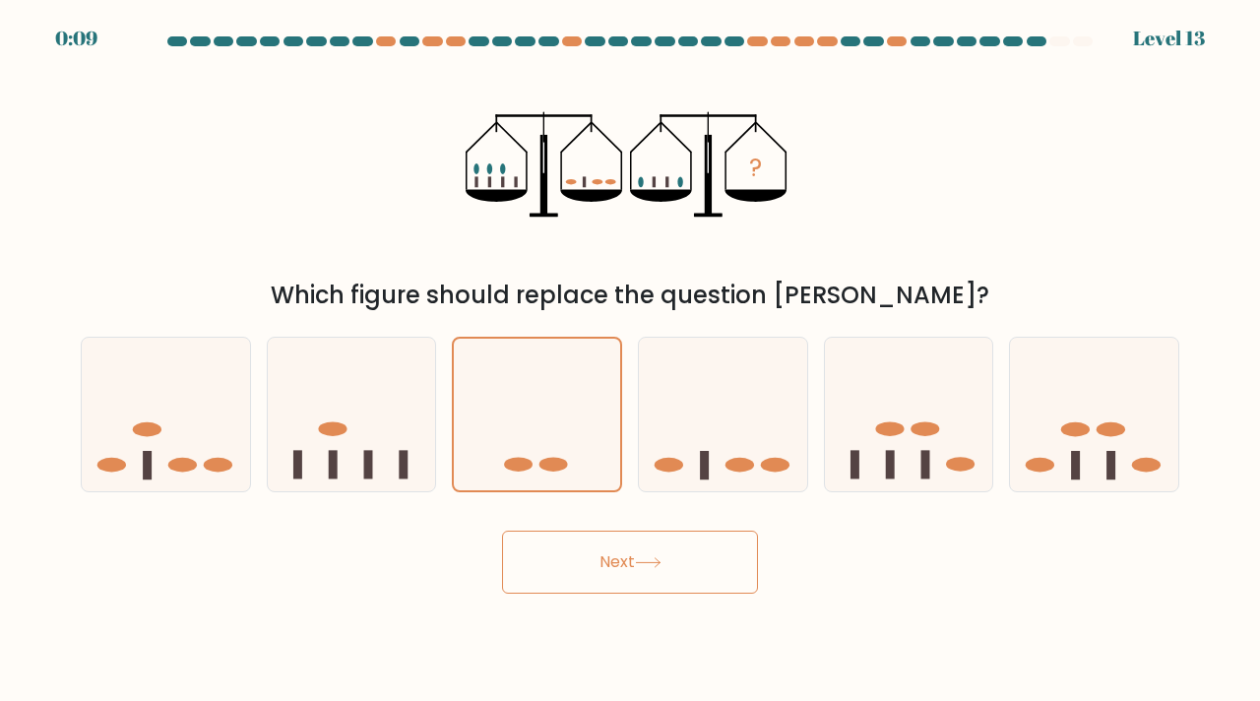
click at [622, 584] on button "Next" at bounding box center [630, 562] width 256 height 63
click at [104, 406] on icon at bounding box center [166, 414] width 168 height 139
click at [630, 360] on input "a." at bounding box center [630, 355] width 1 height 10
radio input "true"
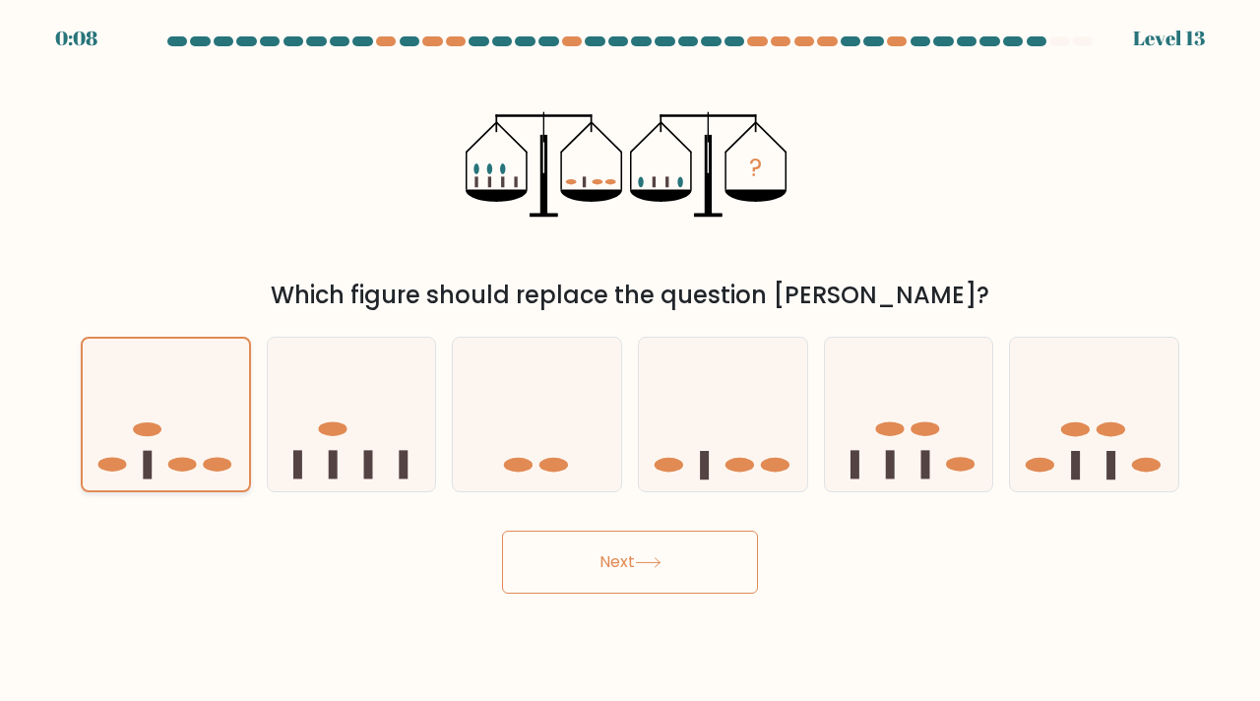
click at [104, 406] on icon at bounding box center [166, 415] width 166 height 138
click at [630, 360] on input "a." at bounding box center [630, 355] width 1 height 10
click at [104, 406] on icon at bounding box center [166, 415] width 166 height 138
click at [630, 360] on input "a." at bounding box center [630, 355] width 1 height 10
click at [572, 560] on button "Next" at bounding box center [630, 562] width 256 height 63
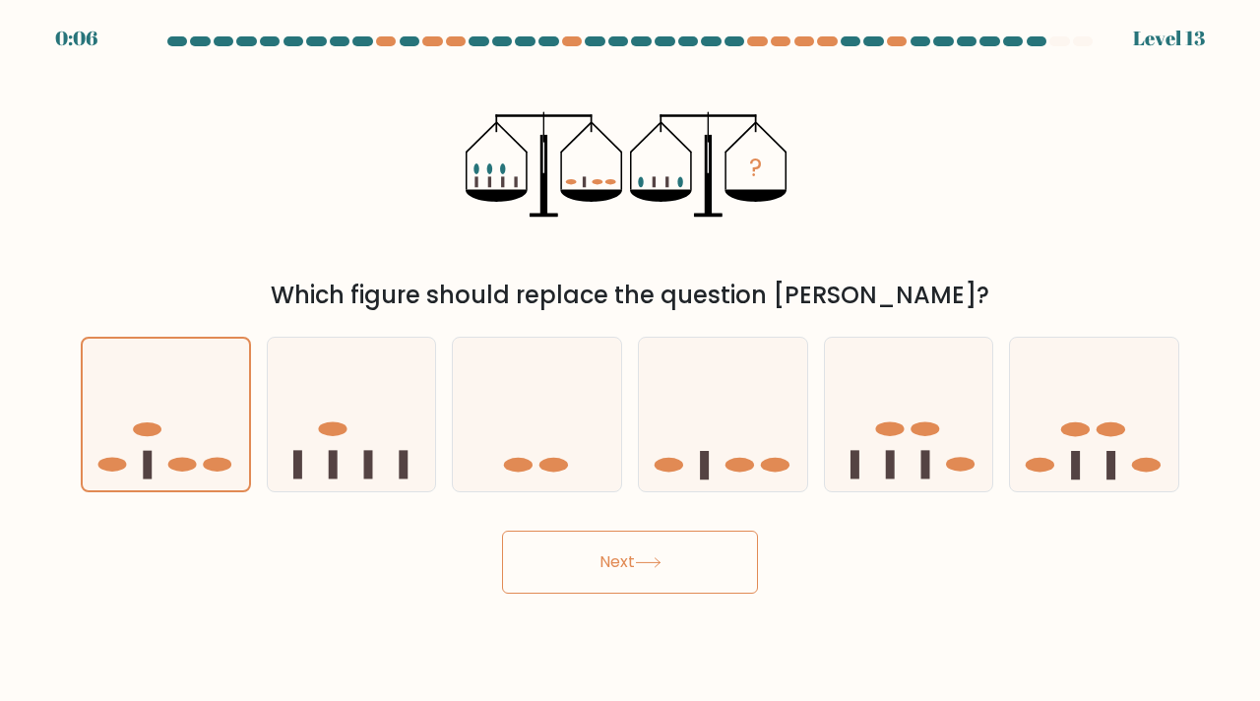
click at [572, 560] on button "Next" at bounding box center [630, 562] width 256 height 63
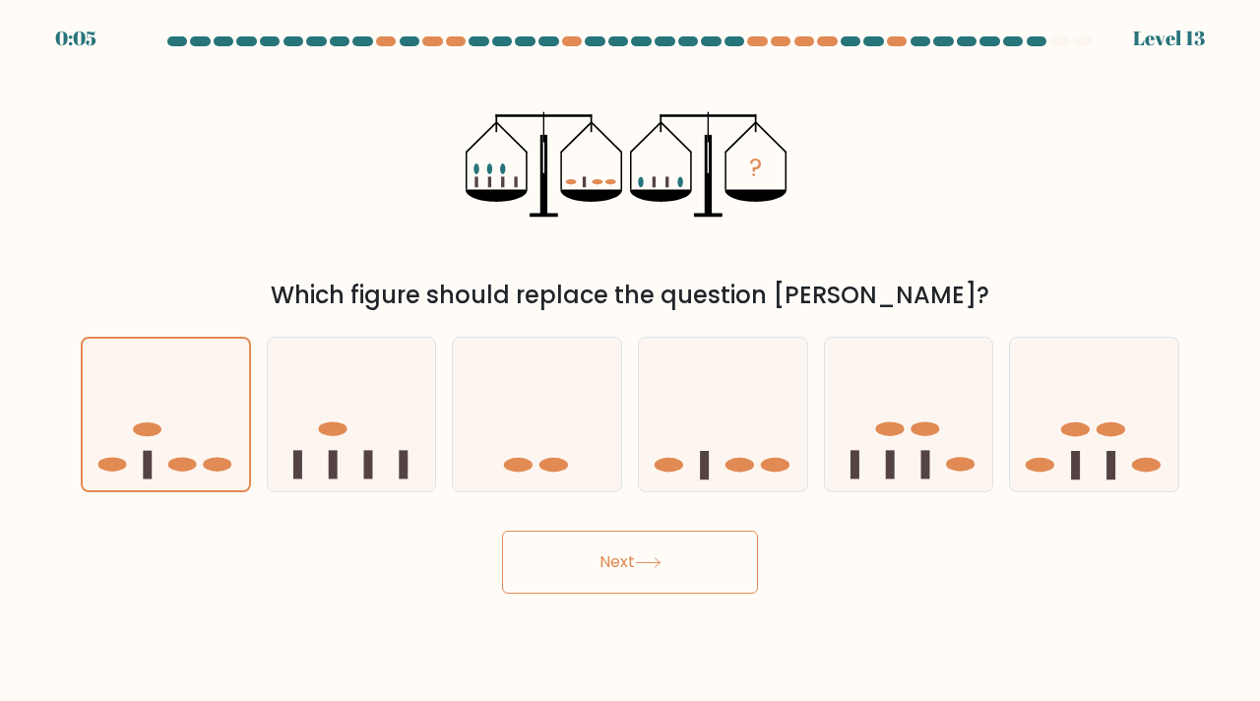
click at [572, 560] on button "Next" at bounding box center [630, 562] width 256 height 63
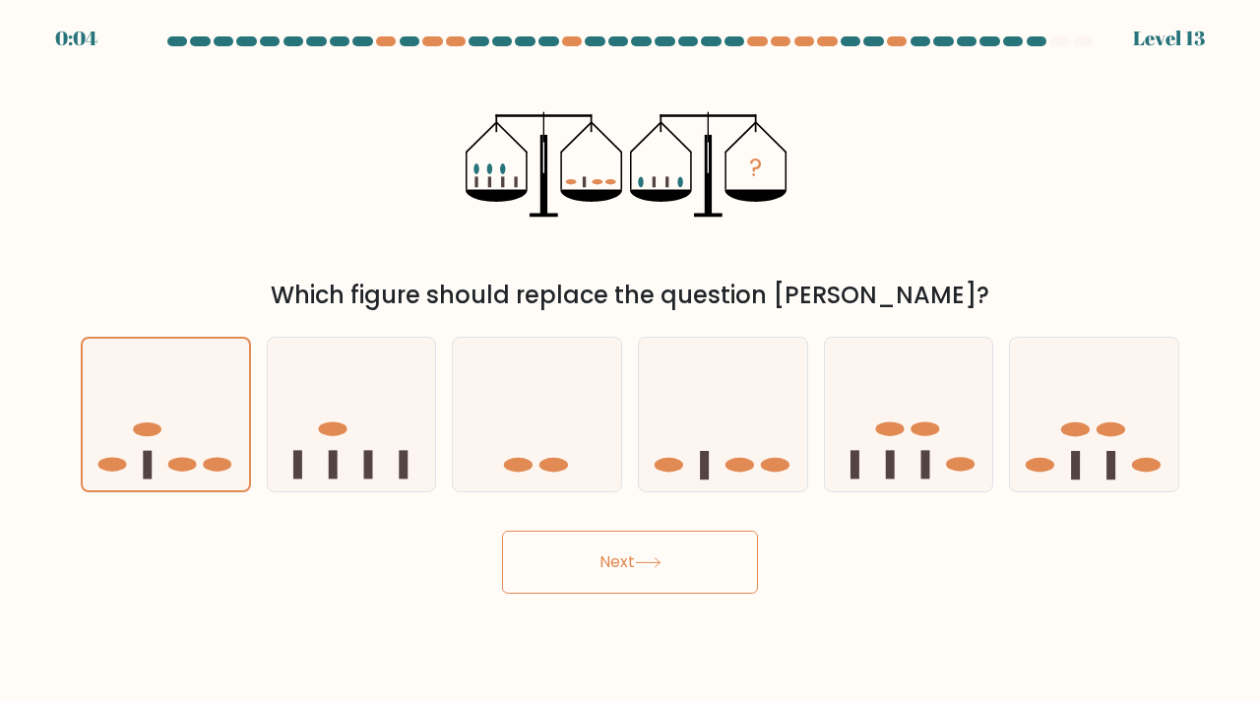
click at [572, 560] on button "Next" at bounding box center [630, 562] width 256 height 63
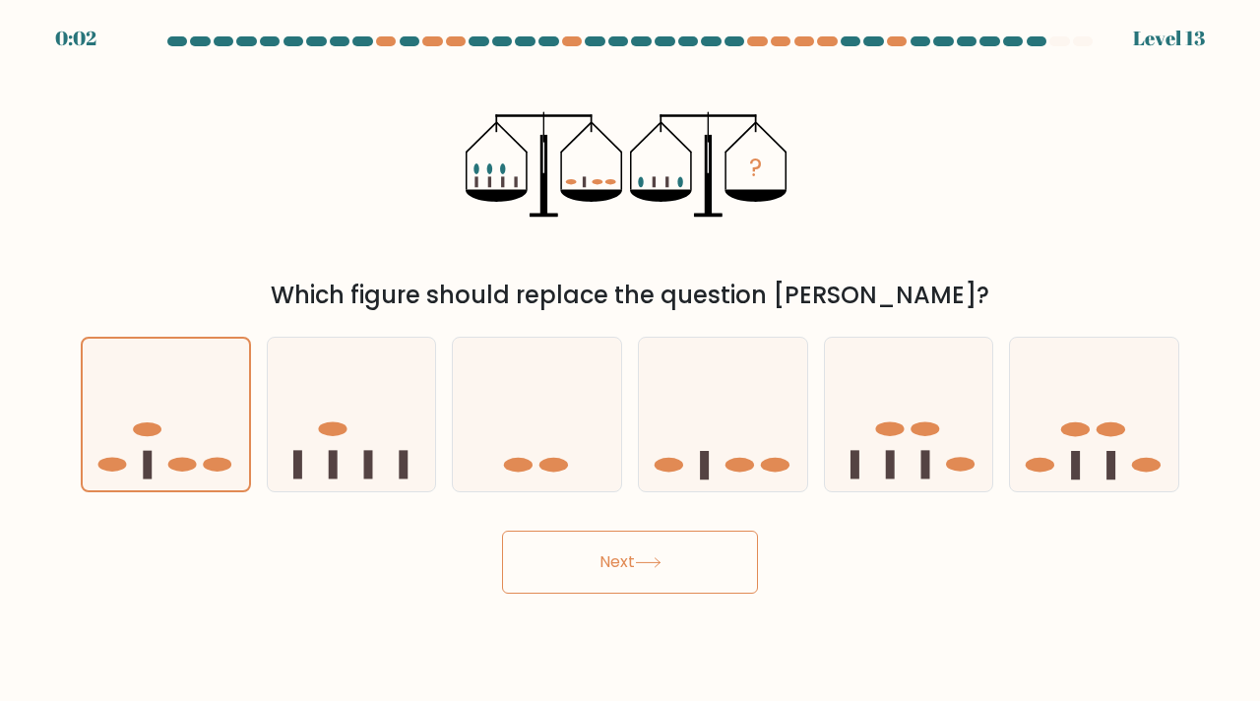
click at [572, 560] on button "Next" at bounding box center [630, 562] width 256 height 63
click at [574, 577] on button "Next" at bounding box center [630, 562] width 256 height 63
click at [698, 399] on icon at bounding box center [723, 414] width 168 height 139
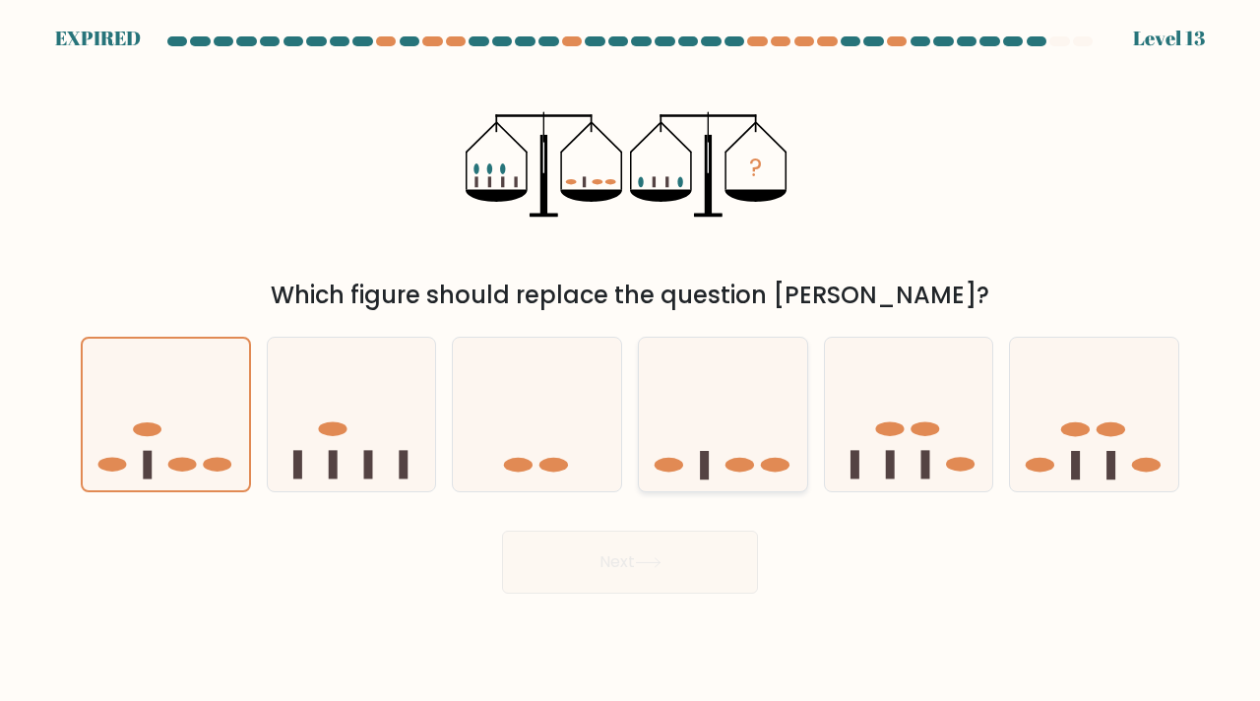
click at [631, 360] on input "d." at bounding box center [630, 355] width 1 height 10
radio input "true"
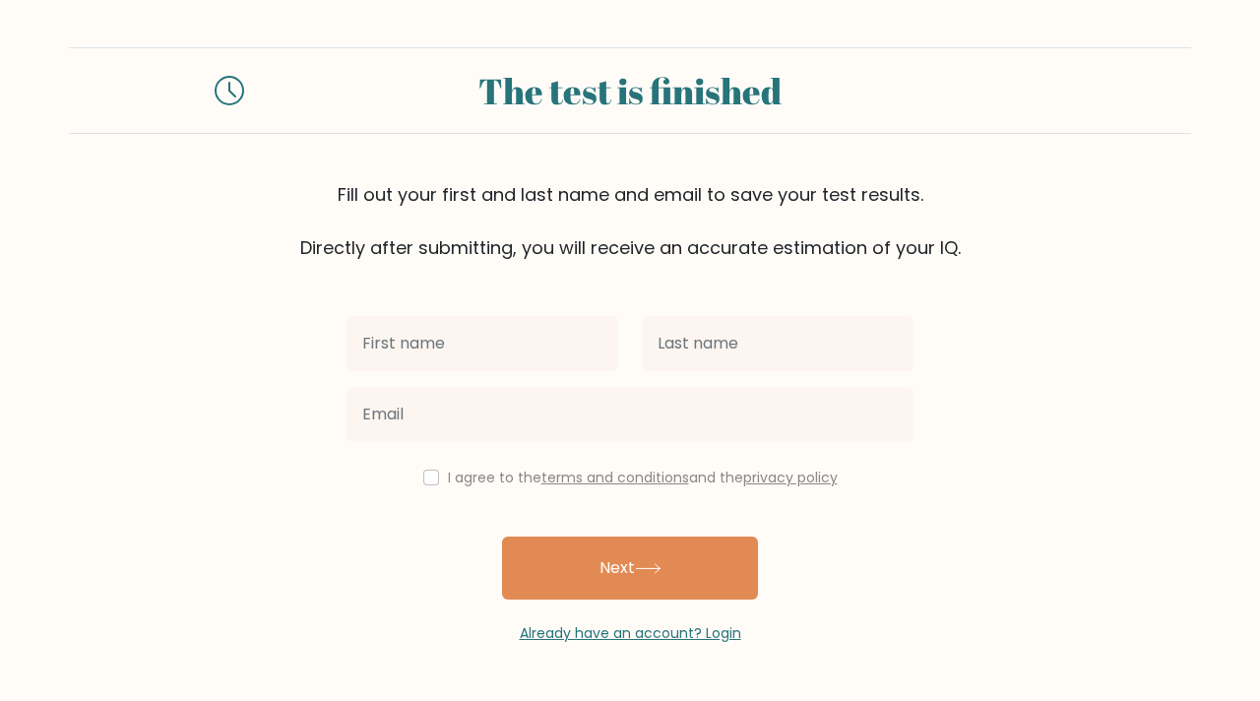
click at [438, 471] on div "I agree to the terms and conditions and the privacy policy" at bounding box center [630, 478] width 591 height 24
click at [428, 476] on input "checkbox" at bounding box center [431, 478] width 16 height 16
checkbox input "true"
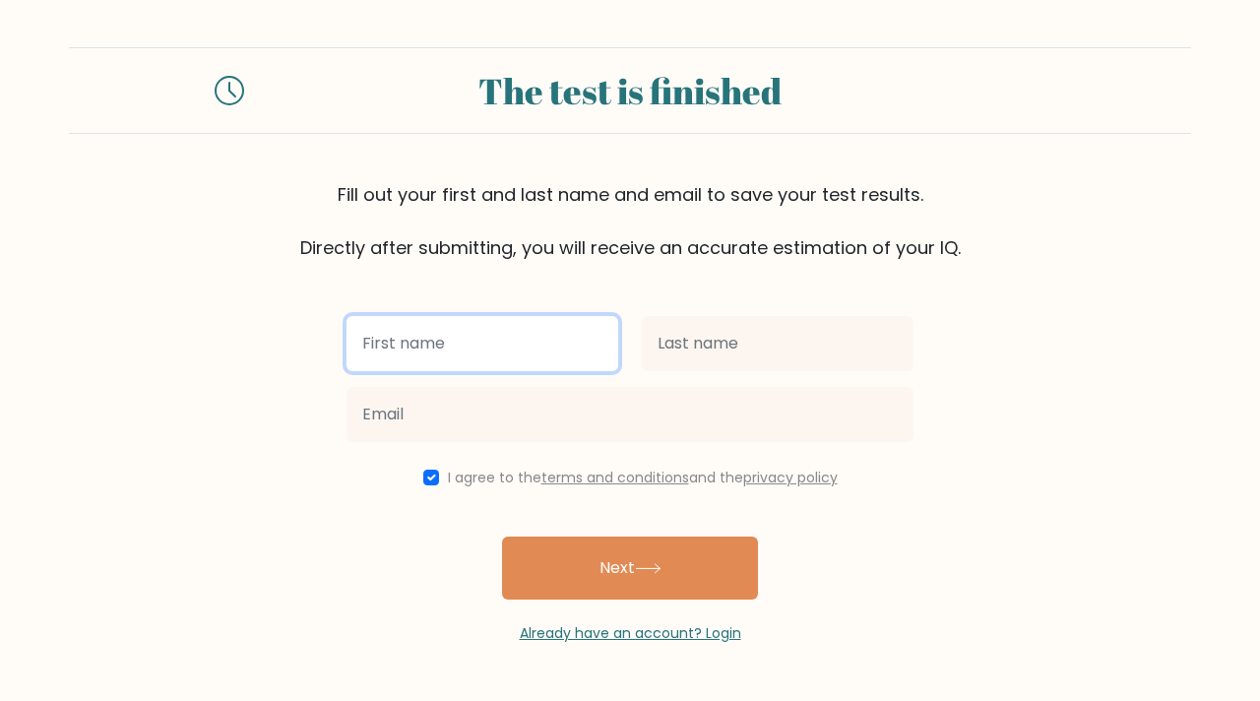
click at [501, 354] on input "text" at bounding box center [483, 343] width 272 height 55
type input "green"
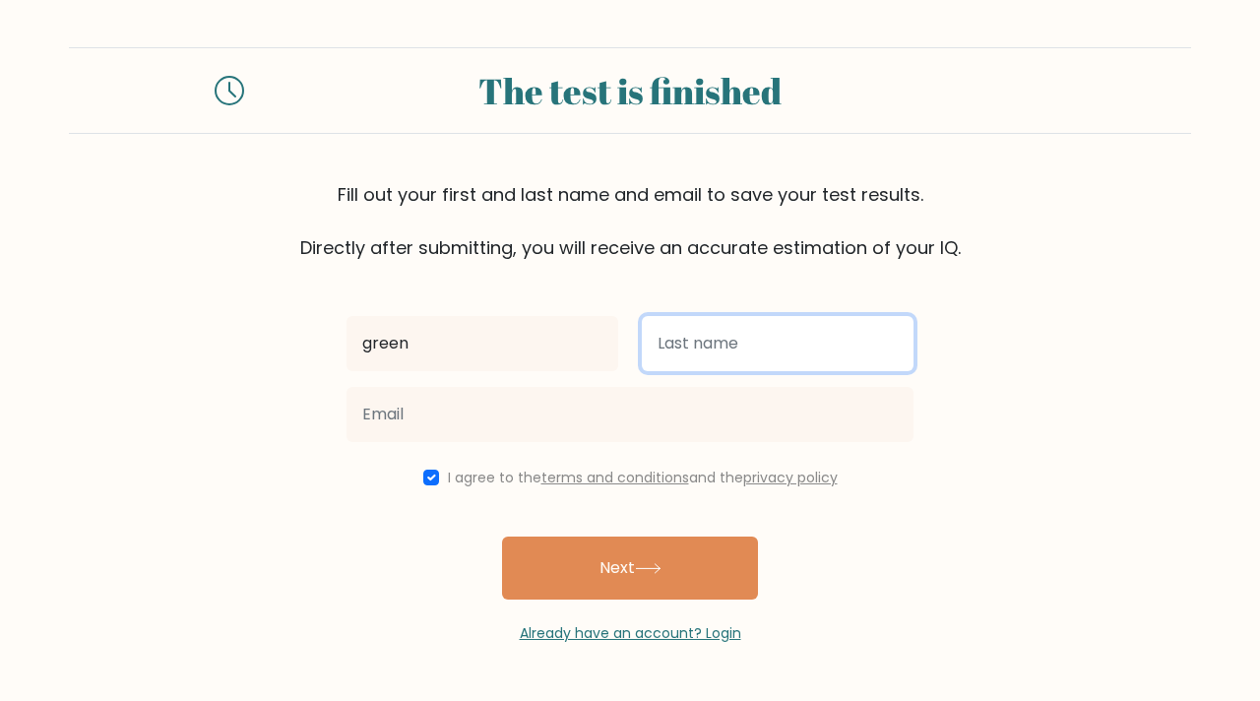
click at [668, 335] on input "text" at bounding box center [778, 343] width 272 height 55
type input "field"
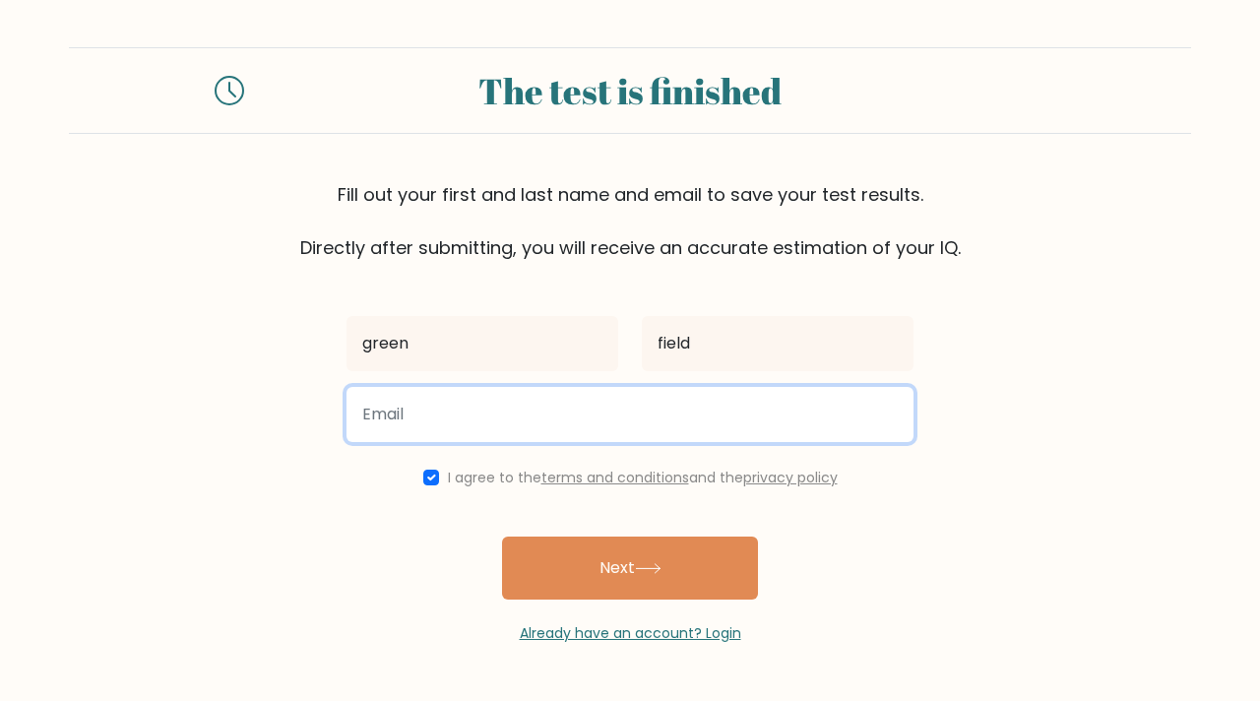
click at [450, 414] on input "email" at bounding box center [630, 414] width 567 height 55
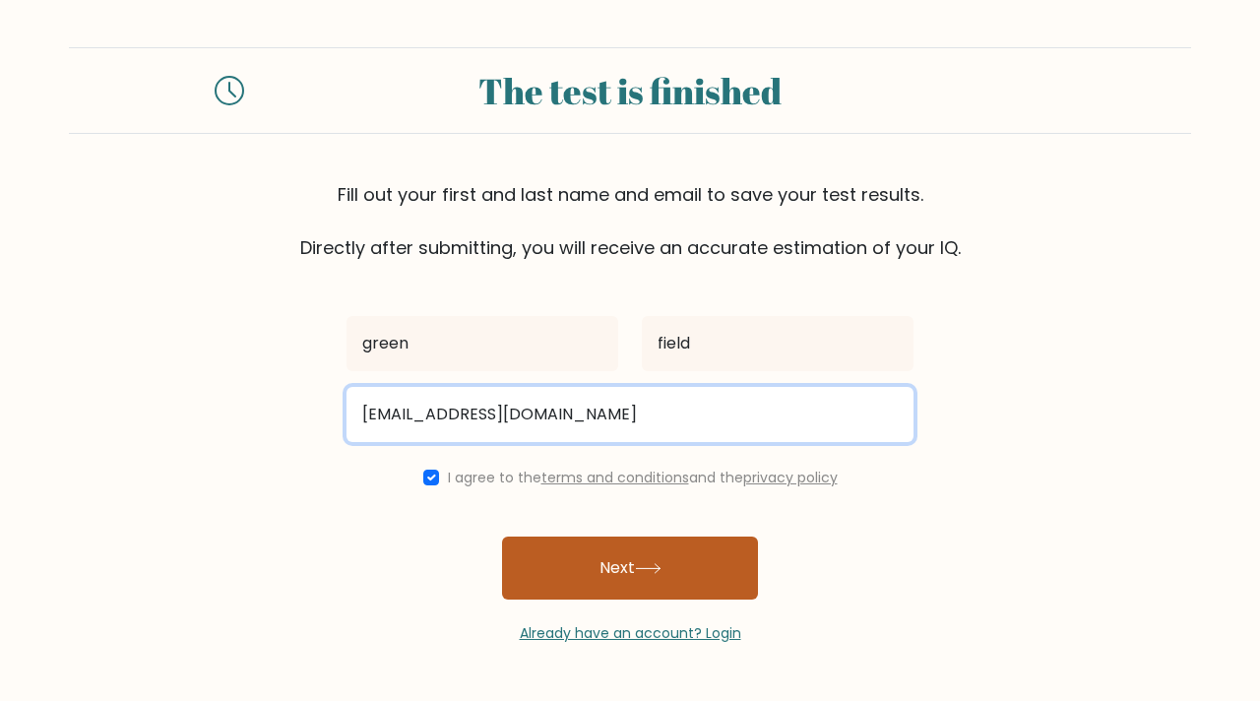
type input "[EMAIL_ADDRESS][DOMAIN_NAME]"
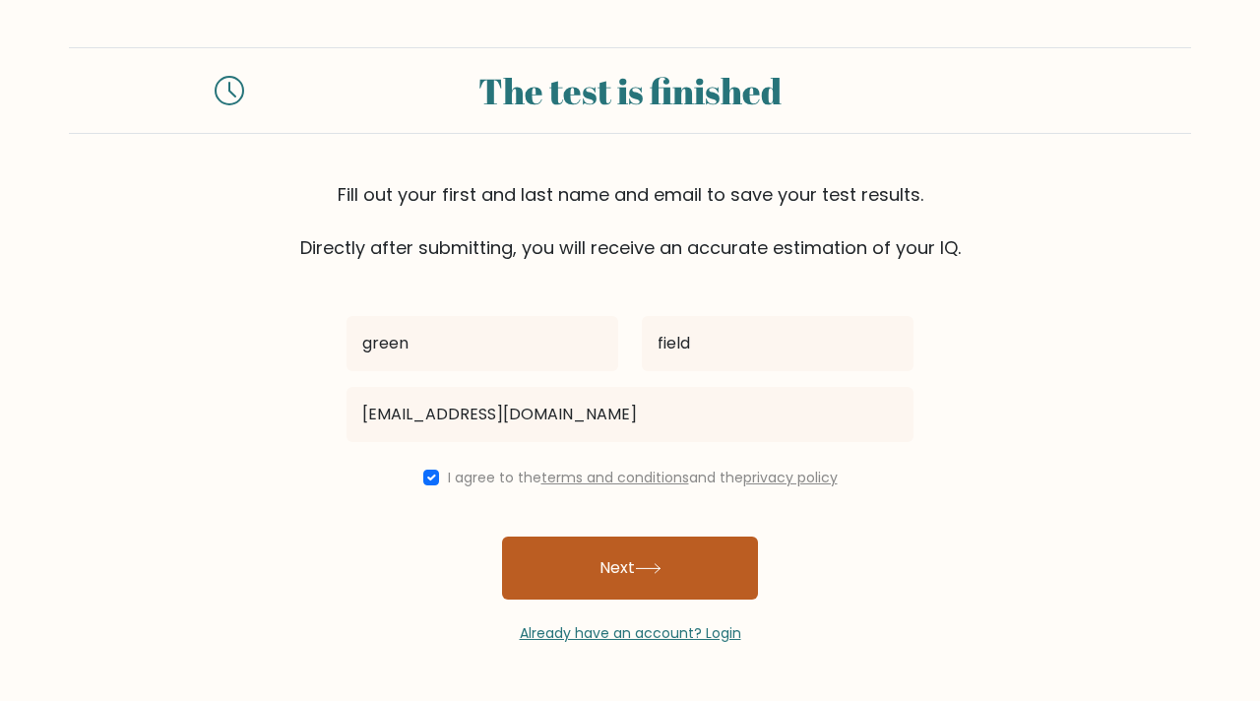
click at [538, 555] on button "Next" at bounding box center [630, 568] width 256 height 63
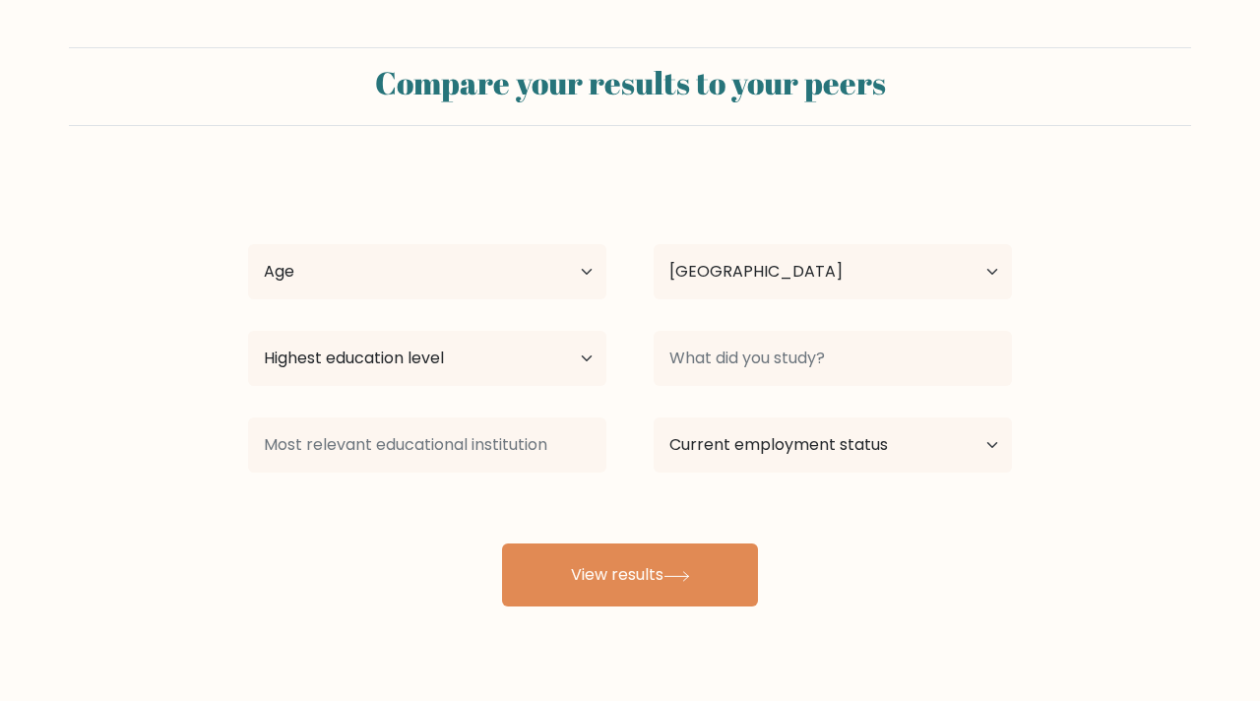
select select "NG"
click at [503, 289] on select "Age Under [DEMOGRAPHIC_DATA] [DEMOGRAPHIC_DATA] [DEMOGRAPHIC_DATA] [DEMOGRAPHIC…" at bounding box center [427, 271] width 358 height 55
select select "25_34"
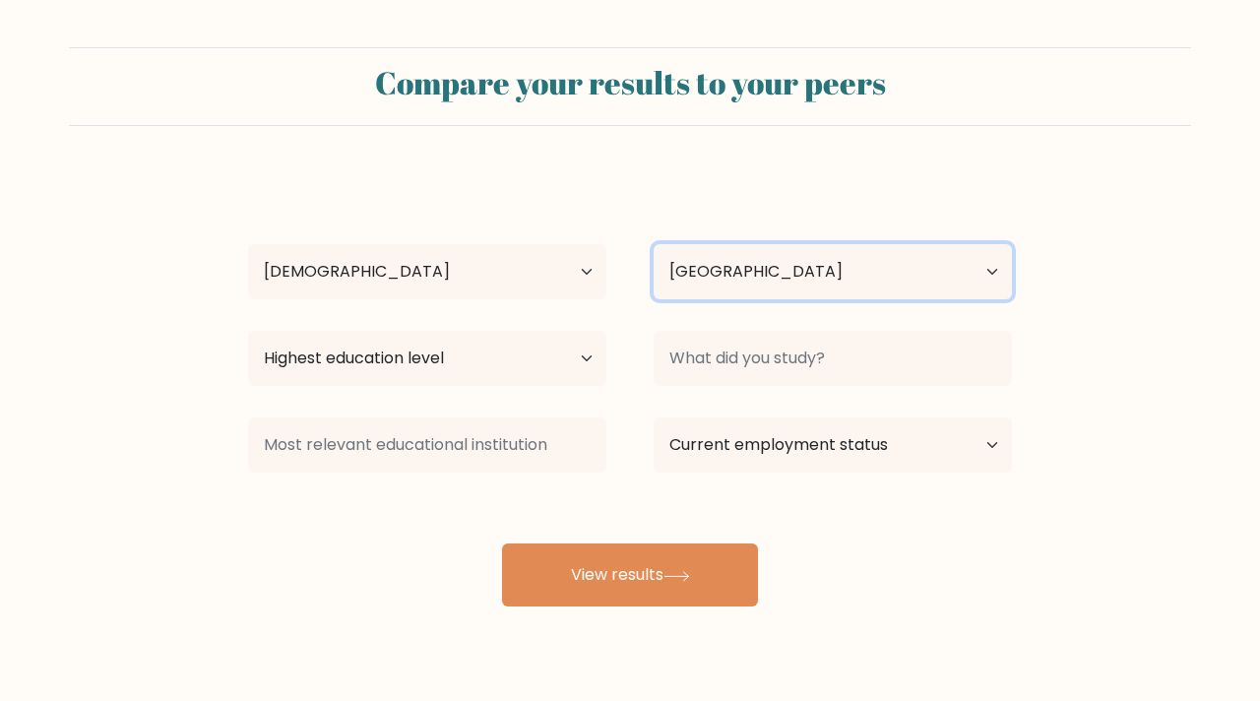
click at [690, 255] on select "Country [GEOGRAPHIC_DATA] [GEOGRAPHIC_DATA] [GEOGRAPHIC_DATA] [US_STATE] [GEOGR…" at bounding box center [833, 271] width 358 height 55
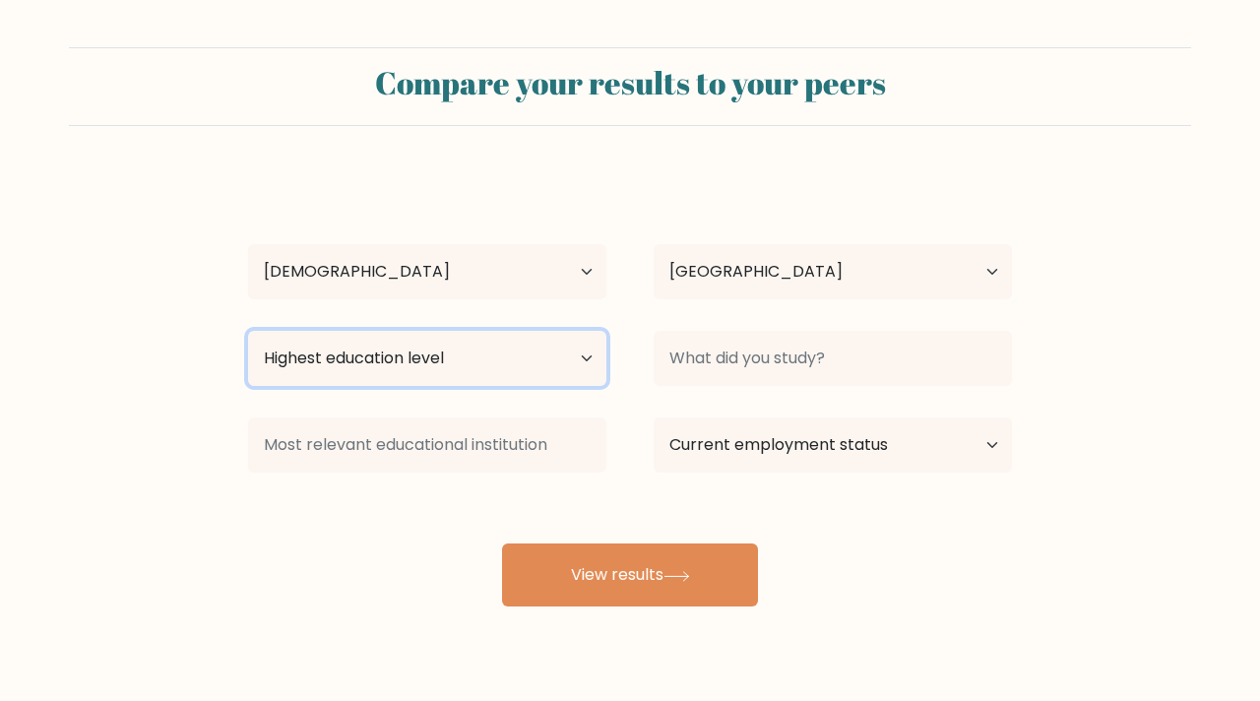
click at [540, 369] on select "Highest education level No schooling Primary Lower Secondary Upper Secondary Oc…" at bounding box center [427, 358] width 358 height 55
select select "bachelors_degree"
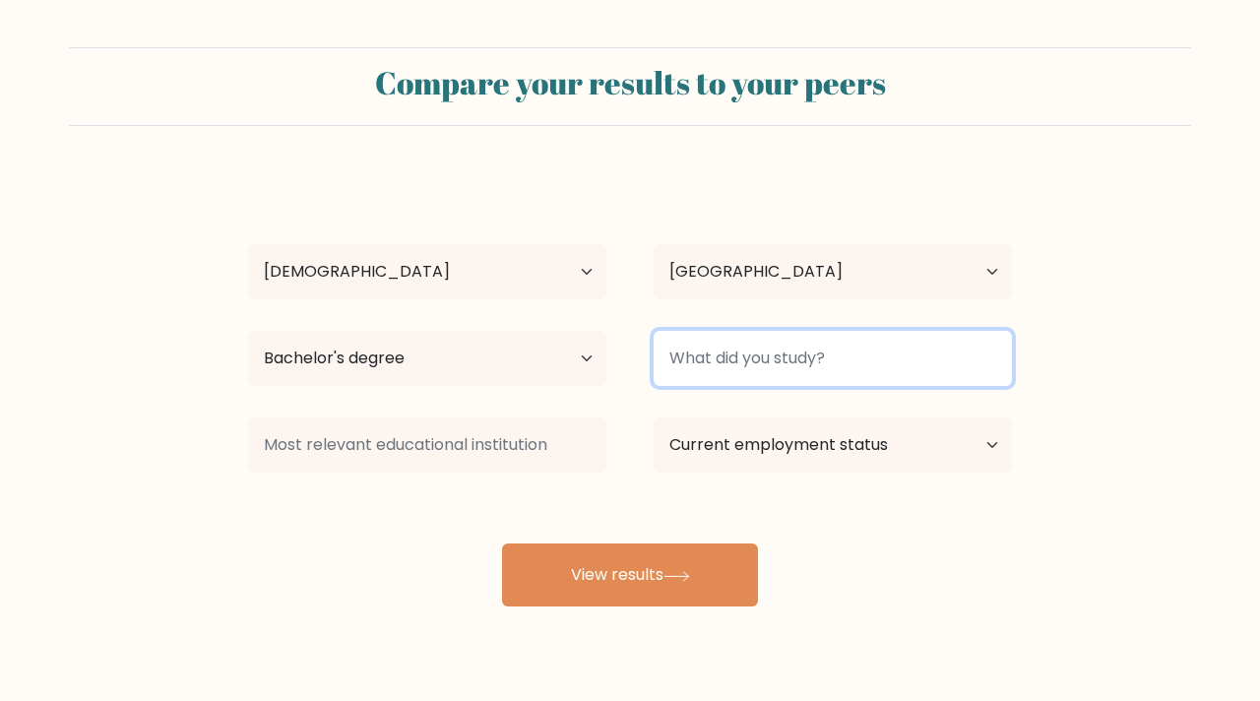
click at [723, 378] on input at bounding box center [833, 358] width 358 height 55
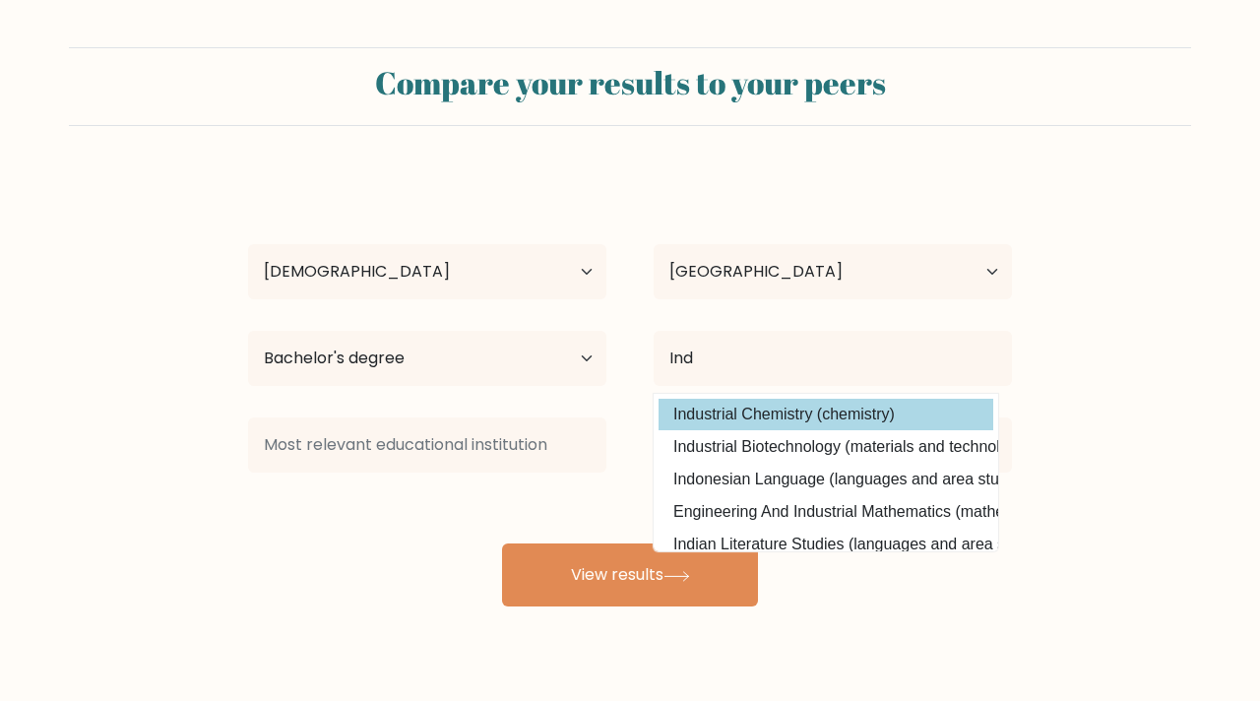
click at [786, 413] on option "Industrial Chemistry (chemistry)" at bounding box center [826, 415] width 335 height 32
type input "Industrial Chemistry"
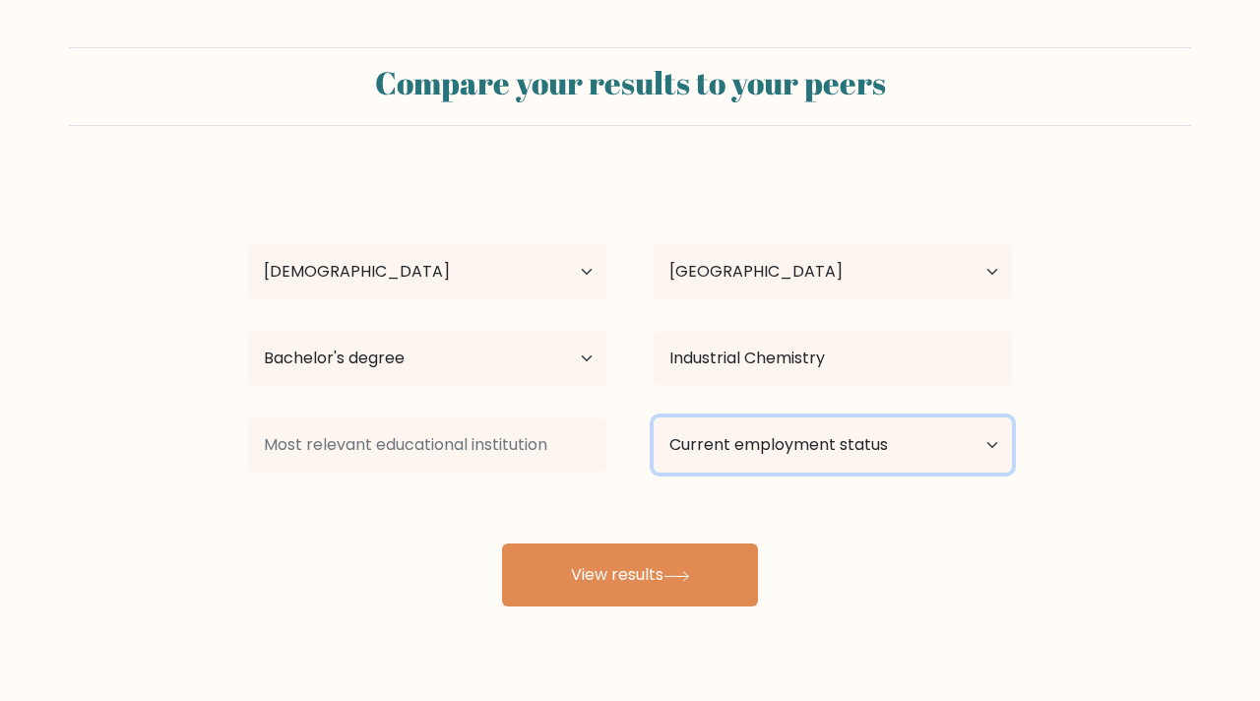
click at [782, 452] on select "Current employment status Employed Student Retired Other / prefer not to answer" at bounding box center [833, 444] width 358 height 55
select select "other"
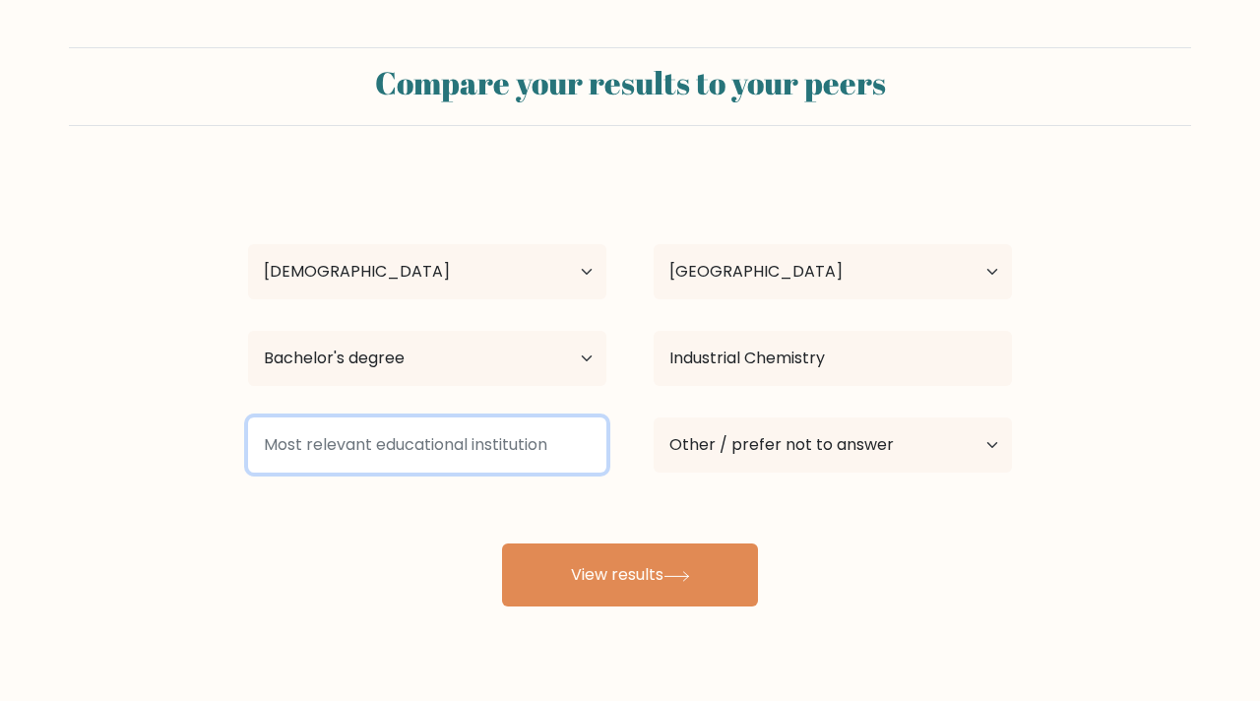
click at [530, 453] on input at bounding box center [427, 444] width 358 height 55
type input "b"
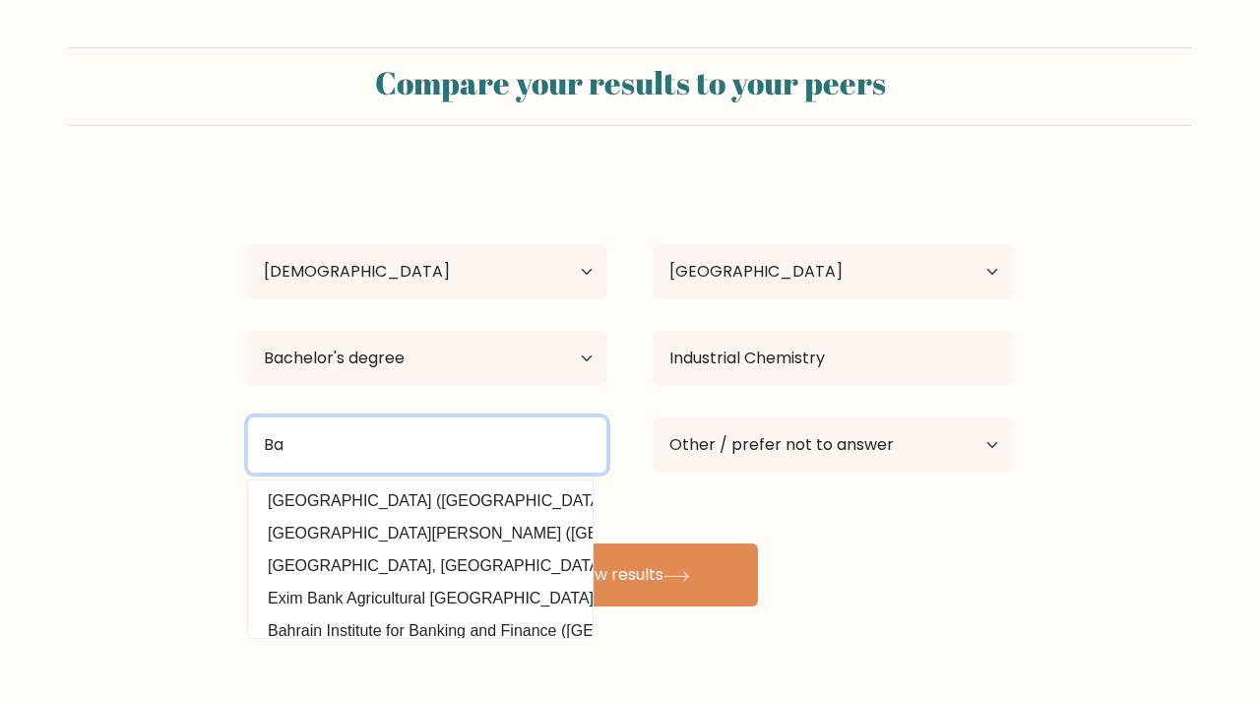
type input "B"
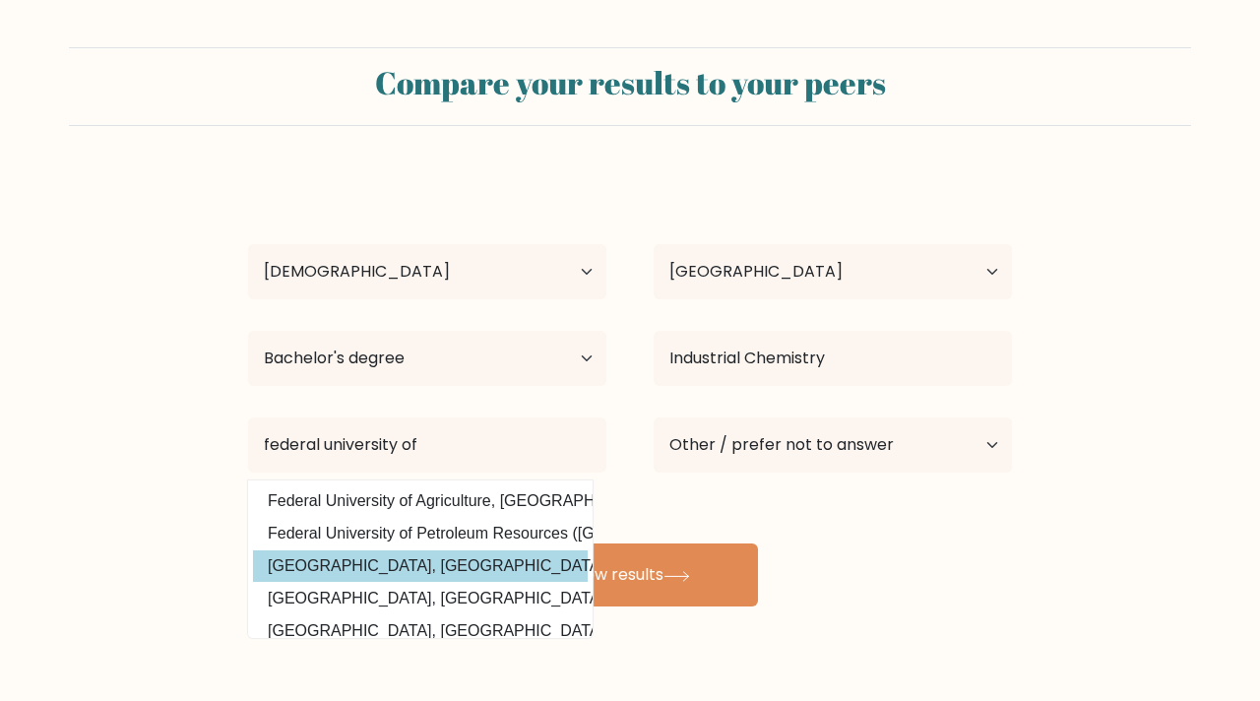
click at [519, 556] on option "Federal University of Technology, Akure (Nigeria)" at bounding box center [420, 566] width 335 height 32
type input "[GEOGRAPHIC_DATA], Akure"
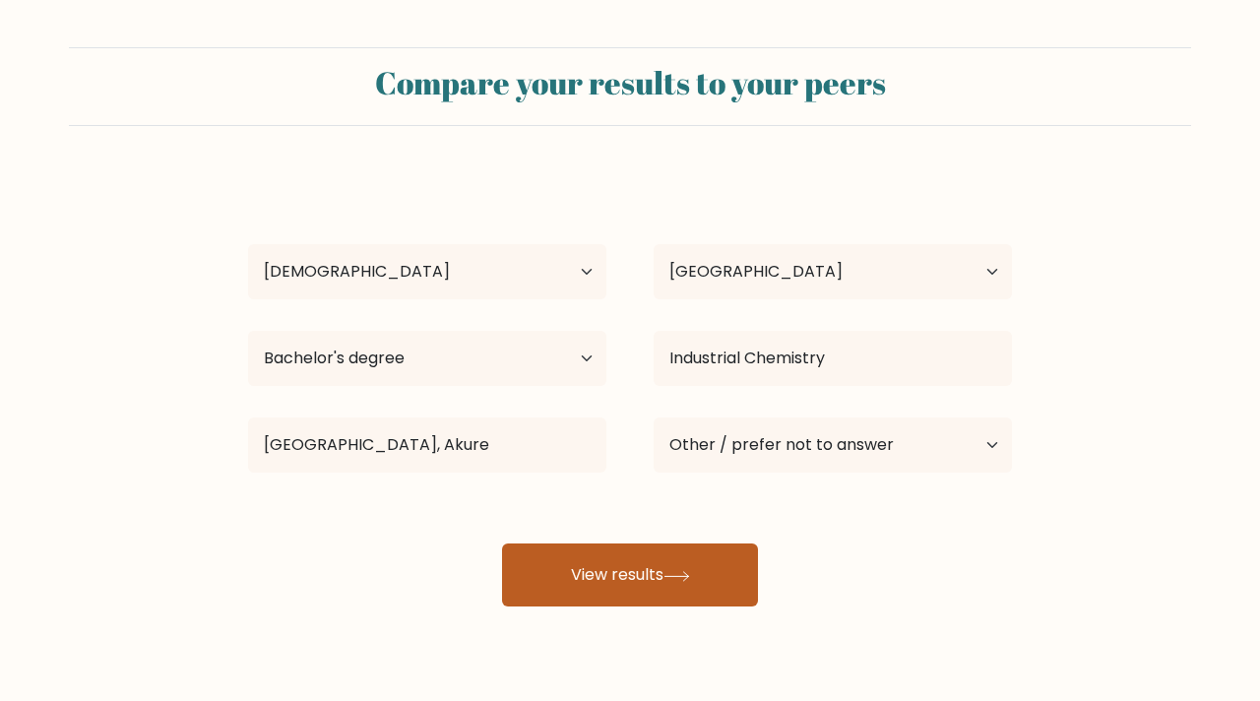
click at [569, 556] on button "View results" at bounding box center [630, 574] width 256 height 63
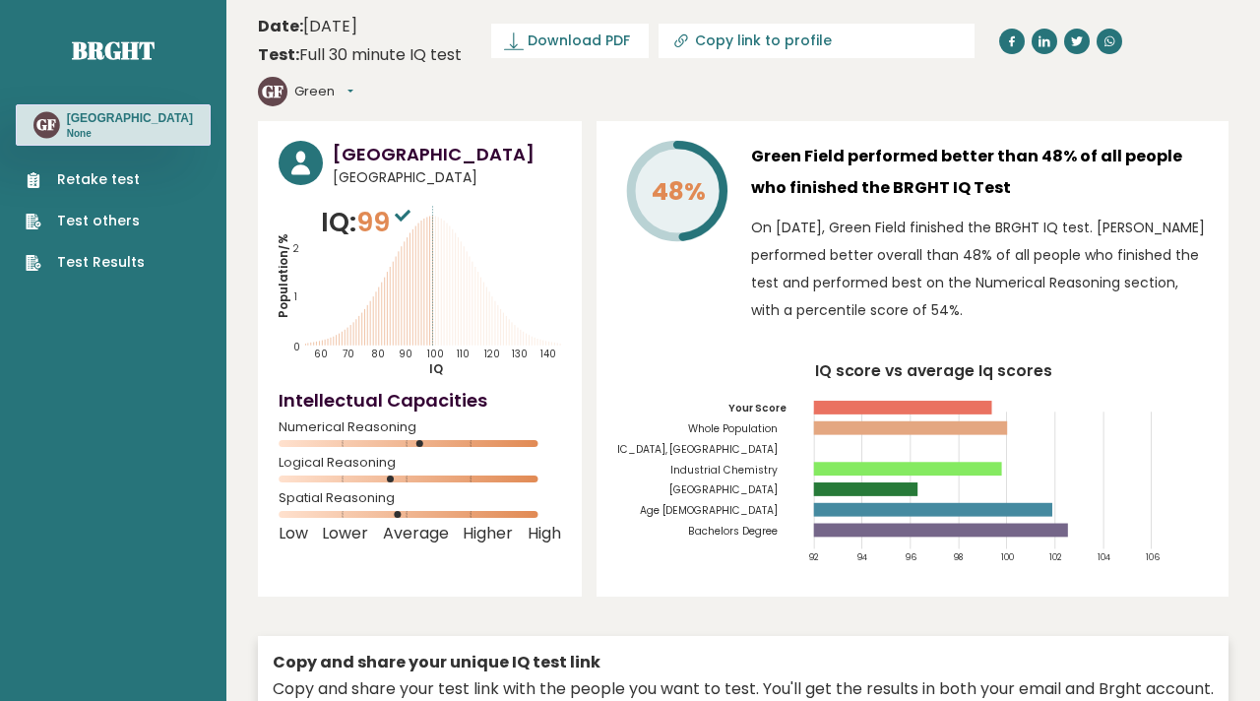
click at [111, 171] on link "Retake test" at bounding box center [85, 179] width 119 height 21
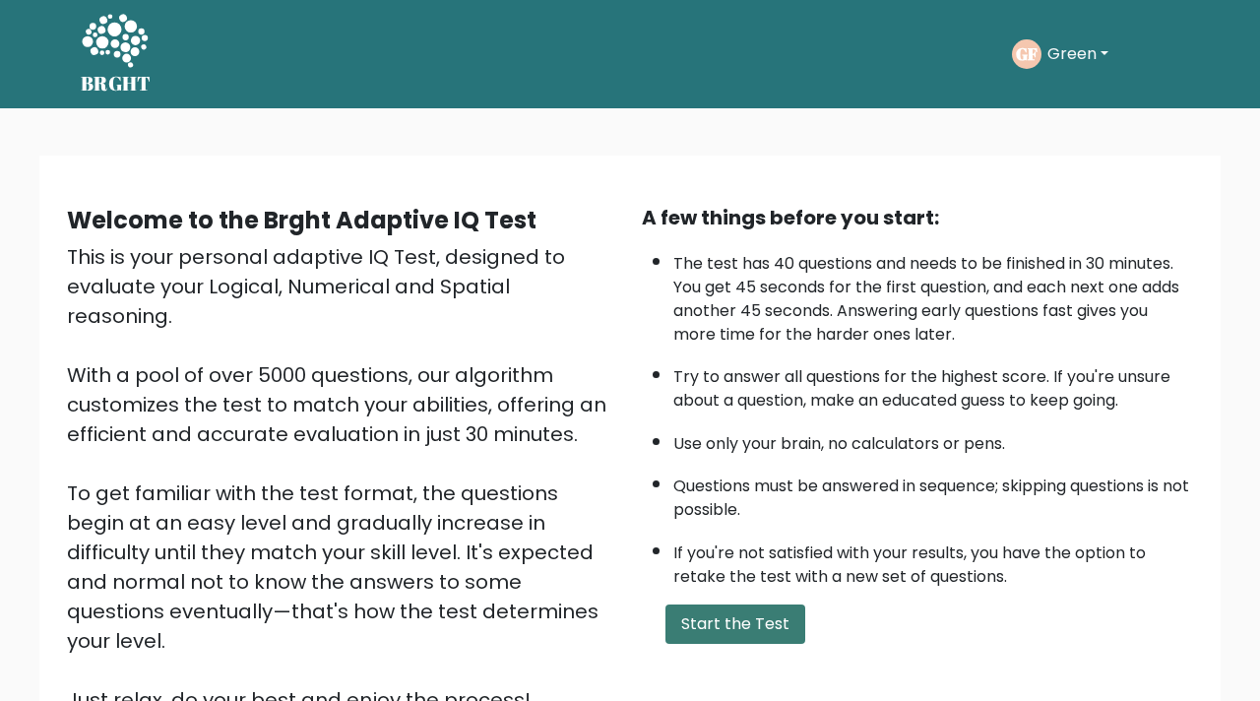
click at [760, 629] on button "Start the Test" at bounding box center [736, 624] width 140 height 39
click at [731, 615] on button "Start the Test" at bounding box center [736, 624] width 140 height 39
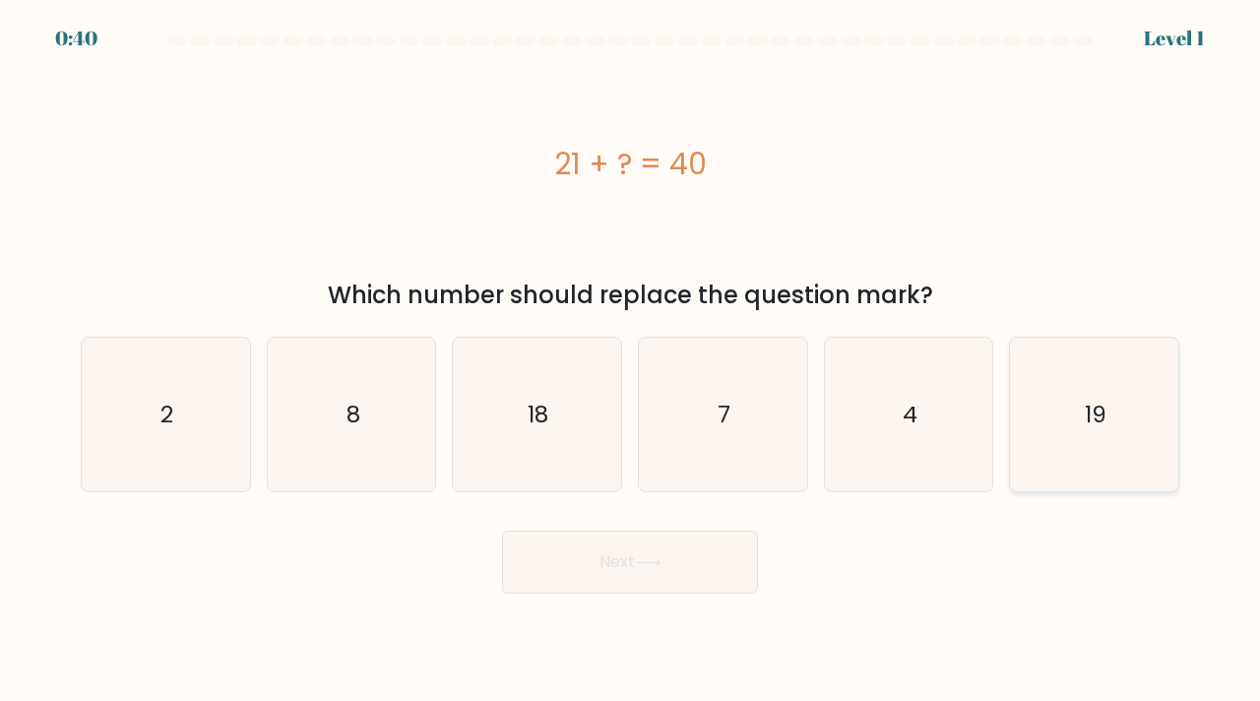
click at [1163, 483] on icon "19" at bounding box center [1094, 415] width 155 height 155
click at [631, 360] on input "f. 19" at bounding box center [630, 355] width 1 height 10
radio input "true"
click at [673, 562] on button "Next" at bounding box center [630, 562] width 256 height 63
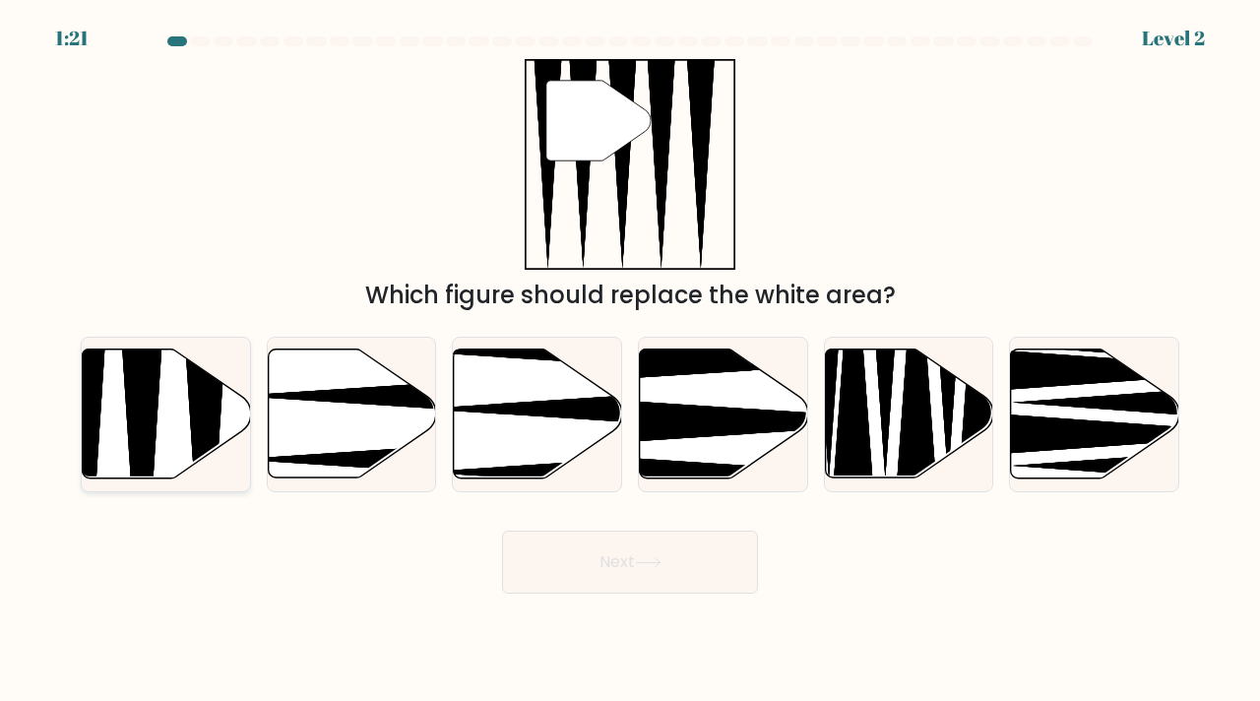
click at [212, 397] on icon at bounding box center [204, 484] width 43 height 334
click at [630, 360] on input "a." at bounding box center [630, 355] width 1 height 10
radio input "true"
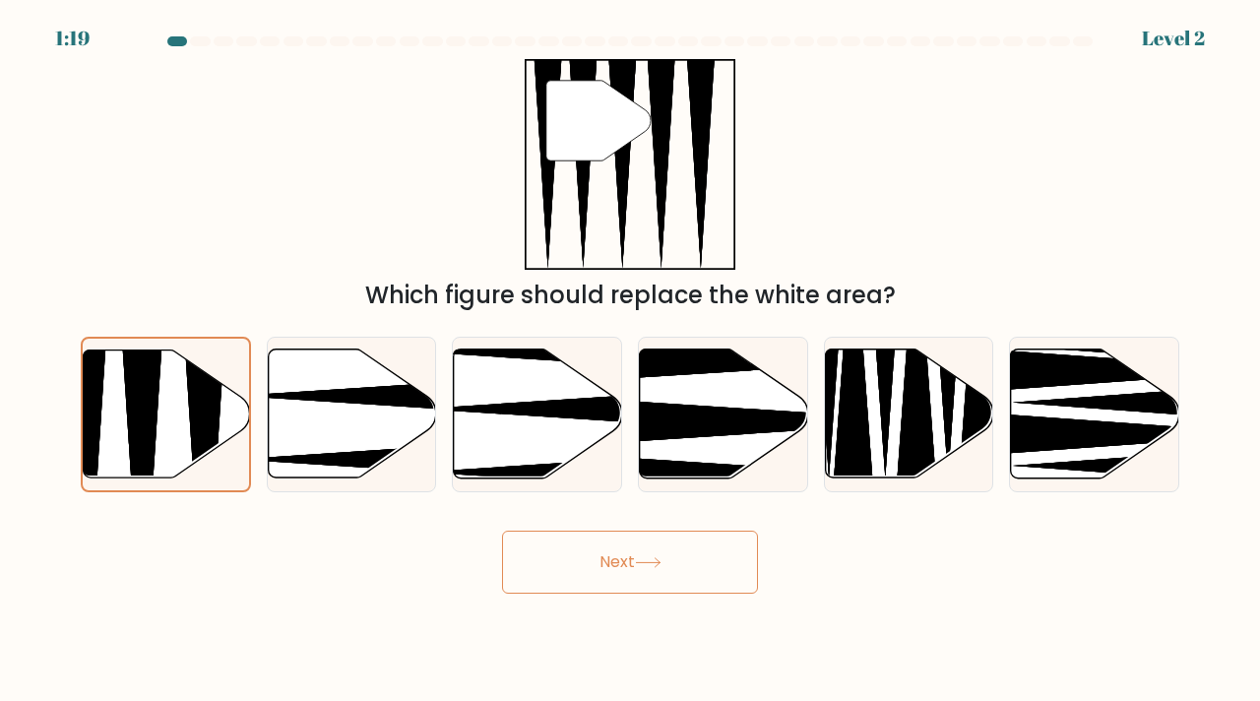
click at [631, 562] on button "Next" at bounding box center [630, 562] width 256 height 63
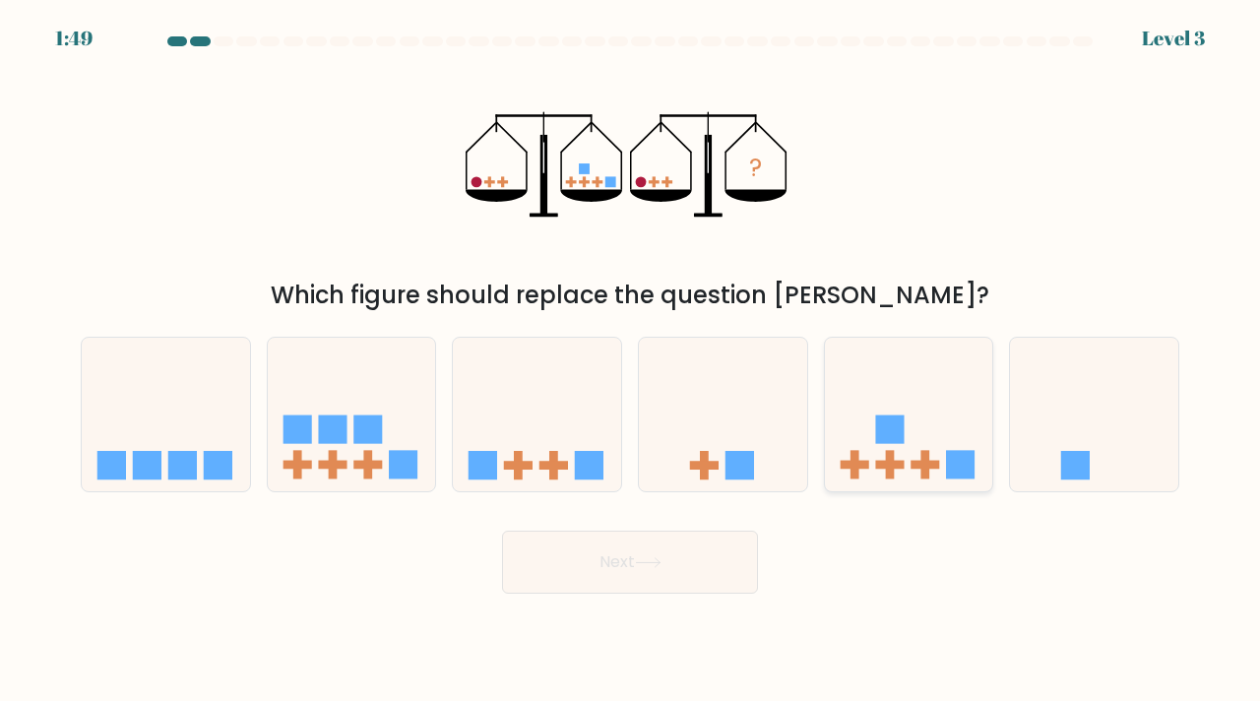
click at [875, 412] on icon at bounding box center [909, 414] width 168 height 139
click at [631, 360] on input "e." at bounding box center [630, 355] width 1 height 10
radio input "true"
click at [591, 548] on button "Next" at bounding box center [630, 562] width 256 height 63
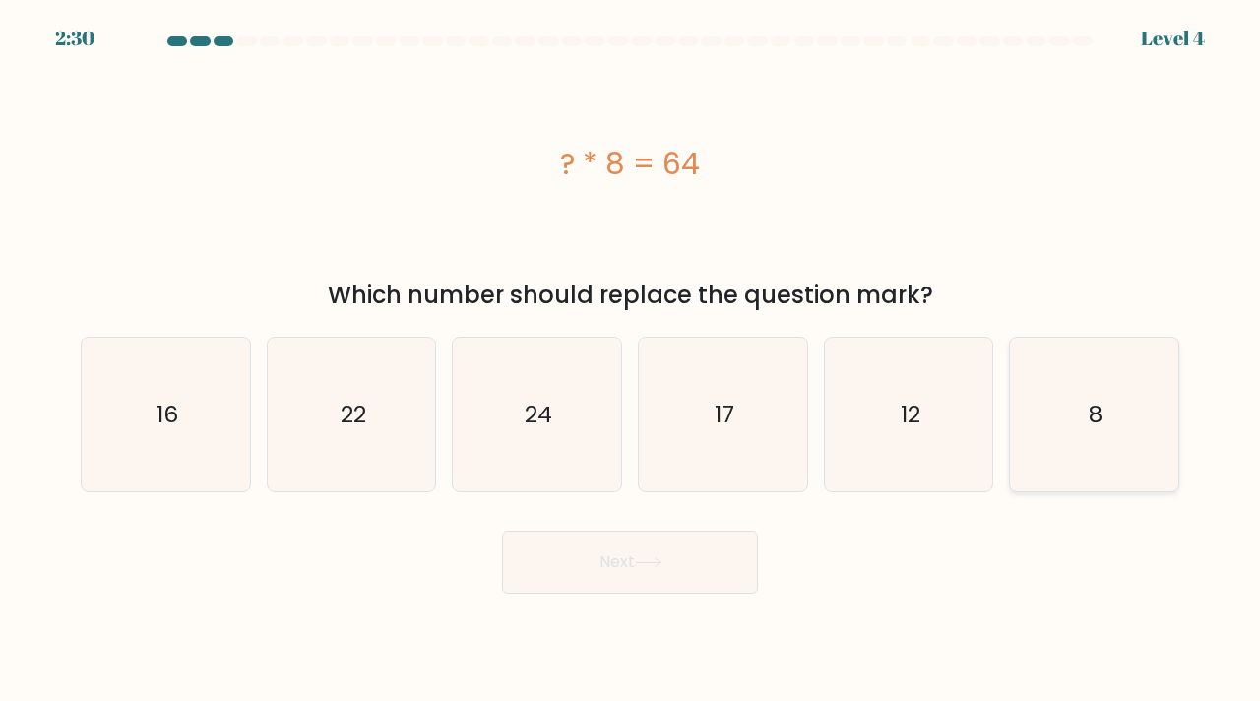
click at [1081, 413] on icon "8" at bounding box center [1094, 415] width 155 height 155
click at [631, 360] on input "f. 8" at bounding box center [630, 355] width 1 height 10
radio input "true"
click at [657, 564] on icon at bounding box center [648, 562] width 27 height 11
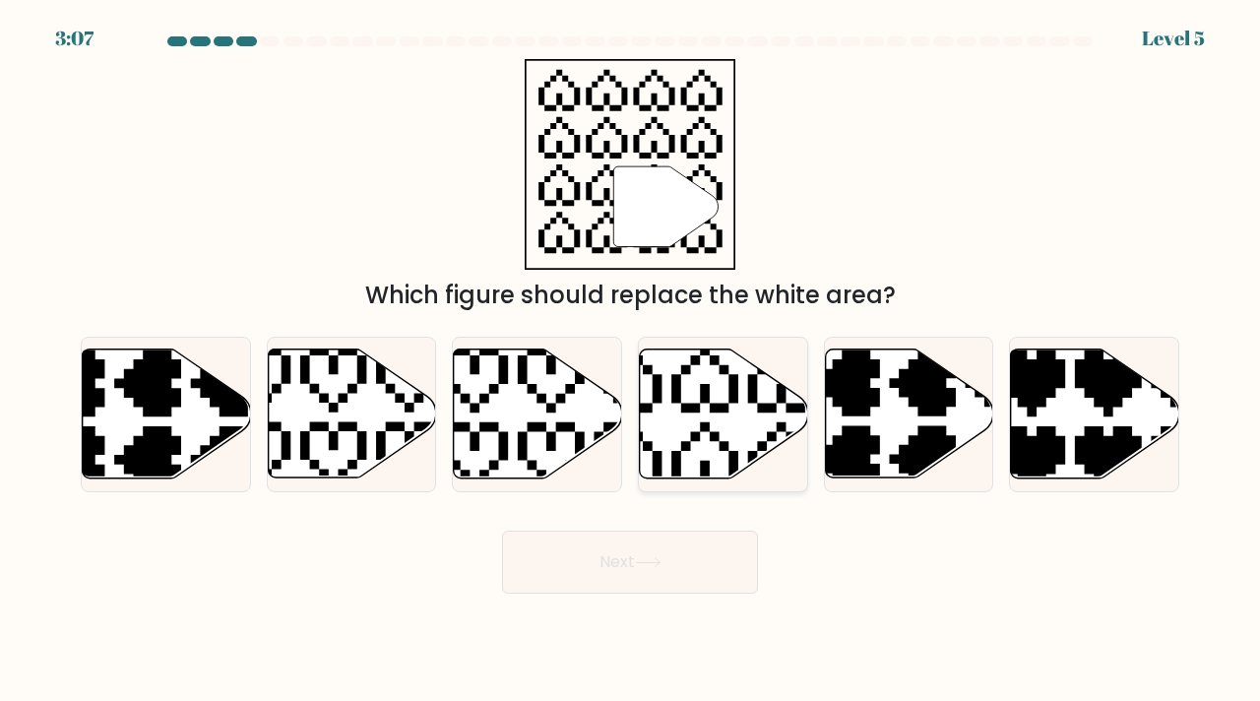
click at [686, 398] on icon at bounding box center [724, 414] width 168 height 129
click at [631, 360] on input "d." at bounding box center [630, 355] width 1 height 10
radio input "true"
click at [603, 562] on button "Next" at bounding box center [630, 562] width 256 height 63
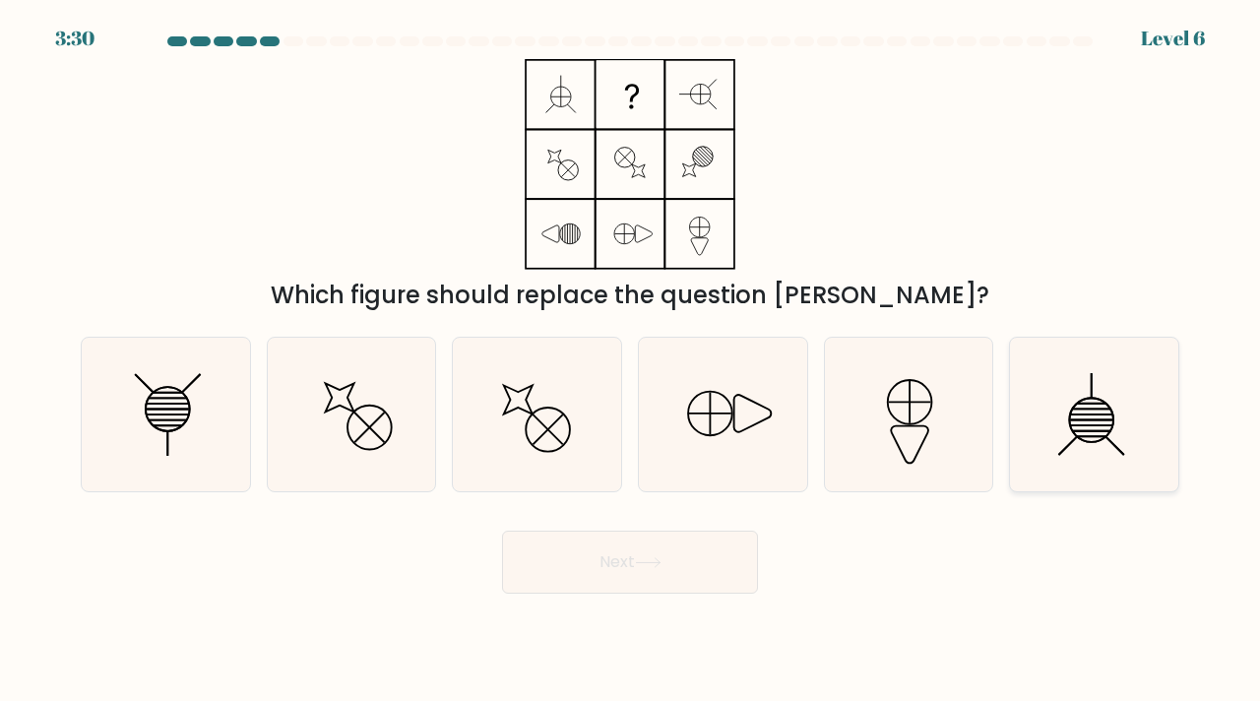
click at [1082, 427] on icon at bounding box center [1094, 415] width 155 height 155
click at [631, 360] on input "f." at bounding box center [630, 355] width 1 height 10
radio input "true"
click at [615, 568] on button "Next" at bounding box center [630, 562] width 256 height 63
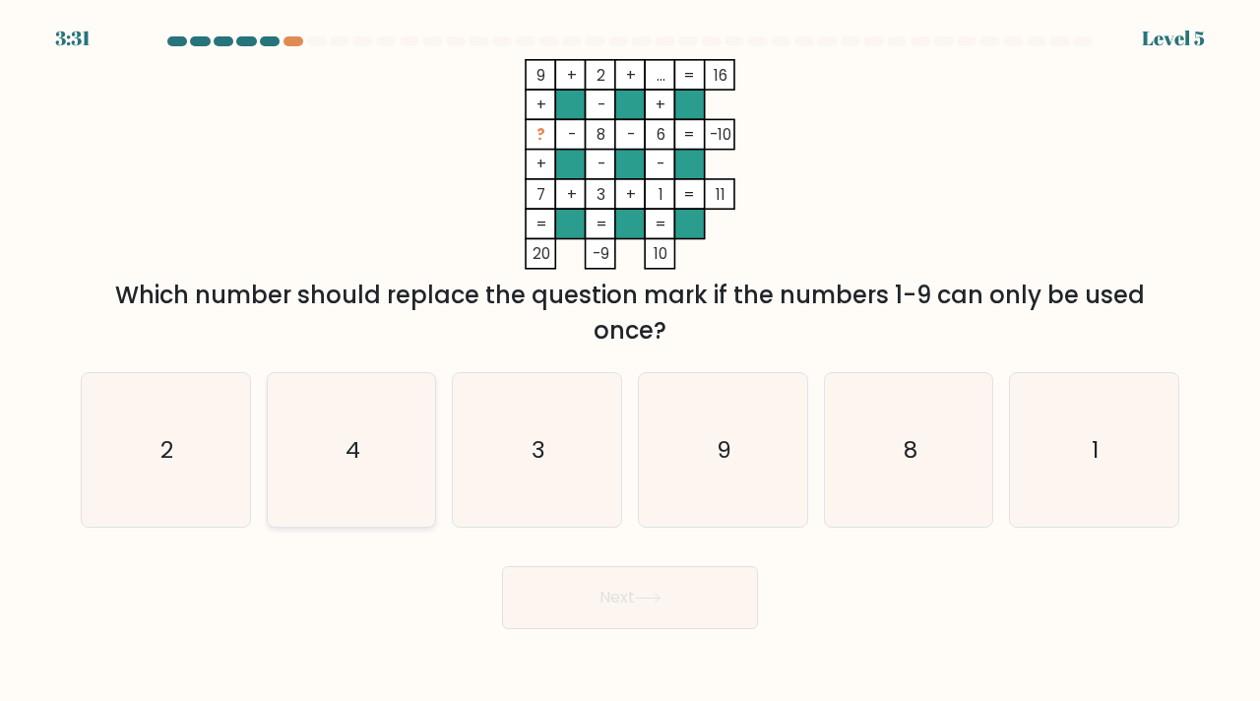
click at [365, 457] on icon "4" at bounding box center [352, 450] width 155 height 155
click at [630, 360] on input "b. 4" at bounding box center [630, 355] width 1 height 10
radio input "true"
click at [591, 613] on button "Next" at bounding box center [630, 597] width 256 height 63
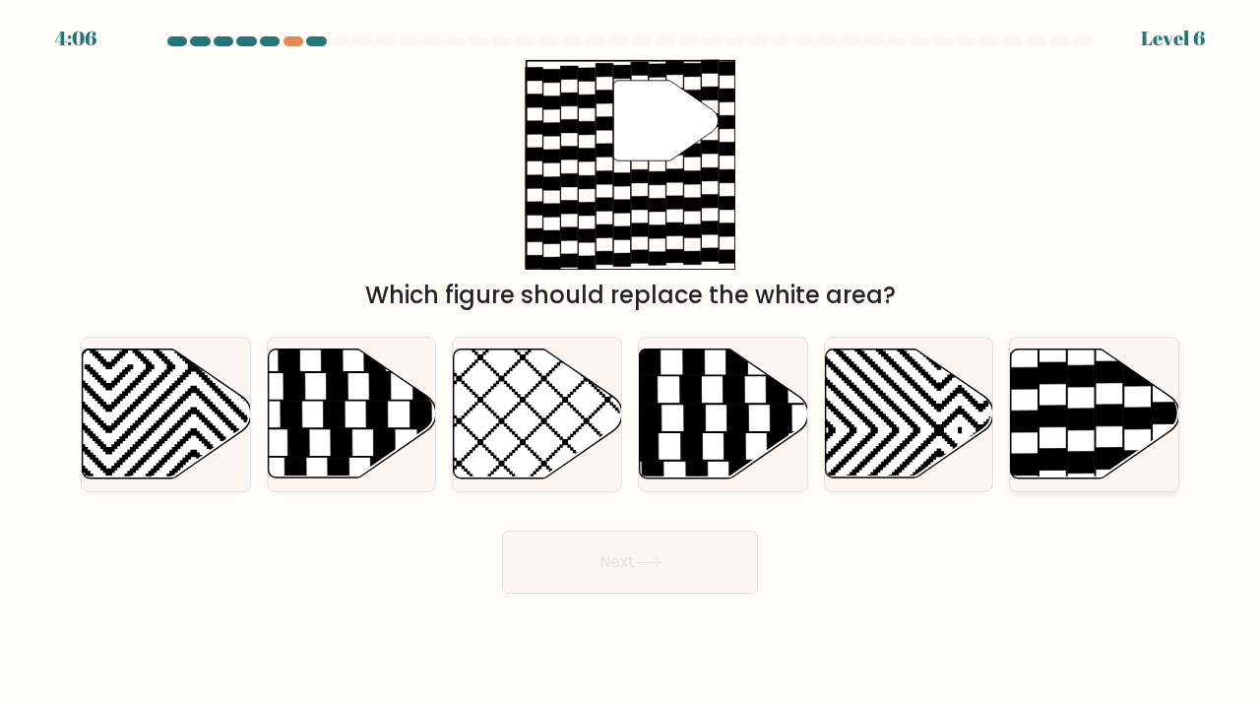
click at [1039, 389] on icon at bounding box center [1039, 481] width 0 height 324
click at [631, 360] on input "f." at bounding box center [630, 355] width 1 height 10
radio input "true"
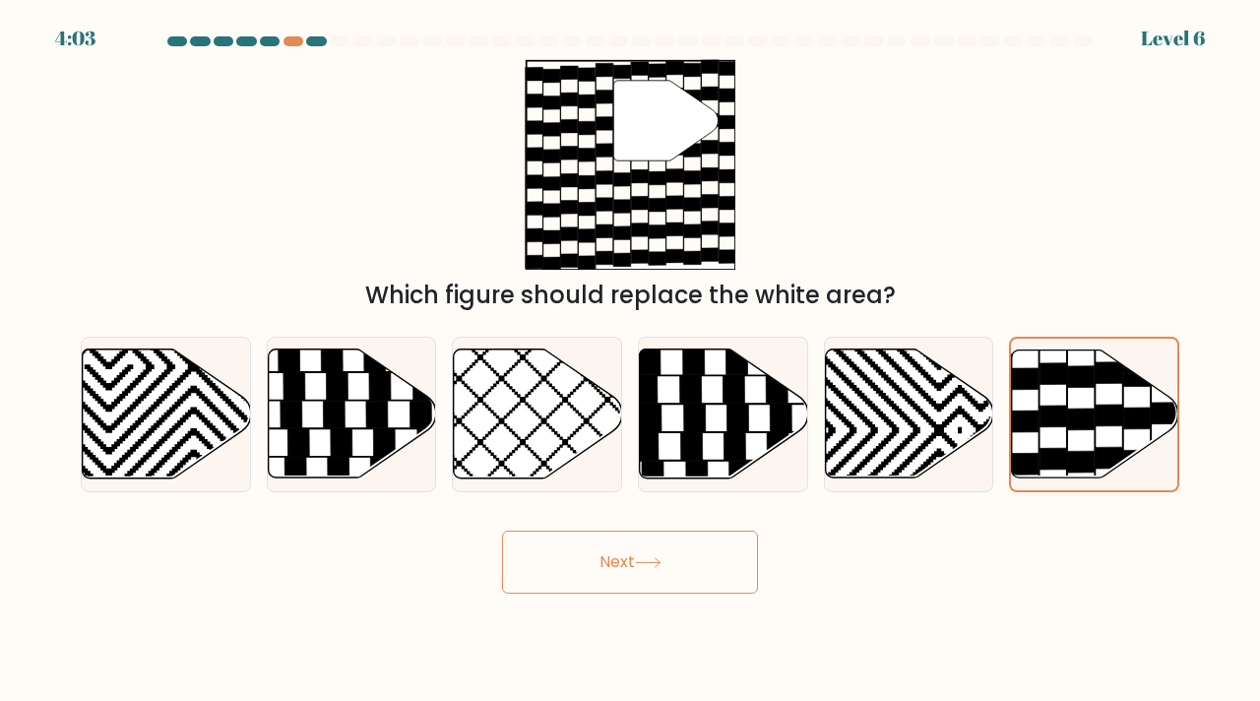
click at [612, 583] on button "Next" at bounding box center [630, 562] width 256 height 63
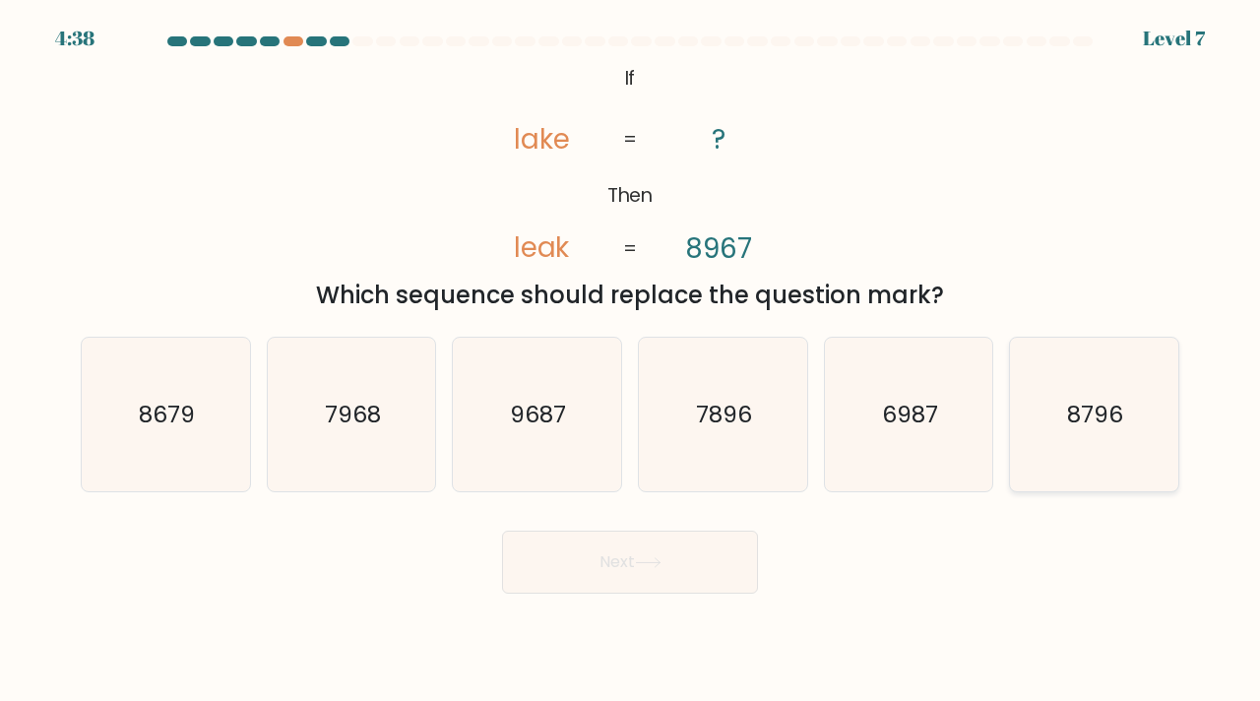
click at [1054, 449] on icon "8796" at bounding box center [1094, 415] width 155 height 155
click at [631, 360] on input "f. 8796" at bounding box center [630, 355] width 1 height 10
radio input "true"
click at [620, 563] on button "Next" at bounding box center [630, 562] width 256 height 63
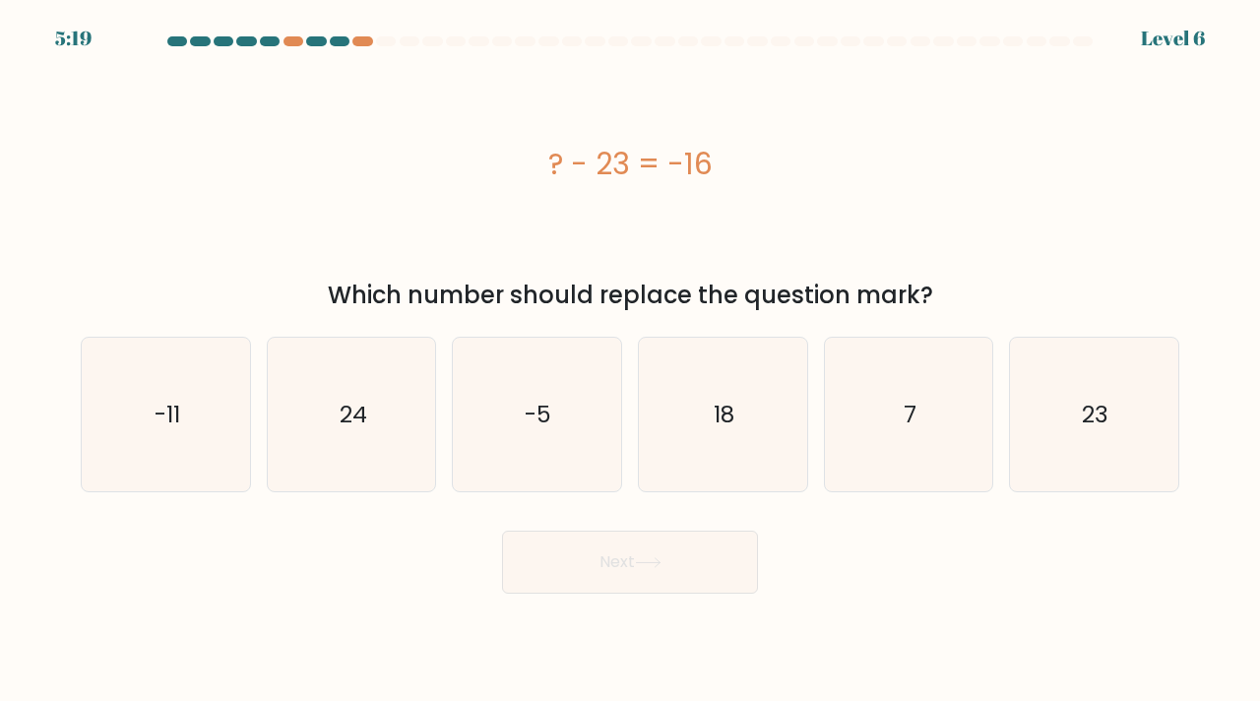
click at [605, 551] on button "Next" at bounding box center [630, 562] width 256 height 63
click at [383, 431] on icon "24" at bounding box center [352, 415] width 155 height 155
click at [630, 360] on input "b. 24" at bounding box center [630, 355] width 1 height 10
radio input "true"
click at [212, 382] on icon "-11" at bounding box center [166, 415] width 155 height 155
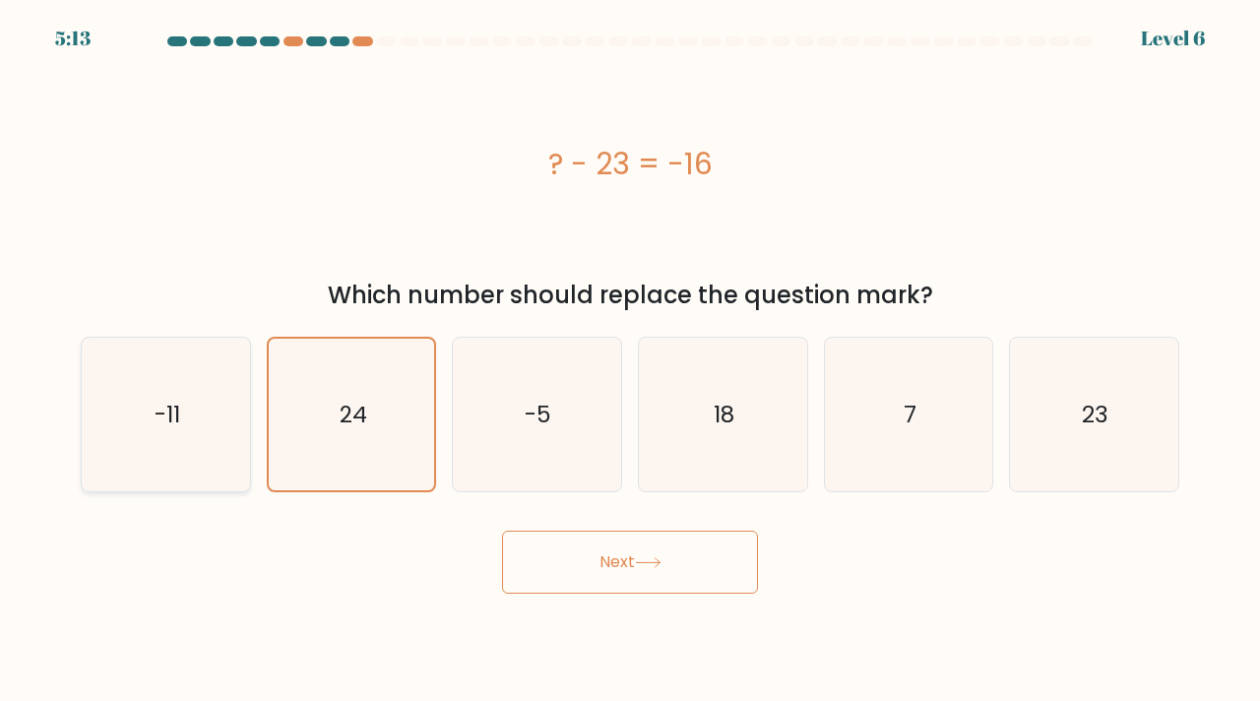
click at [630, 360] on input "a. -11" at bounding box center [630, 355] width 1 height 10
radio input "true"
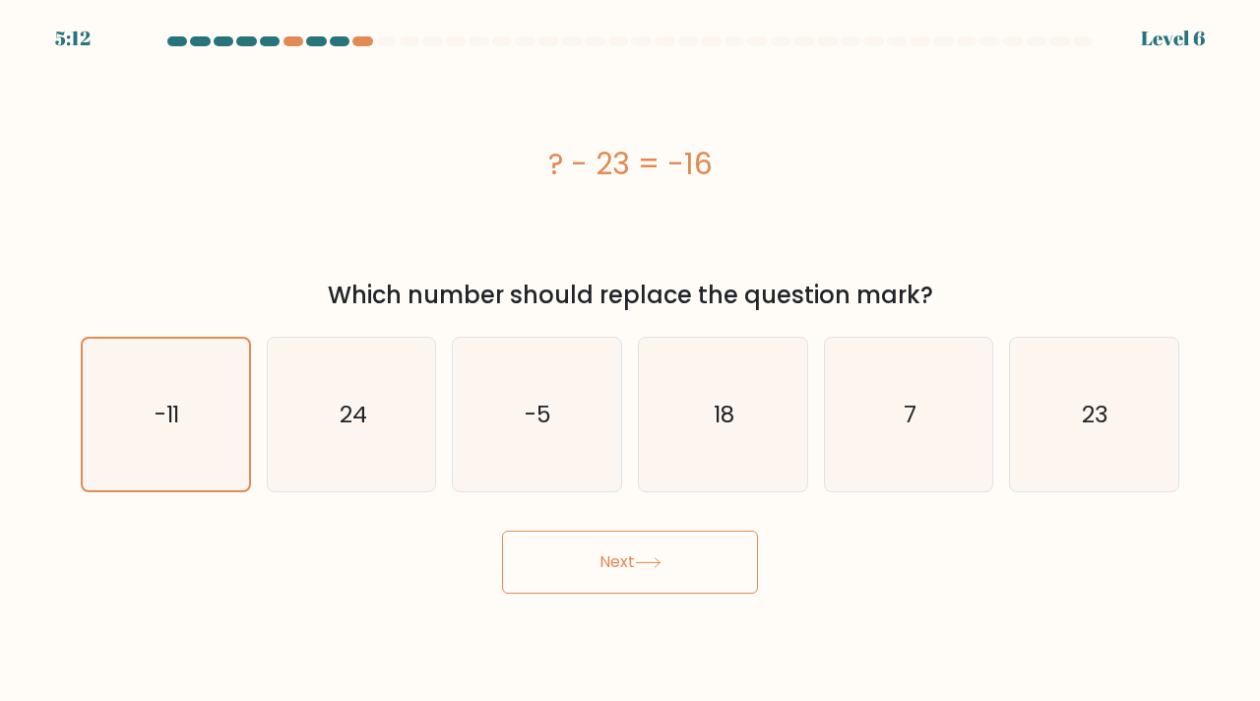
click at [335, 44] on div at bounding box center [340, 41] width 20 height 10
click at [367, 450] on icon "24" at bounding box center [352, 415] width 155 height 155
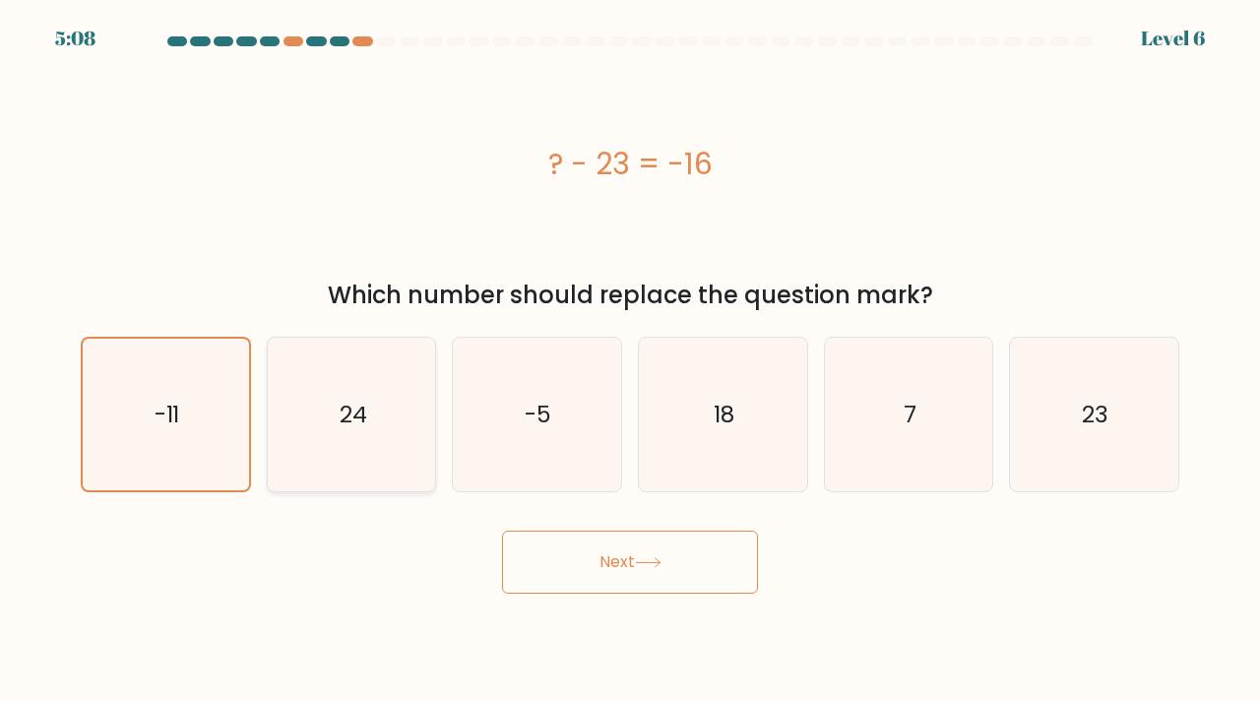
click at [630, 360] on input "b. 24" at bounding box center [630, 355] width 1 height 10
radio input "true"
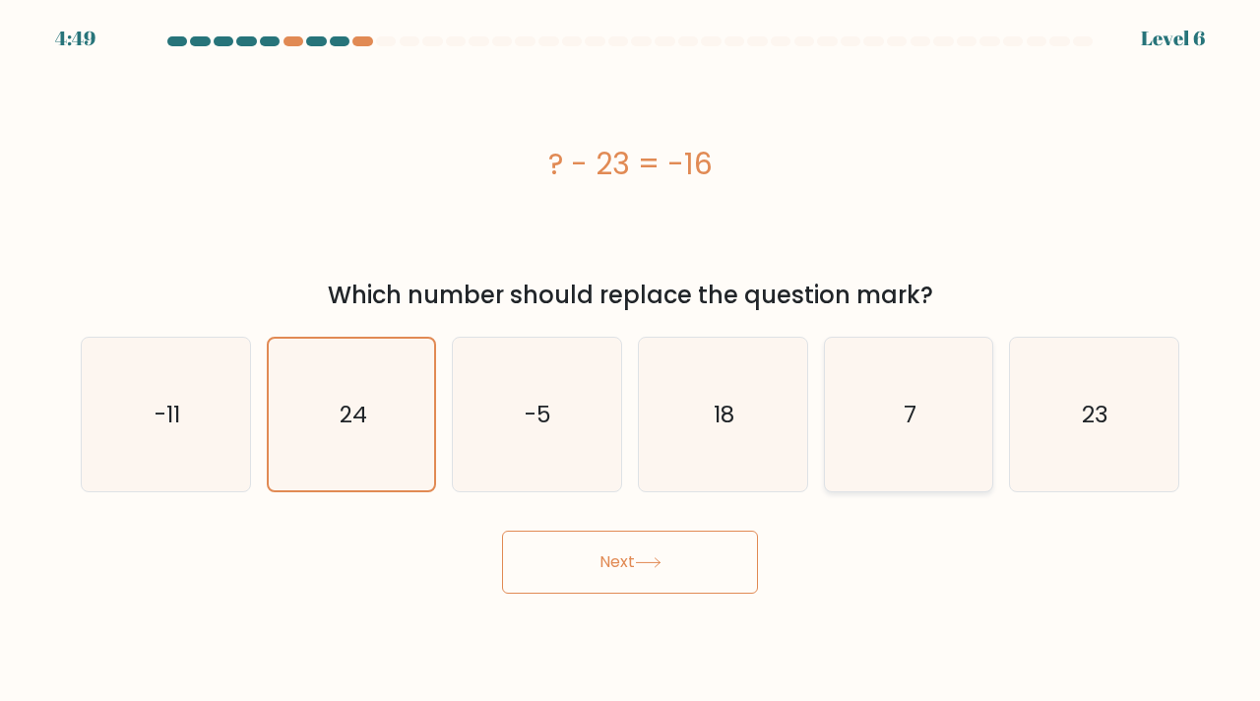
click at [878, 435] on icon "7" at bounding box center [909, 415] width 155 height 155
click at [631, 360] on input "e. 7" at bounding box center [630, 355] width 1 height 10
radio input "true"
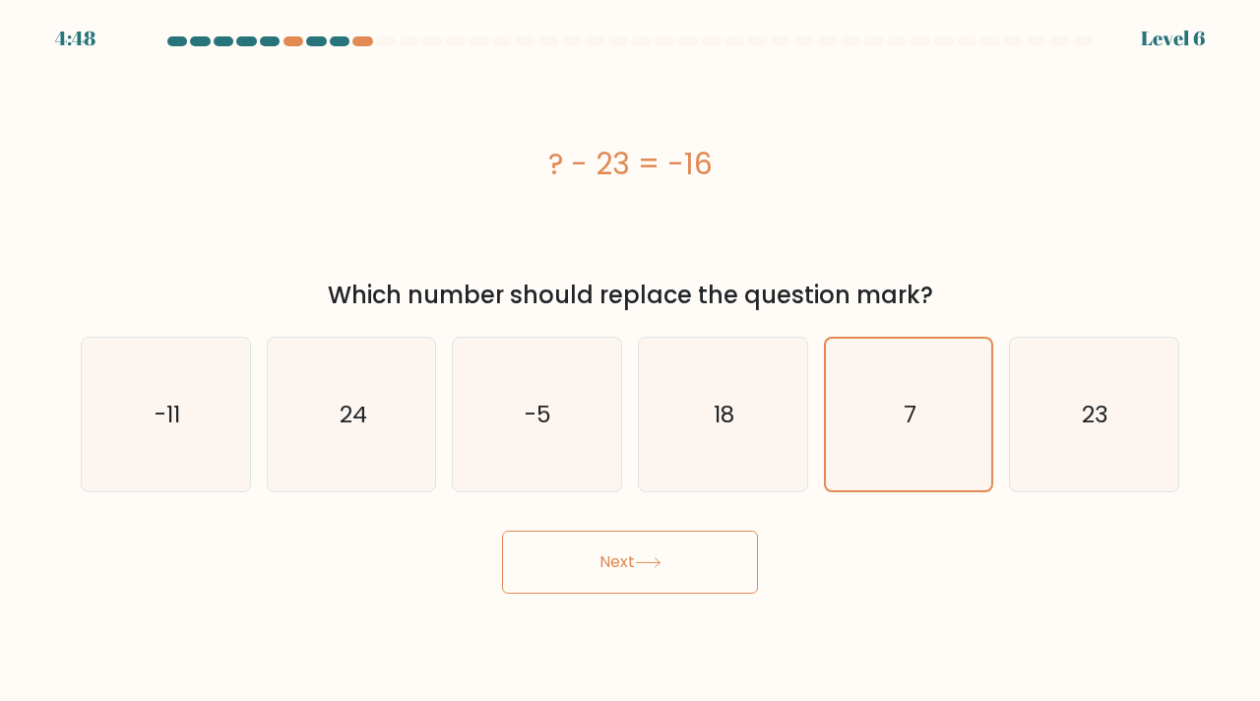
click at [680, 575] on button "Next" at bounding box center [630, 562] width 256 height 63
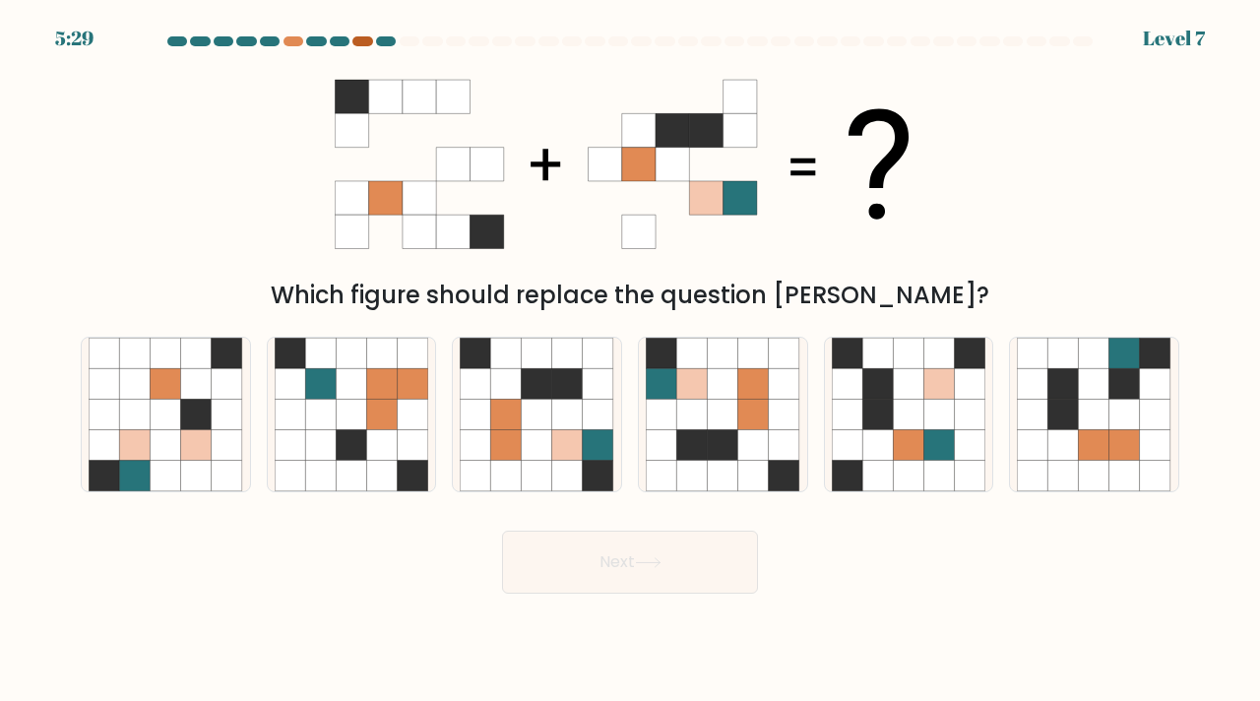
click at [360, 41] on div at bounding box center [362, 41] width 20 height 10
click at [484, 419] on icon at bounding box center [476, 414] width 31 height 31
click at [630, 360] on input "c." at bounding box center [630, 355] width 1 height 10
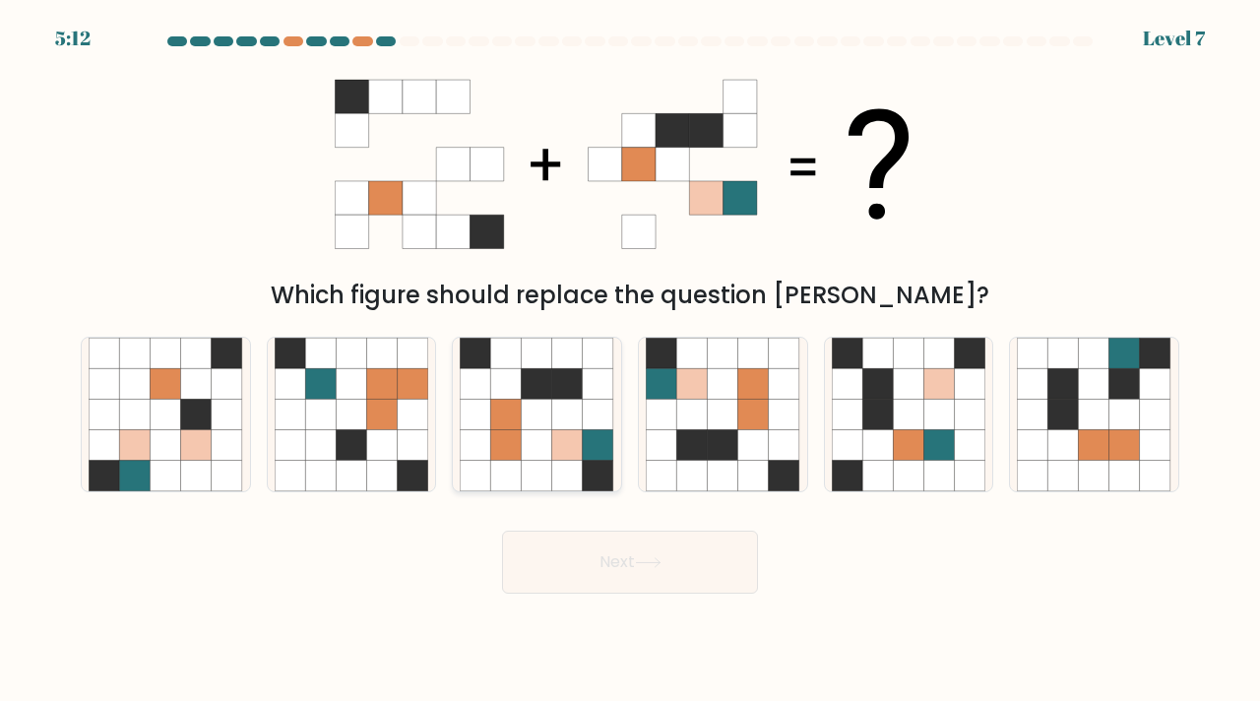
radio input "true"
click at [610, 549] on button "Next" at bounding box center [630, 562] width 256 height 63
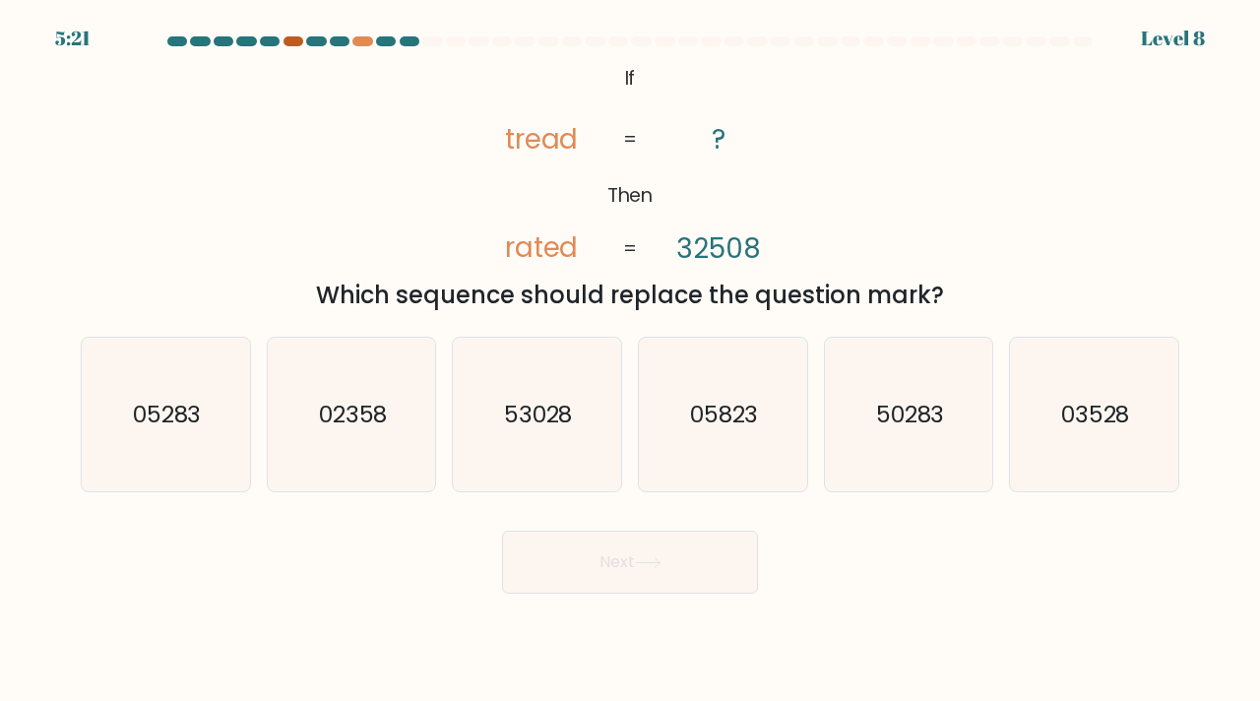
click at [296, 45] on div at bounding box center [294, 41] width 20 height 10
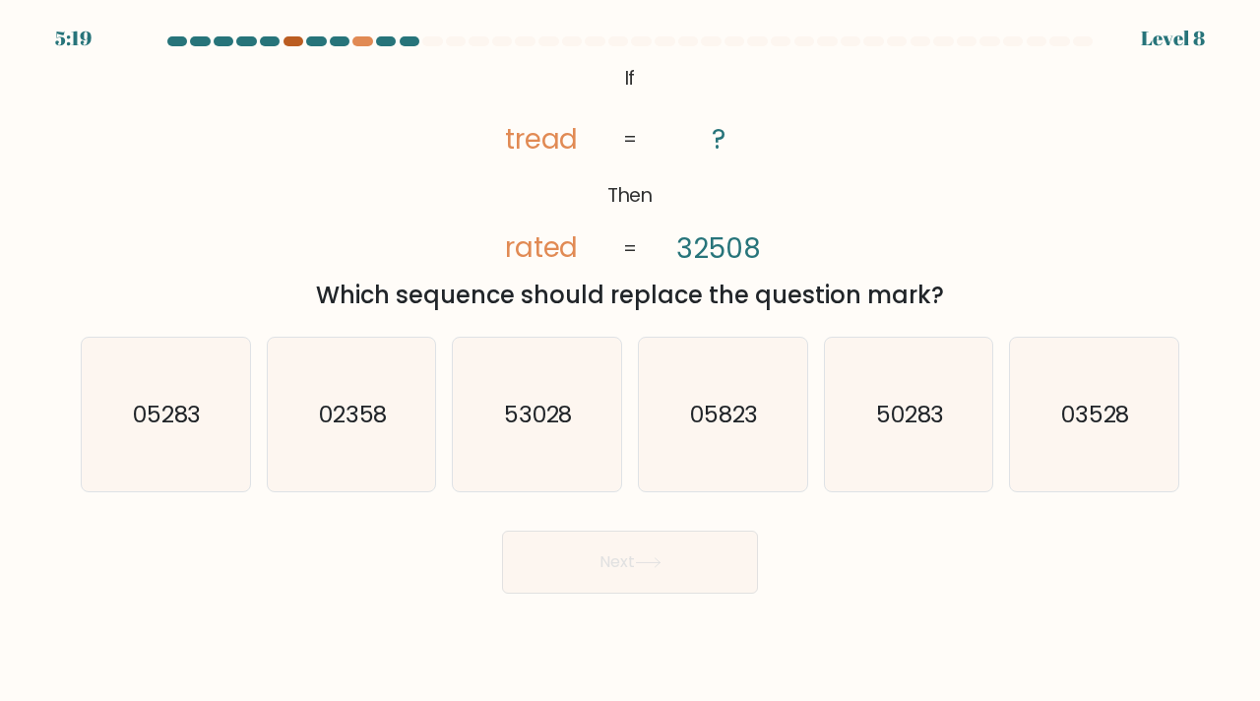
click at [296, 45] on div at bounding box center [294, 41] width 20 height 10
click at [901, 392] on icon "50283" at bounding box center [909, 415] width 155 height 155
click at [631, 360] on input "e. 50283" at bounding box center [630, 355] width 1 height 10
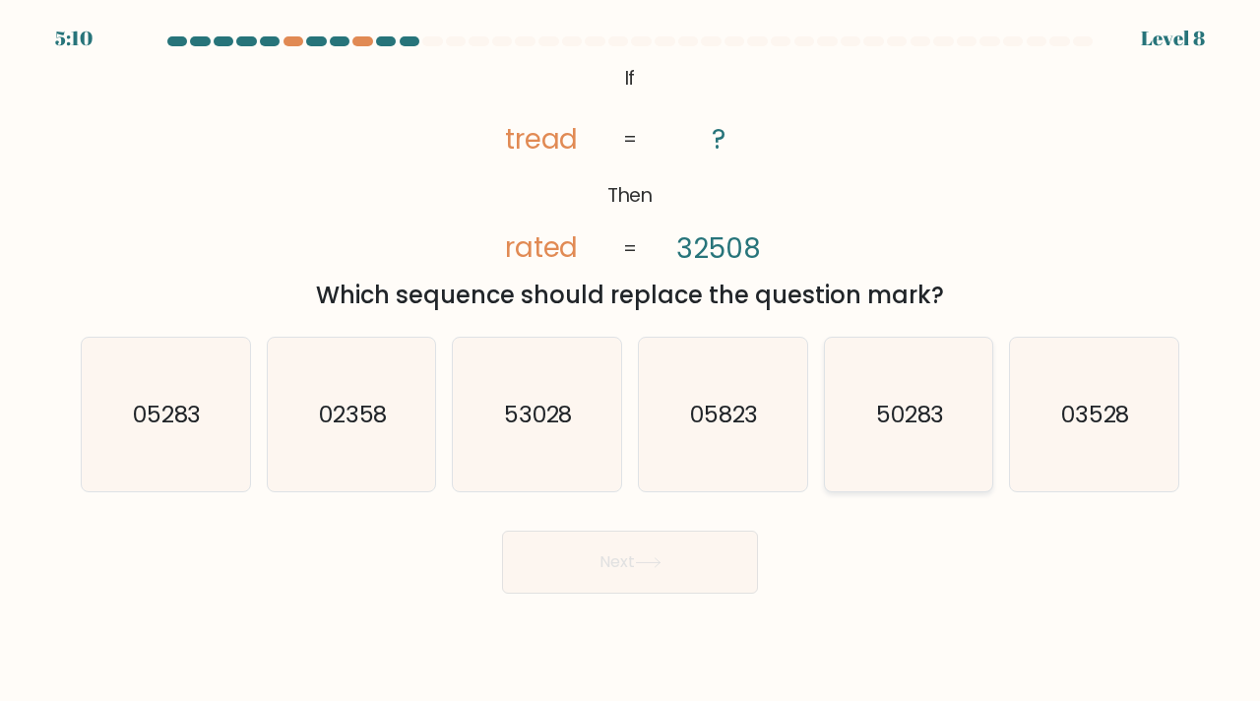
radio input "true"
click at [652, 566] on icon at bounding box center [648, 562] width 27 height 11
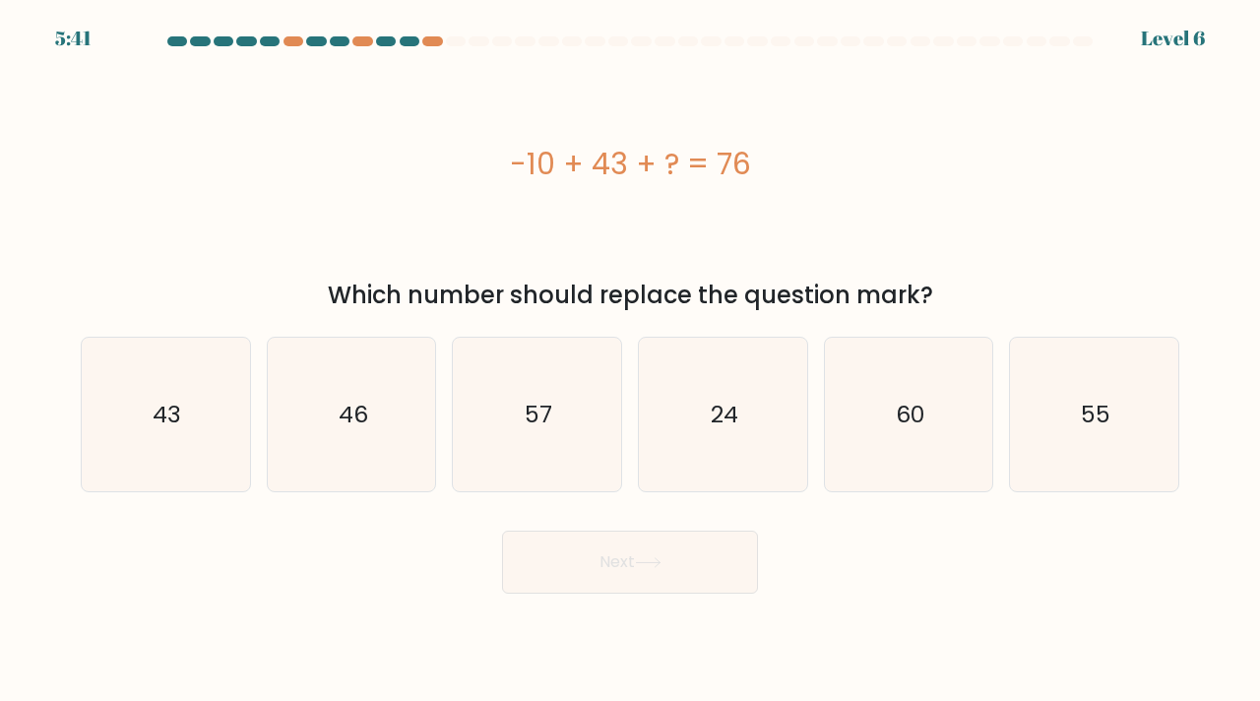
click at [652, 566] on icon at bounding box center [648, 562] width 27 height 11
click at [387, 385] on icon "46" at bounding box center [352, 415] width 155 height 155
click at [630, 360] on input "b. 46" at bounding box center [630, 355] width 1 height 10
radio input "true"
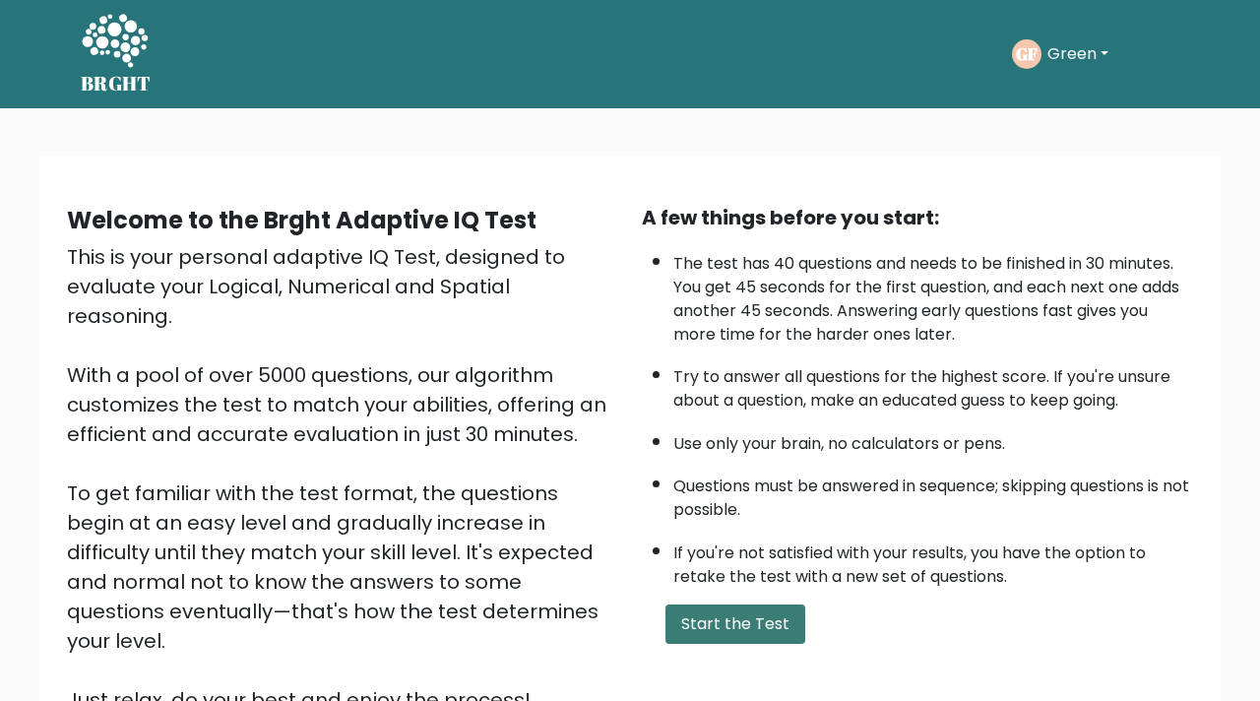
click at [765, 629] on button "Start the Test" at bounding box center [736, 624] width 140 height 39
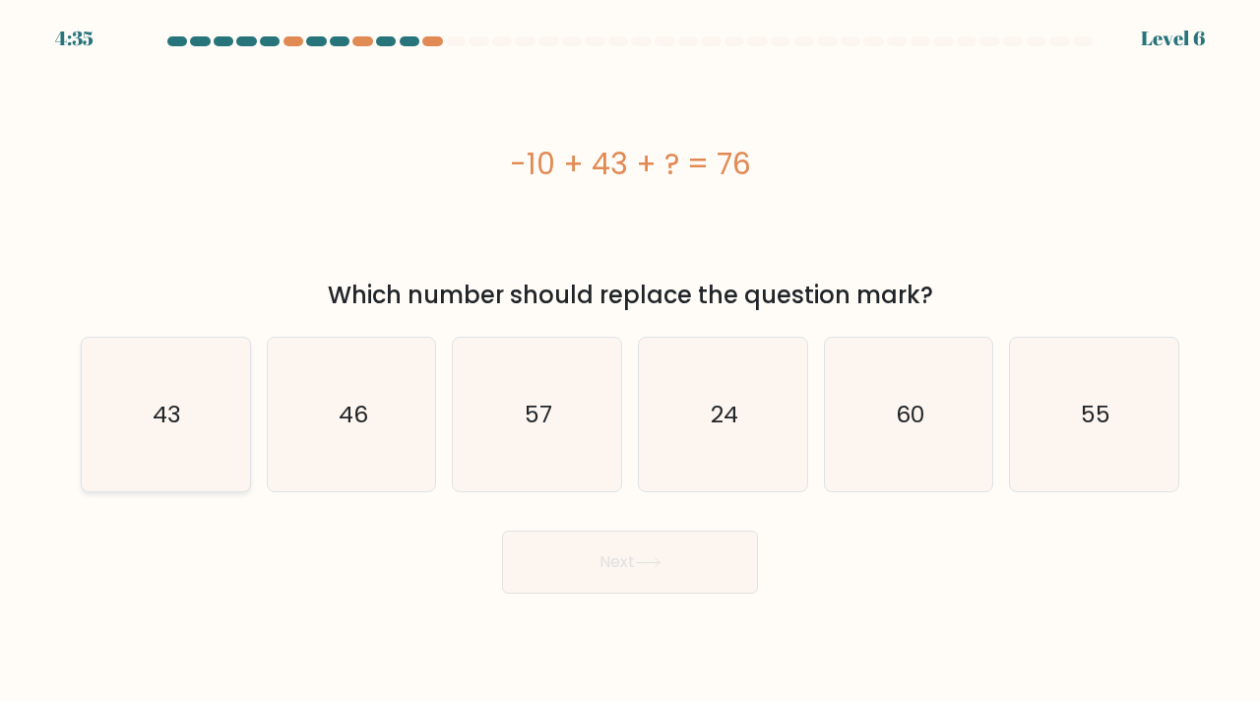
click at [149, 445] on icon "43" at bounding box center [166, 415] width 155 height 155
click at [630, 360] on input "a. 43" at bounding box center [630, 355] width 1 height 10
radio input "true"
click at [617, 571] on button "Next" at bounding box center [630, 562] width 256 height 63
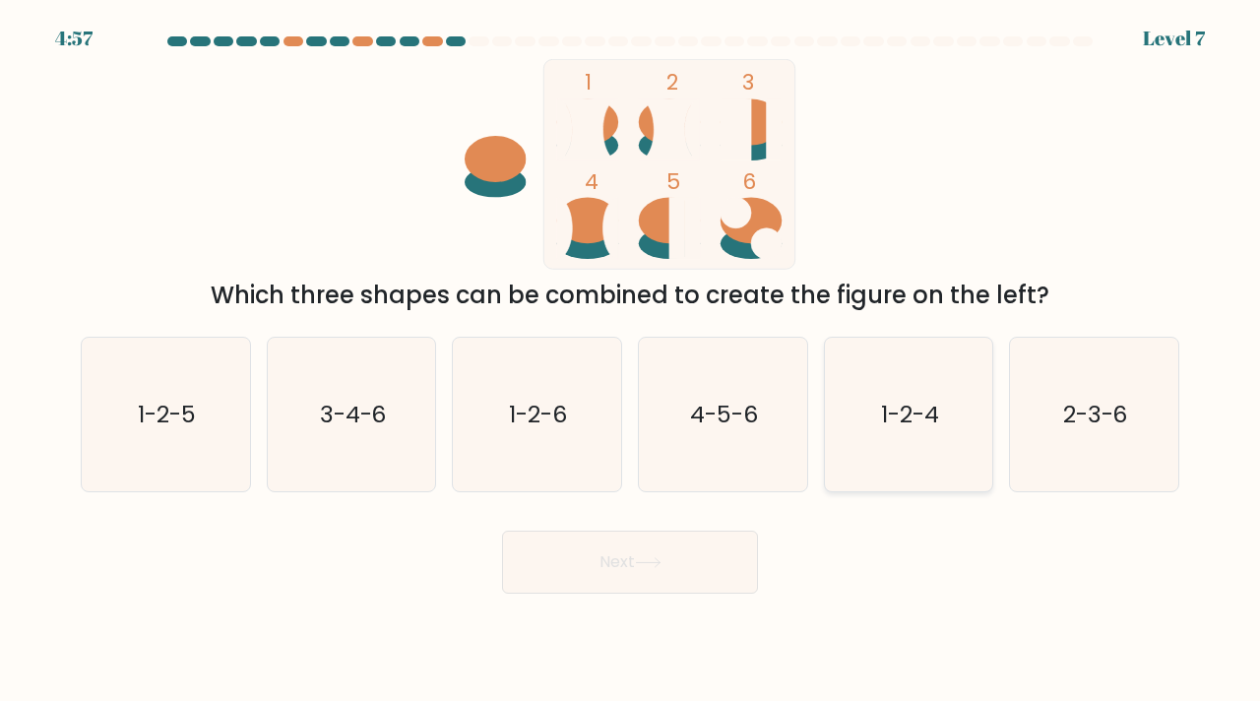
click at [933, 443] on icon "1-2-4" at bounding box center [909, 415] width 155 height 155
click at [631, 360] on input "e. 1-2-4" at bounding box center [630, 355] width 1 height 10
radio input "true"
click at [639, 576] on button "Next" at bounding box center [630, 562] width 256 height 63
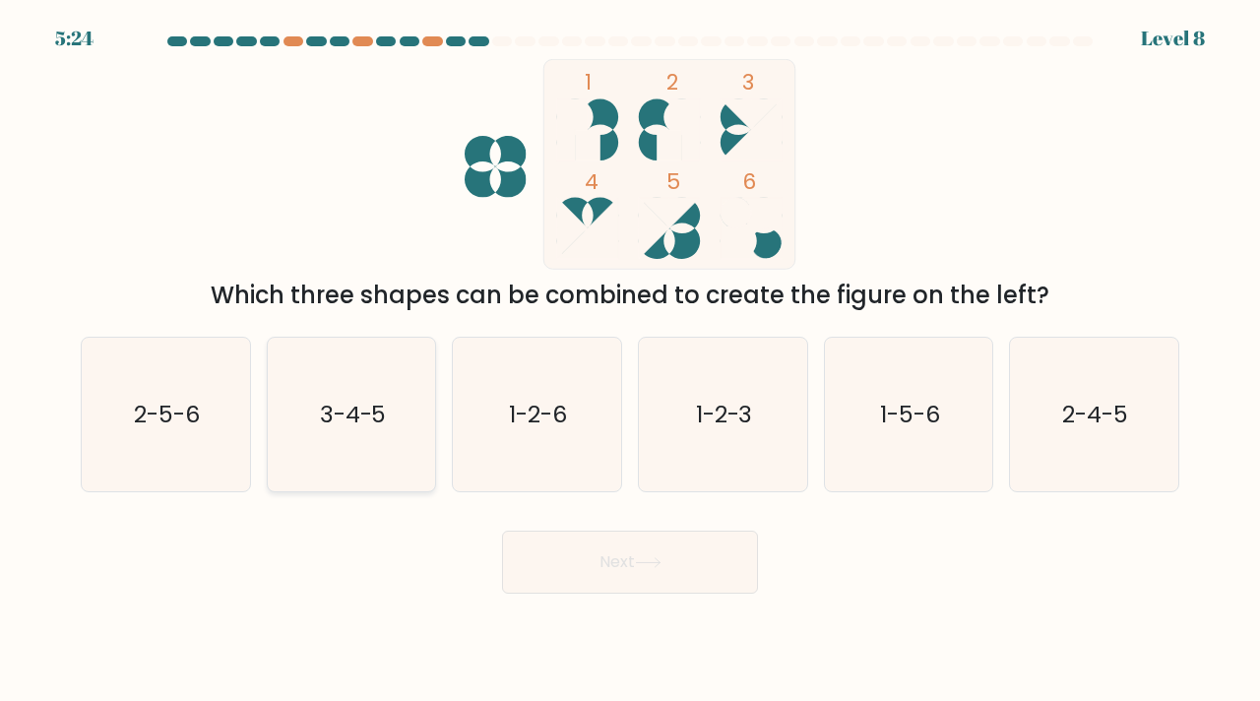
click at [379, 415] on text "3-4-5" at bounding box center [353, 414] width 67 height 32
click at [630, 360] on input "b. 3-4-5" at bounding box center [630, 355] width 1 height 10
radio input "true"
click at [555, 565] on button "Next" at bounding box center [630, 562] width 256 height 63
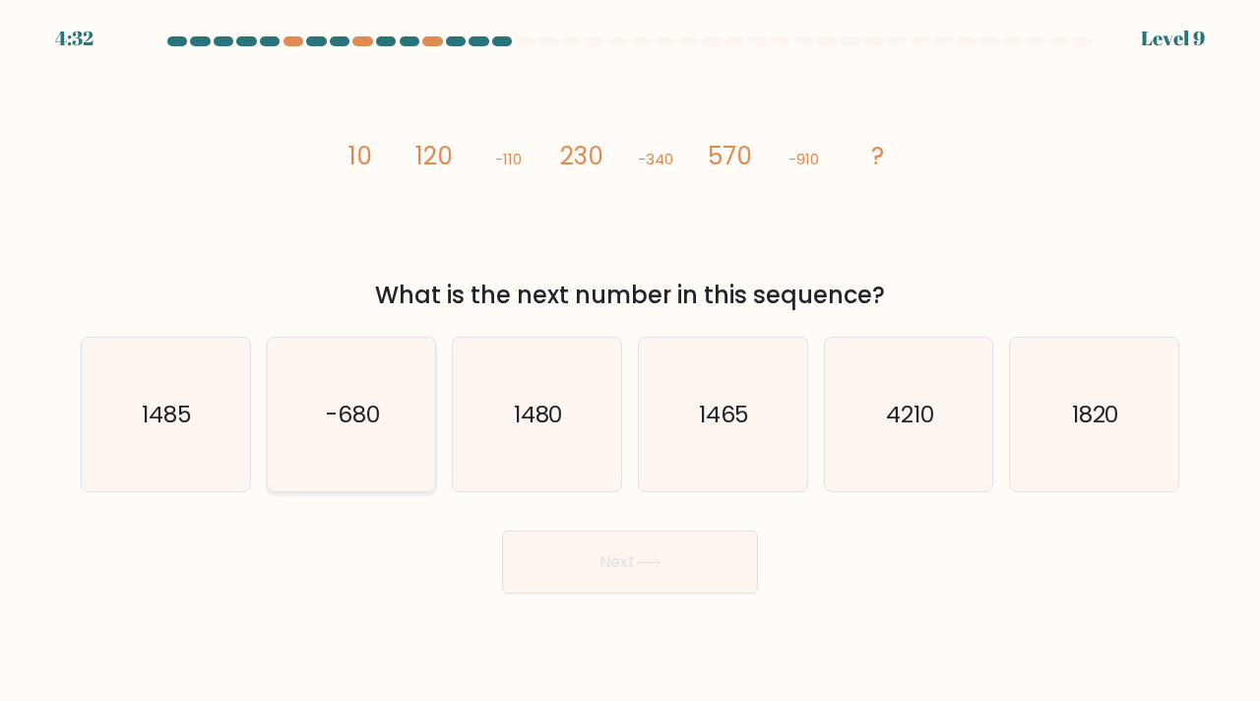
click at [374, 467] on icon "-680" at bounding box center [352, 415] width 155 height 155
click at [630, 360] on input "b. -680" at bounding box center [630, 355] width 1 height 10
radio input "true"
click at [603, 549] on button "Next" at bounding box center [630, 562] width 256 height 63
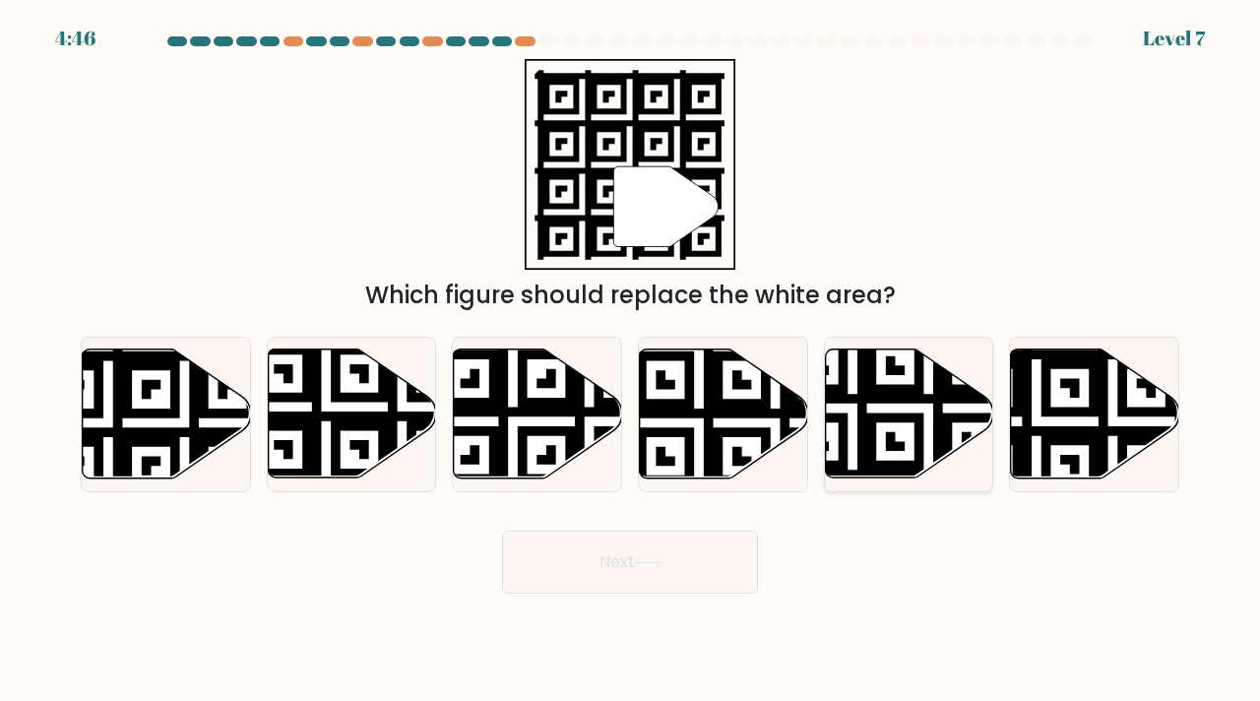
click at [879, 413] on icon at bounding box center [909, 414] width 168 height 129
click at [631, 360] on input "e." at bounding box center [630, 355] width 1 height 10
radio input "true"
click at [719, 567] on button "Next" at bounding box center [630, 562] width 256 height 63
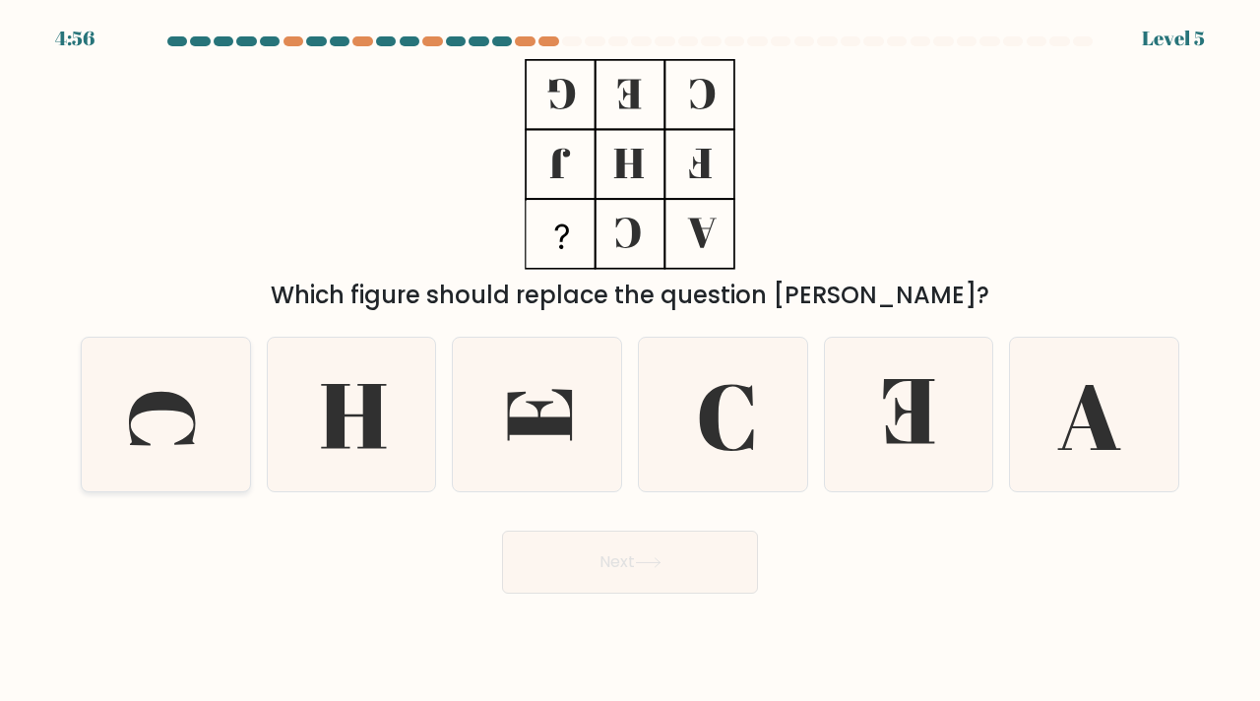
click at [141, 419] on icon at bounding box center [166, 415] width 155 height 155
click at [630, 360] on input "a." at bounding box center [630, 355] width 1 height 10
radio input "true"
click at [403, 437] on icon at bounding box center [352, 415] width 155 height 155
click at [630, 360] on input "b." at bounding box center [630, 355] width 1 height 10
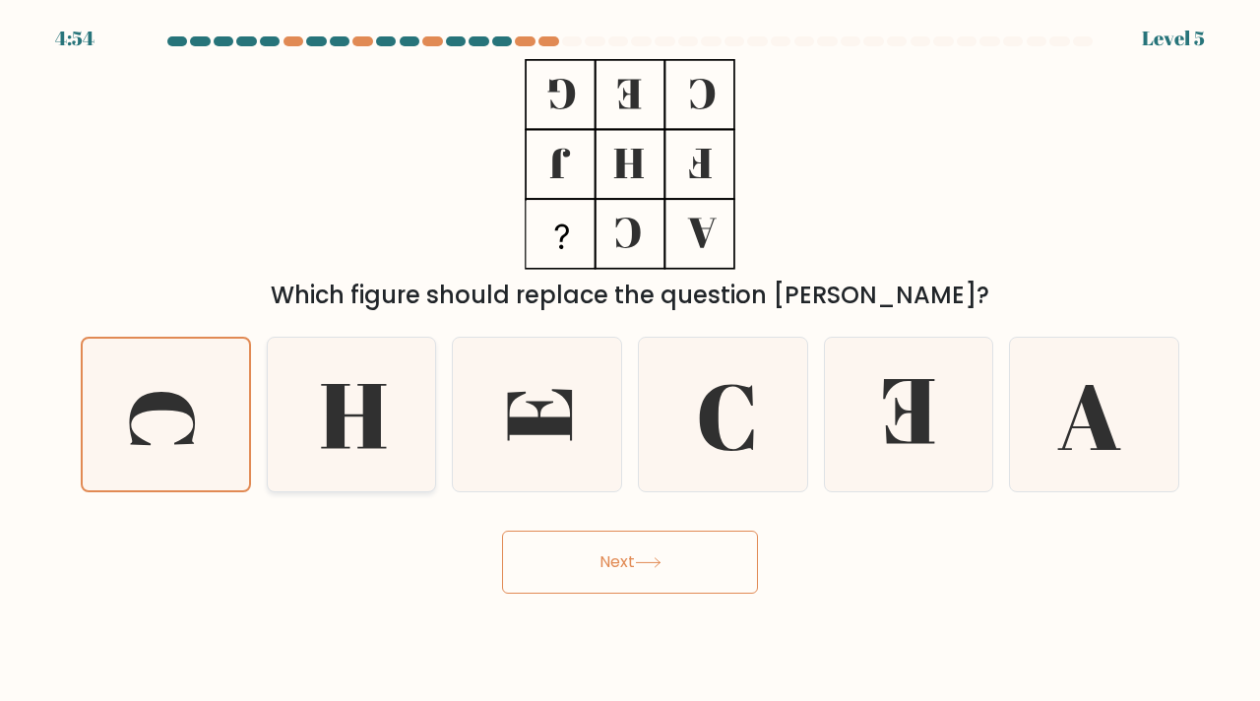
radio input "true"
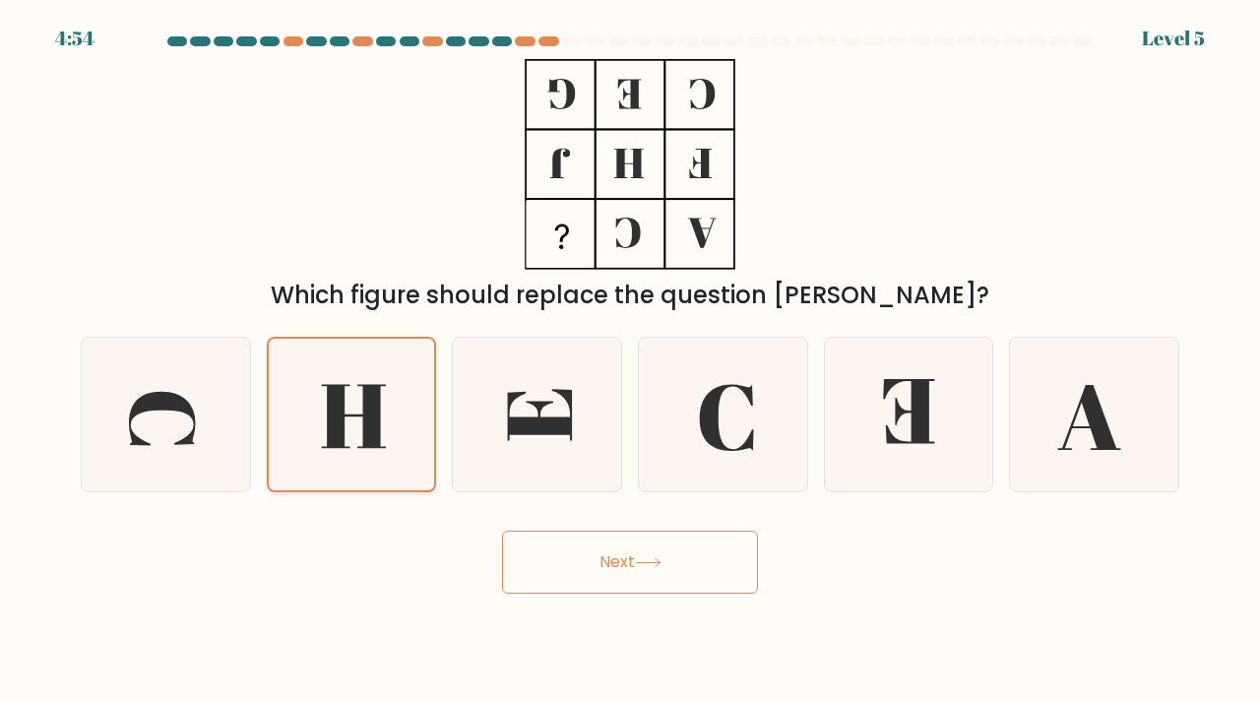
click at [403, 437] on icon at bounding box center [352, 415] width 153 height 153
click at [630, 360] on input "b." at bounding box center [630, 355] width 1 height 10
click at [403, 437] on icon at bounding box center [352, 415] width 153 height 153
click at [630, 360] on input "b." at bounding box center [630, 355] width 1 height 10
click at [403, 437] on icon at bounding box center [352, 415] width 153 height 153
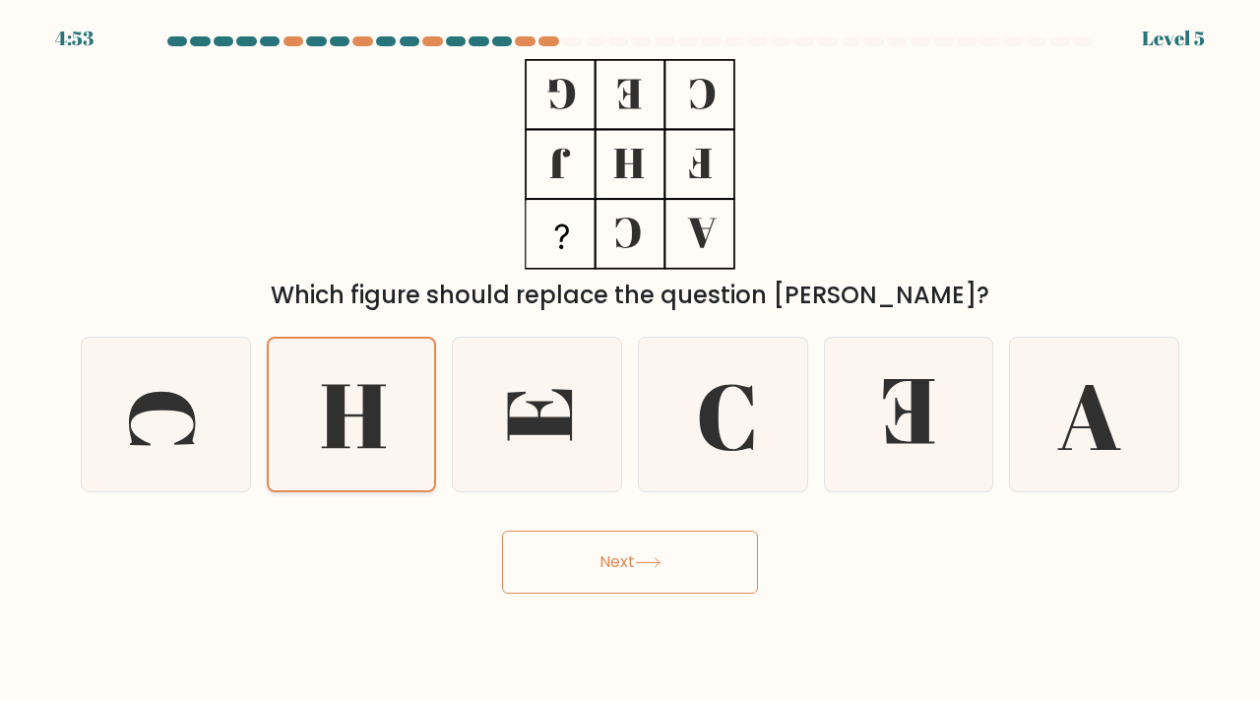
click at [630, 360] on input "b." at bounding box center [630, 355] width 1 height 10
